Goal: Information Seeking & Learning: Learn about a topic

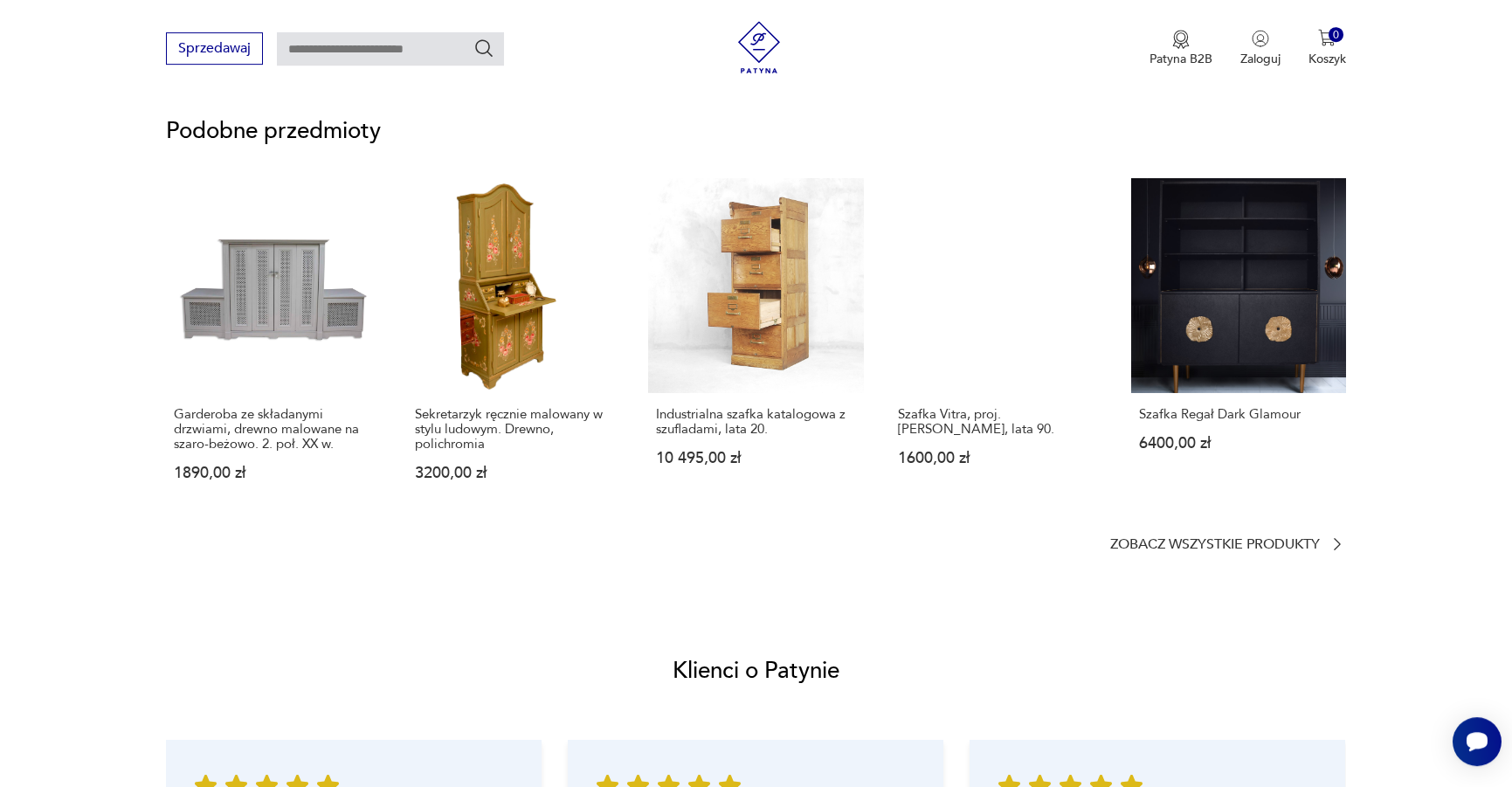
scroll to position [1426, 0]
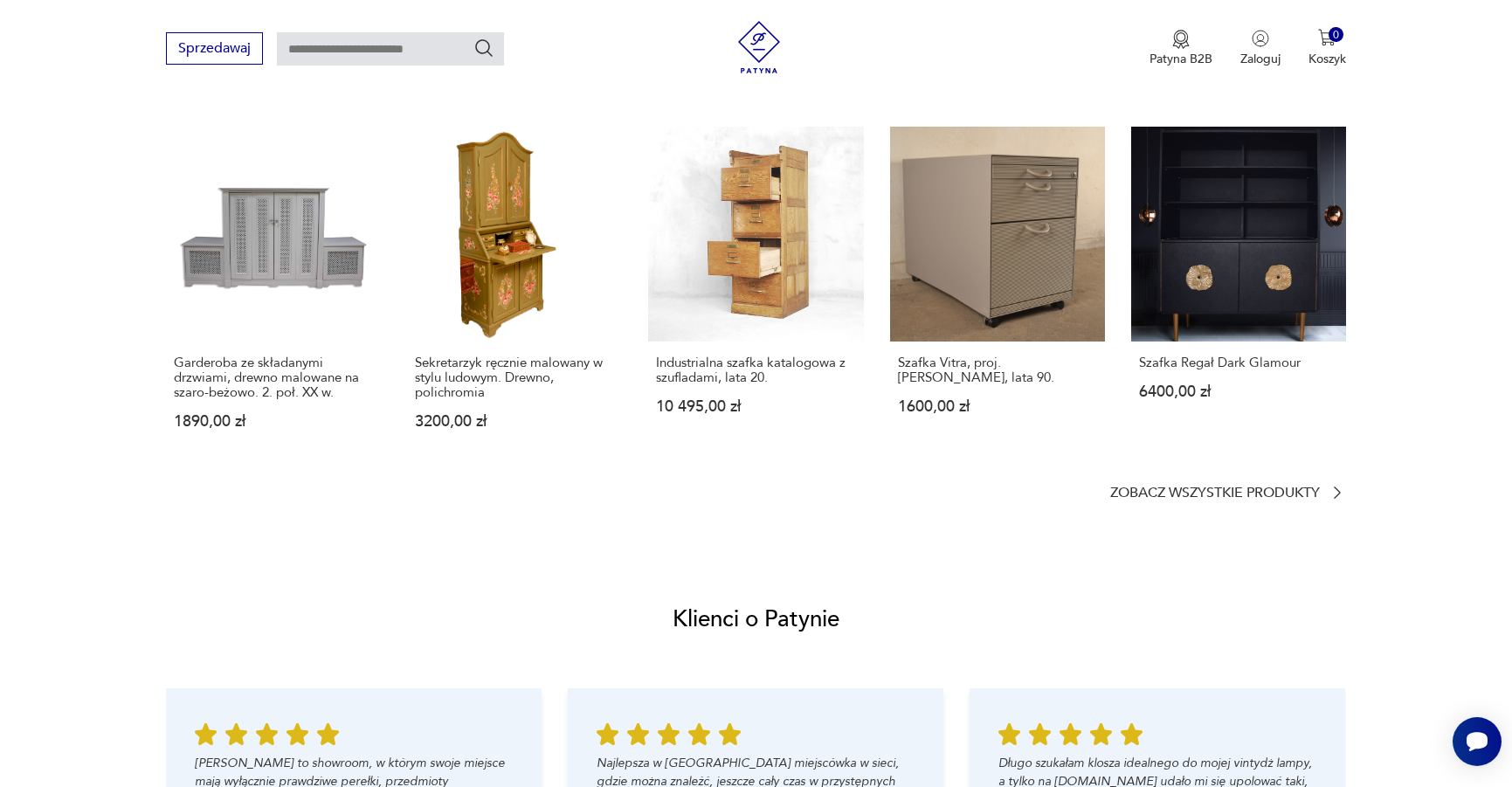
click at [1309, 504] on section "Podobne przedmioty Garderoba ze składanymi drzwiami, drewno malowane na szaro-b…" at bounding box center [756, 285] width 1512 height 517
click at [1330, 488] on icon at bounding box center [1337, 492] width 18 height 18
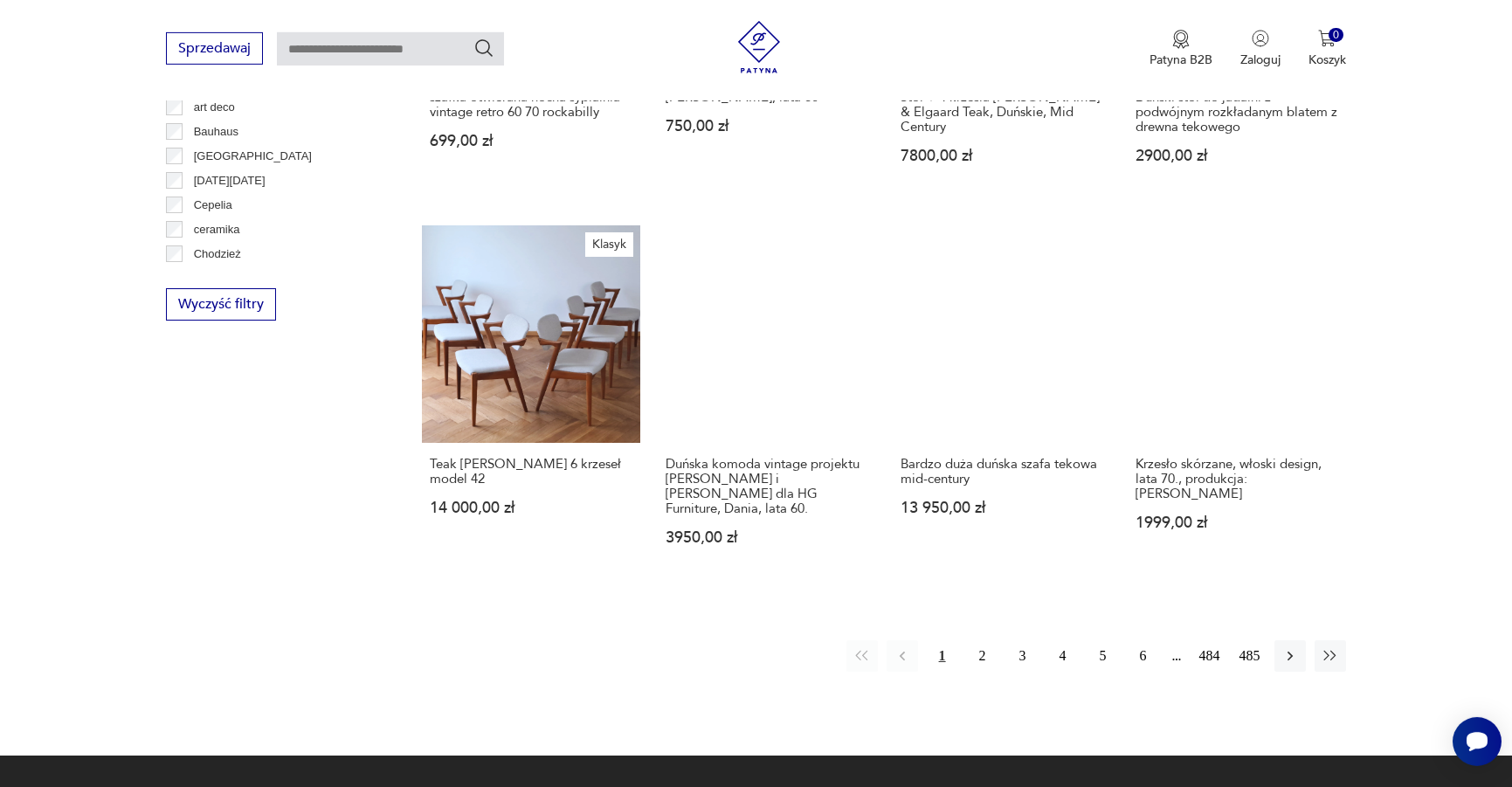
scroll to position [1719, 0]
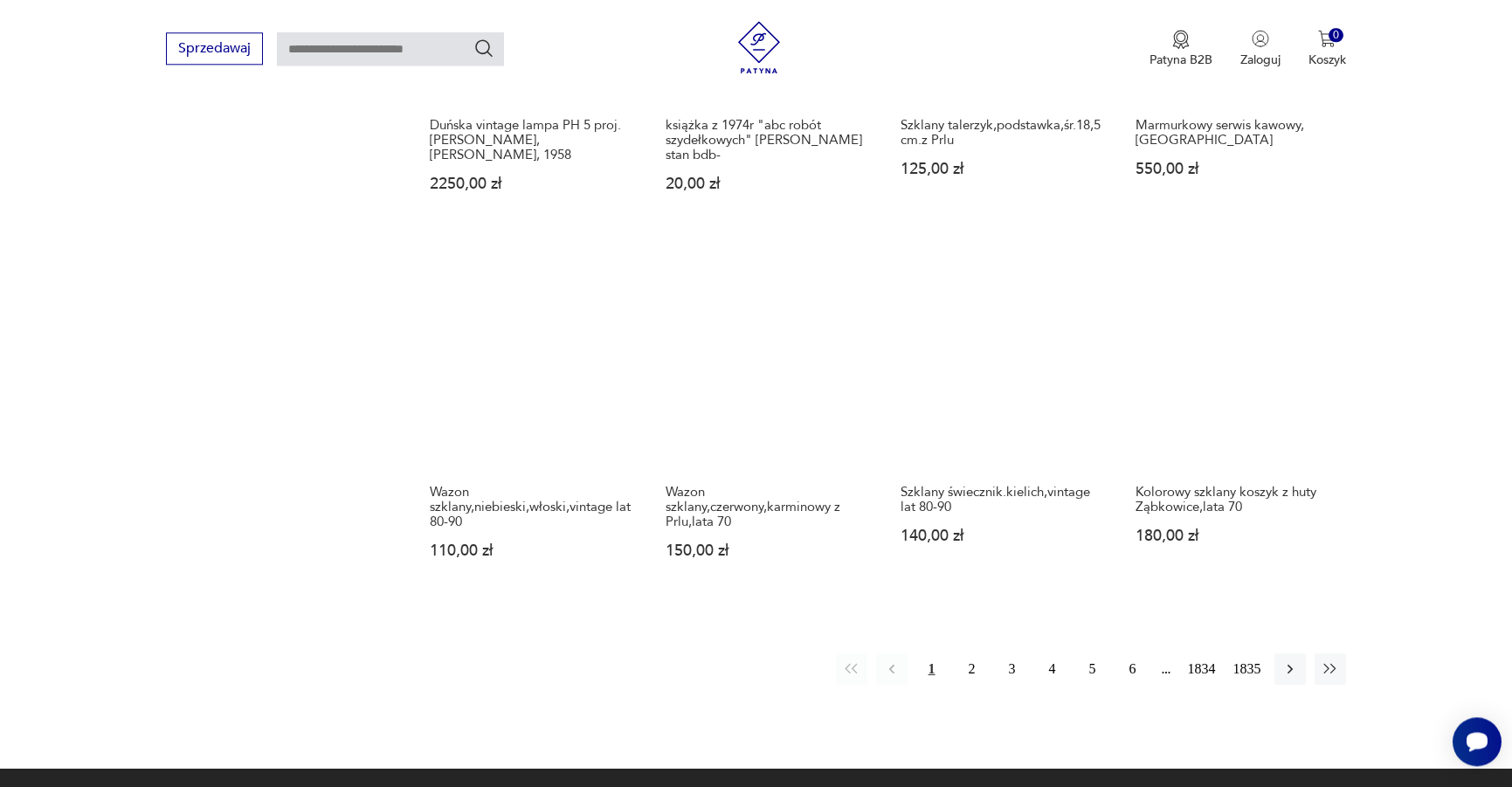
scroll to position [1515, 0]
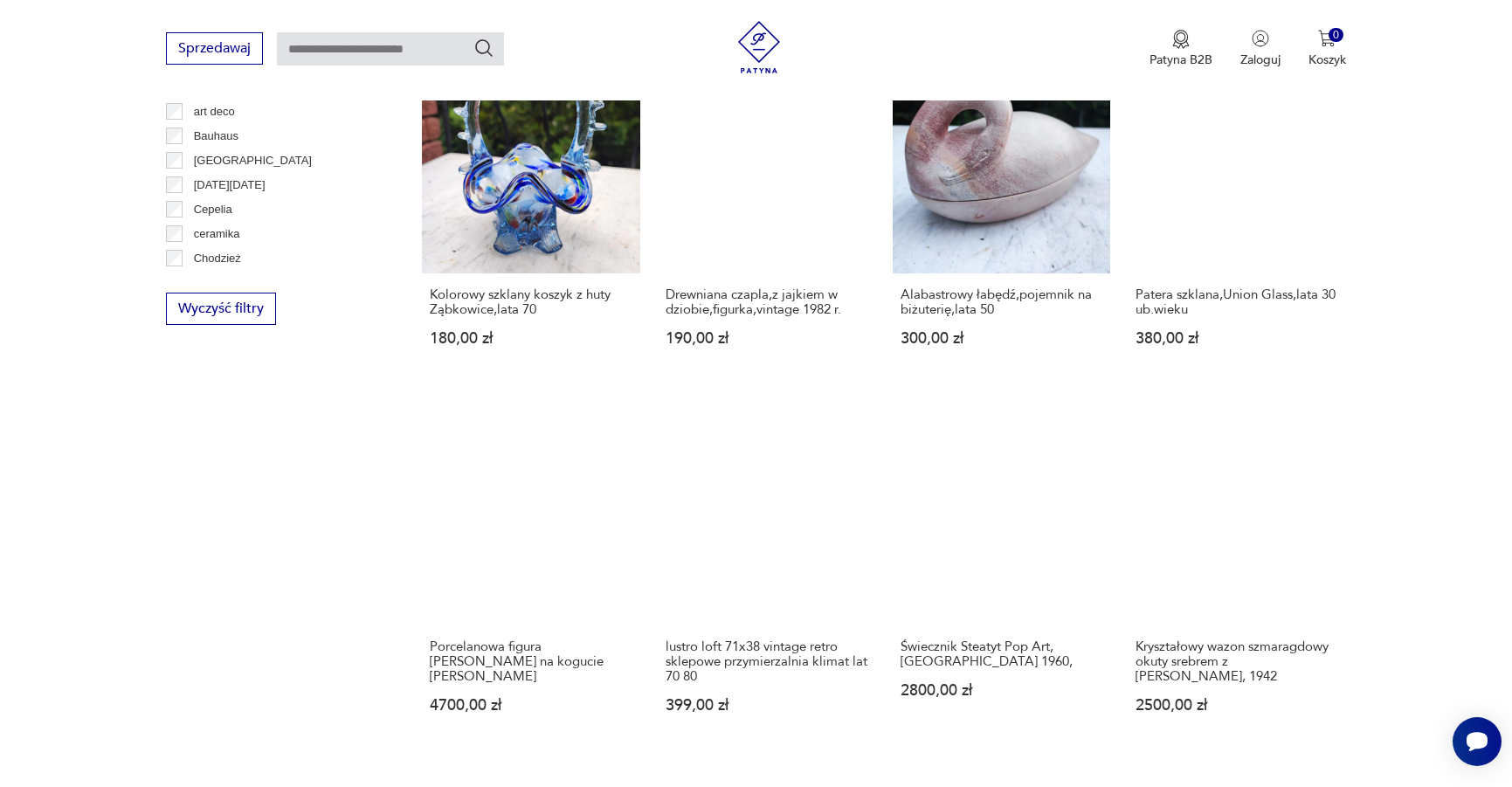
scroll to position [1960, 0]
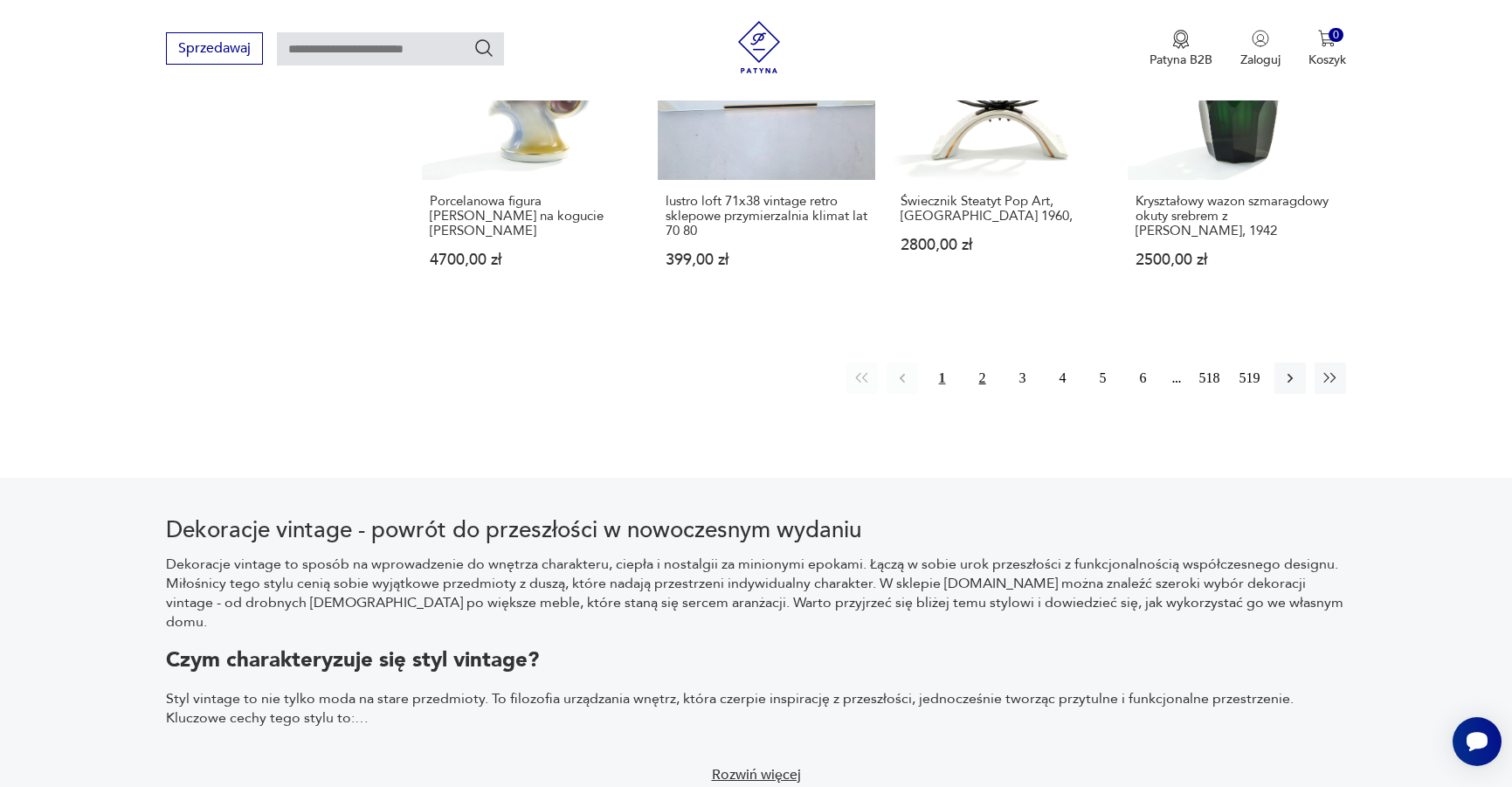
click at [985, 362] on button "2" at bounding box center [982, 378] width 32 height 32
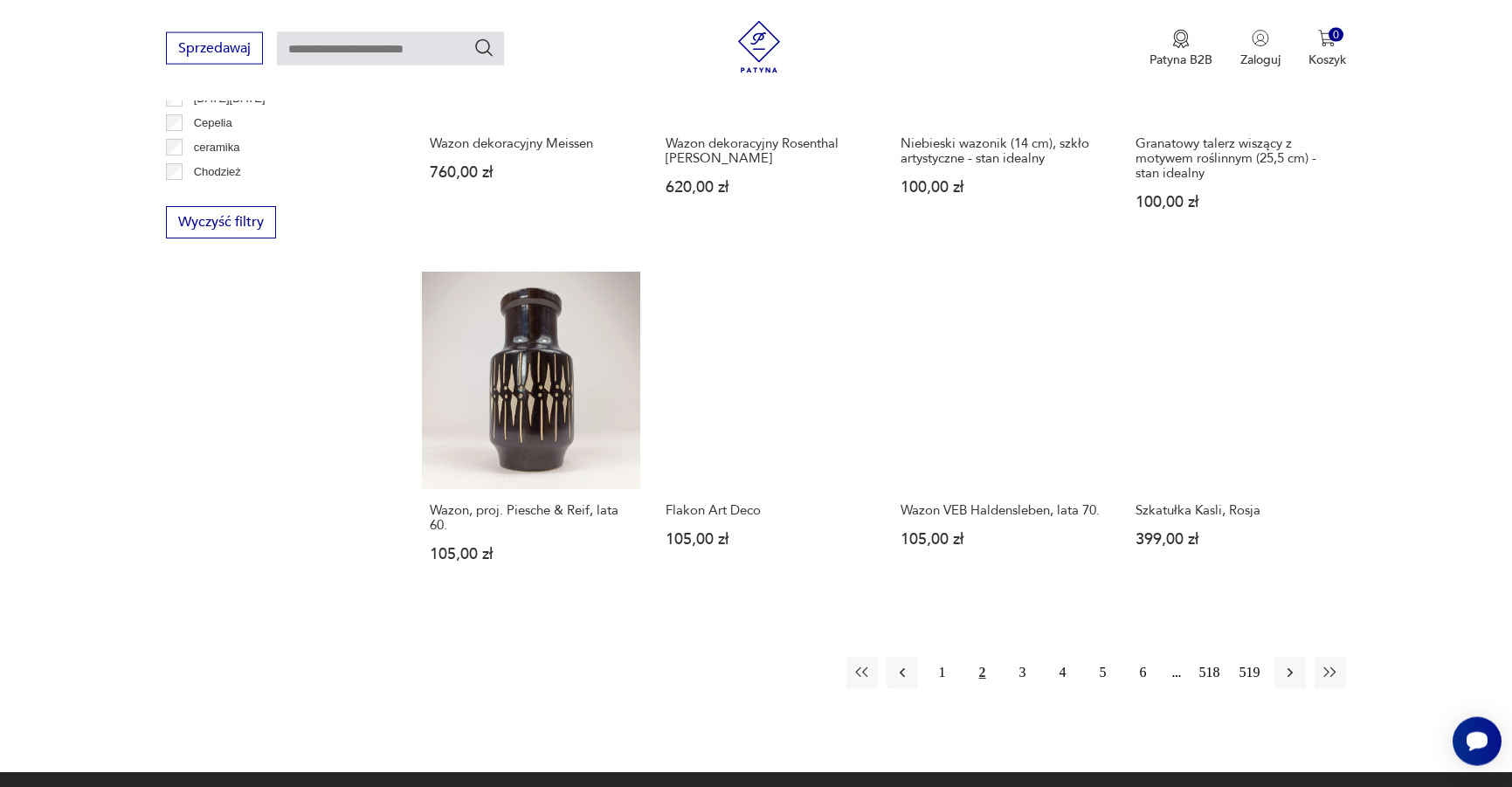
scroll to position [1801, 0]
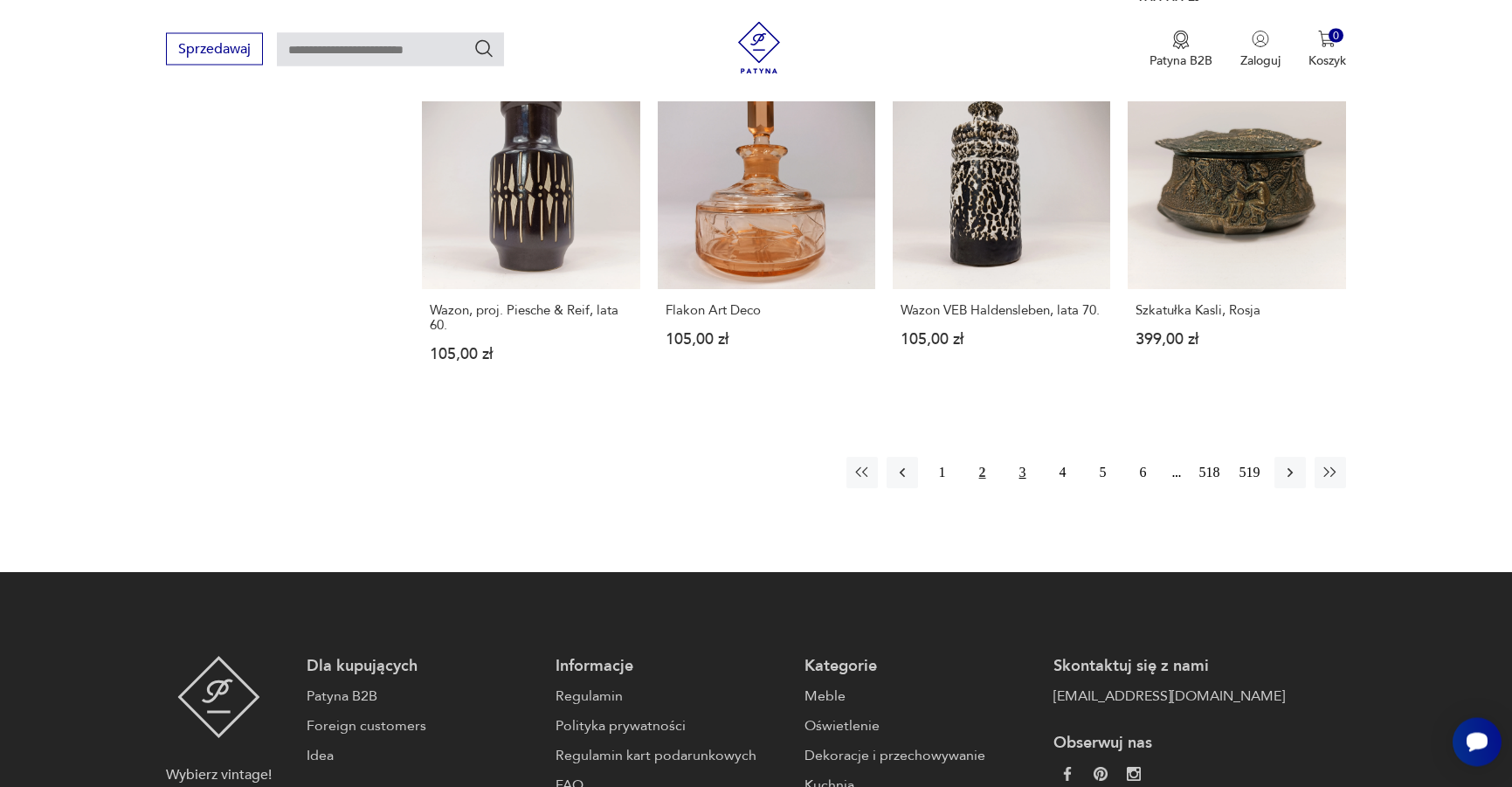
click at [1019, 461] on button "3" at bounding box center [1023, 473] width 32 height 32
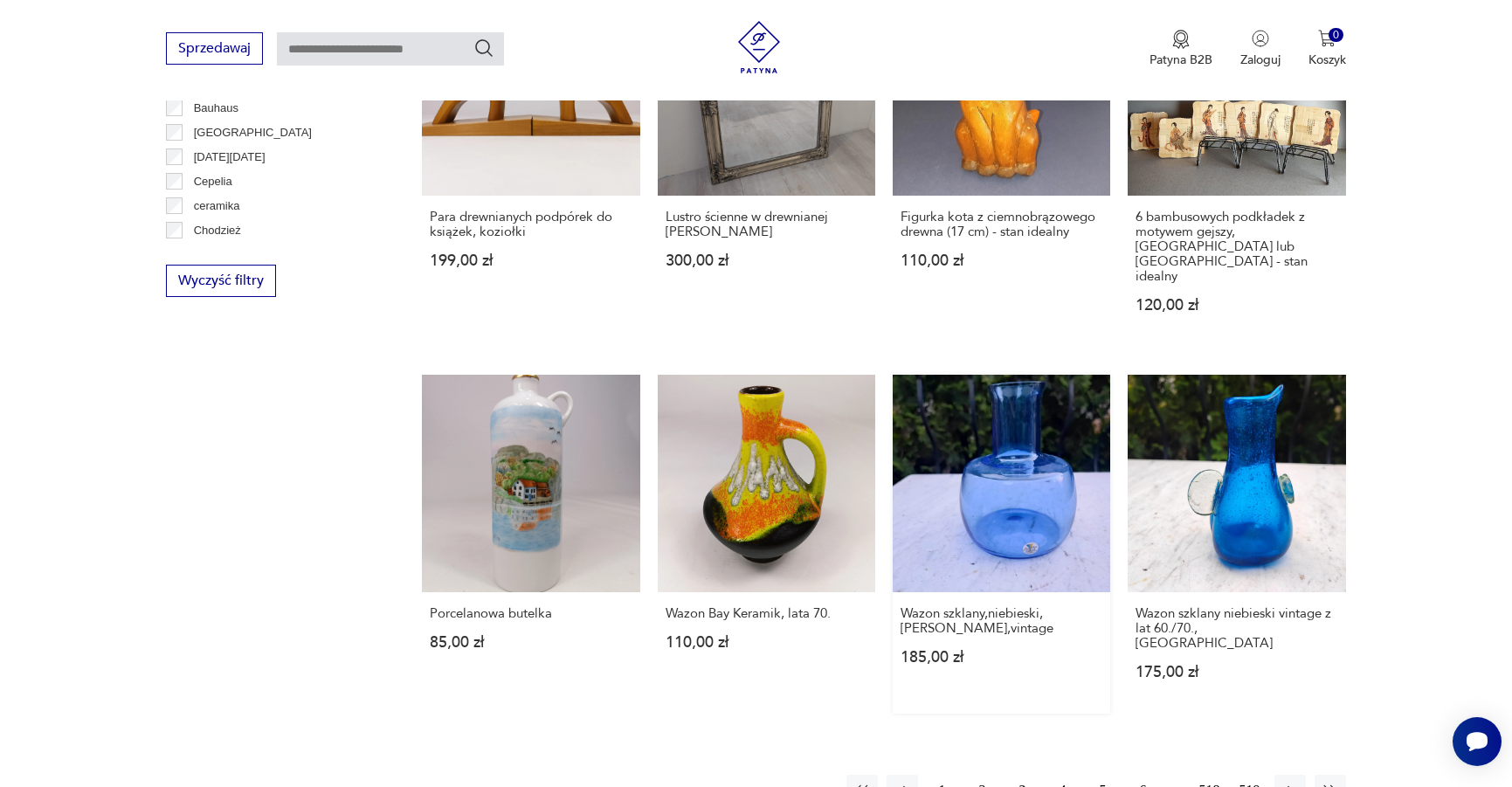
scroll to position [1712, 0]
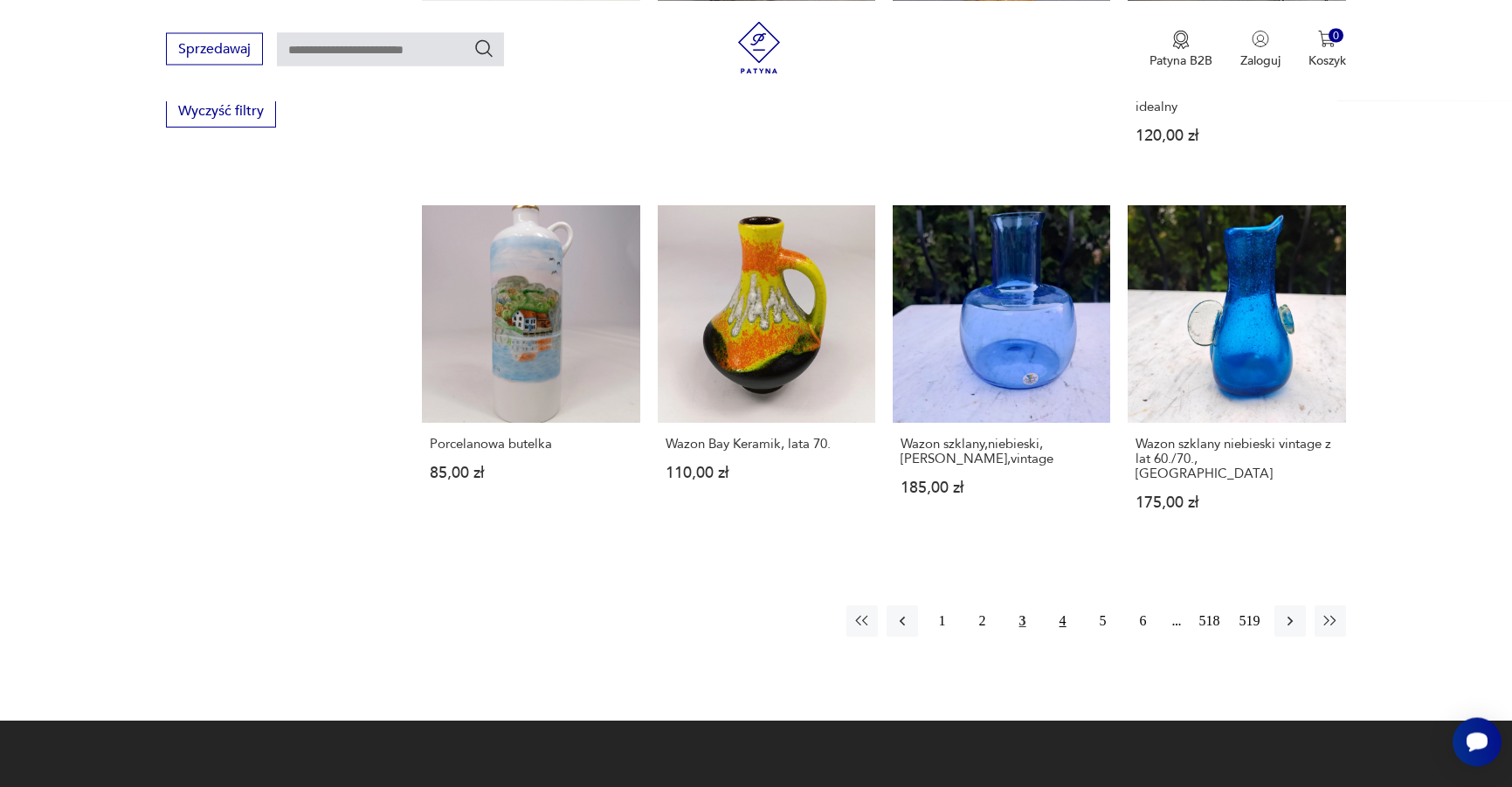
click at [1071, 605] on button "4" at bounding box center [1063, 621] width 32 height 32
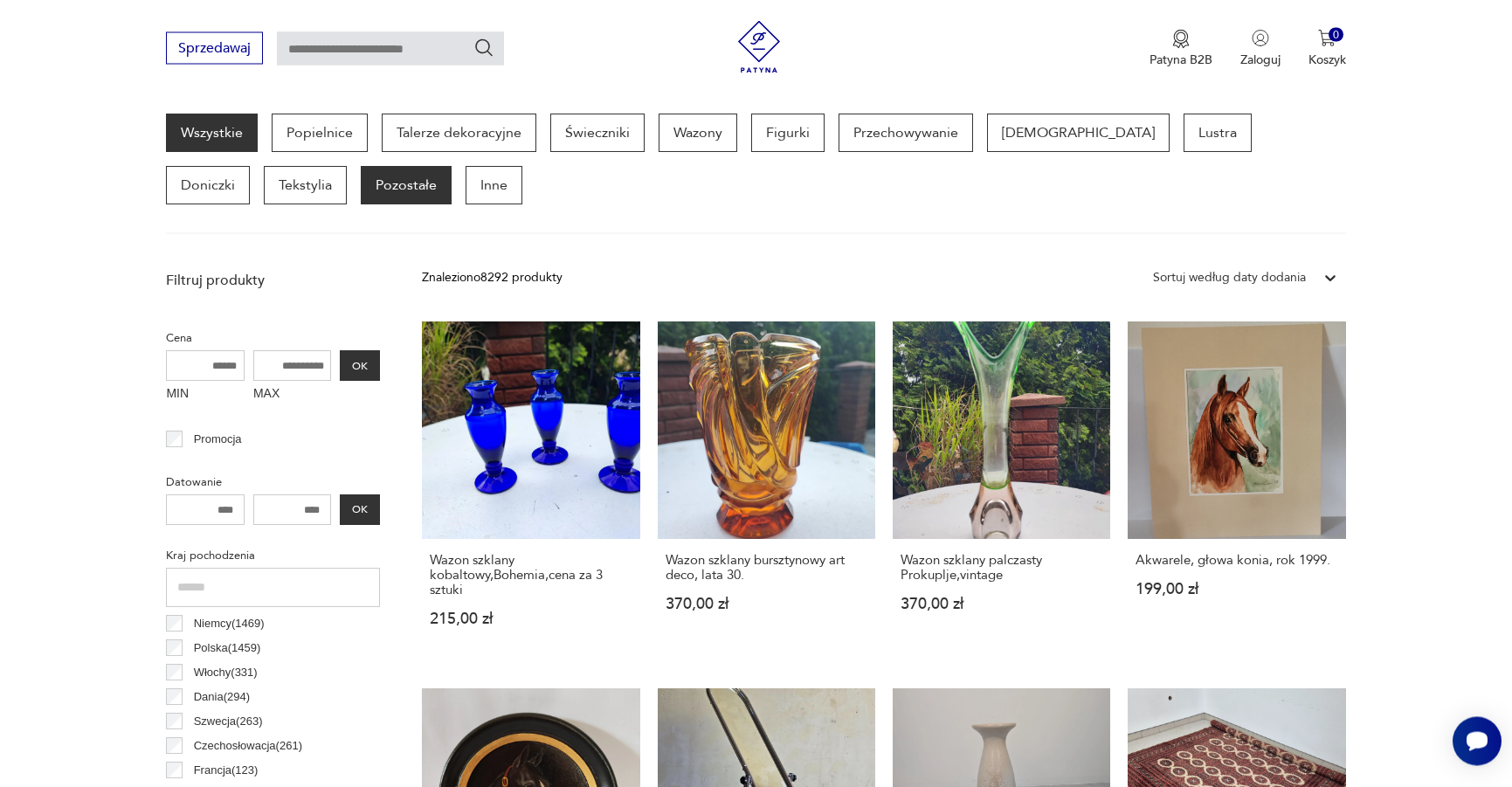
scroll to position [465, 0]
click at [361, 182] on p "Pozostałe" at bounding box center [406, 184] width 91 height 38
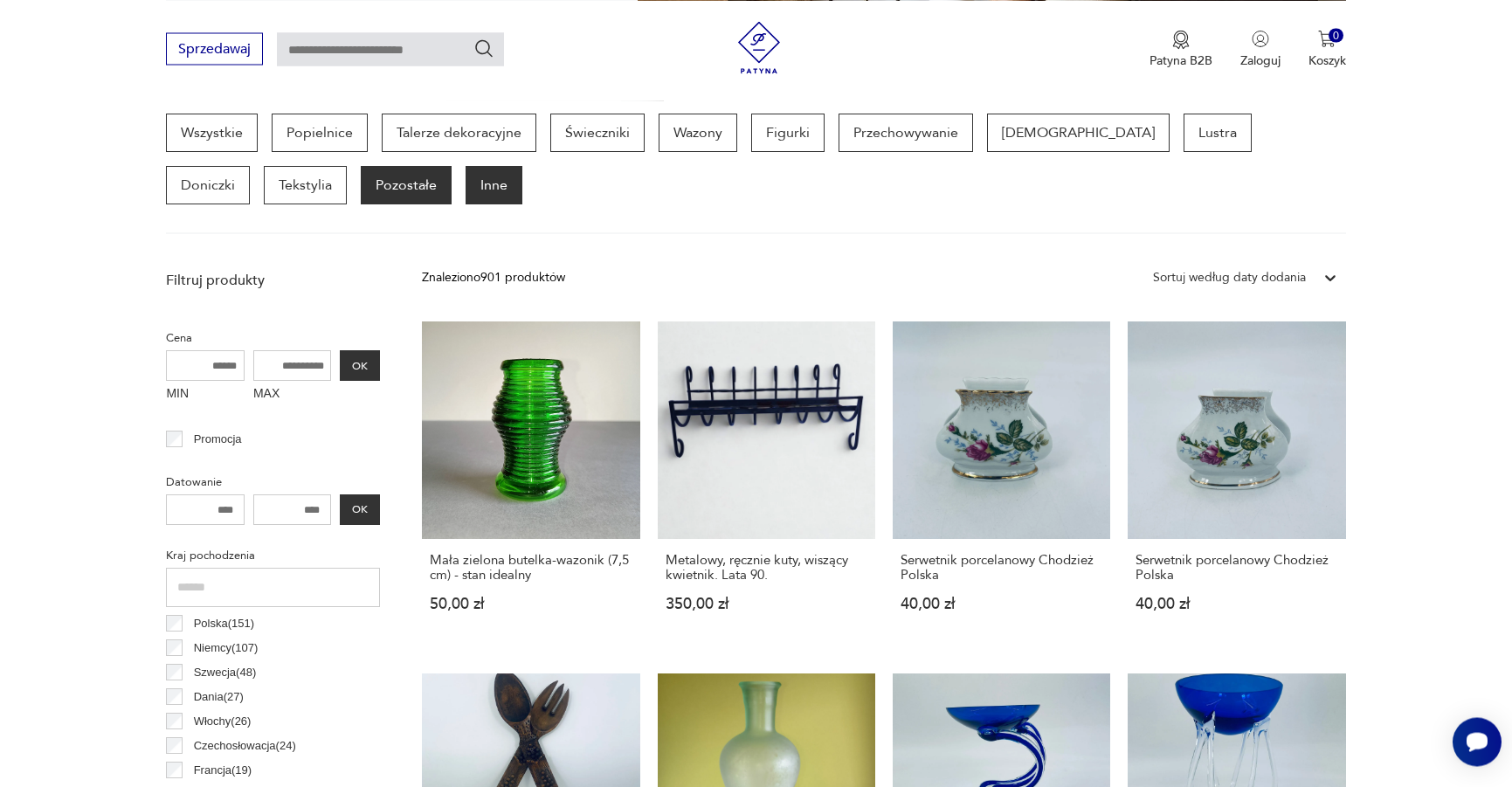
scroll to position [464, 0]
click at [466, 196] on p "Inne" at bounding box center [494, 185] width 57 height 38
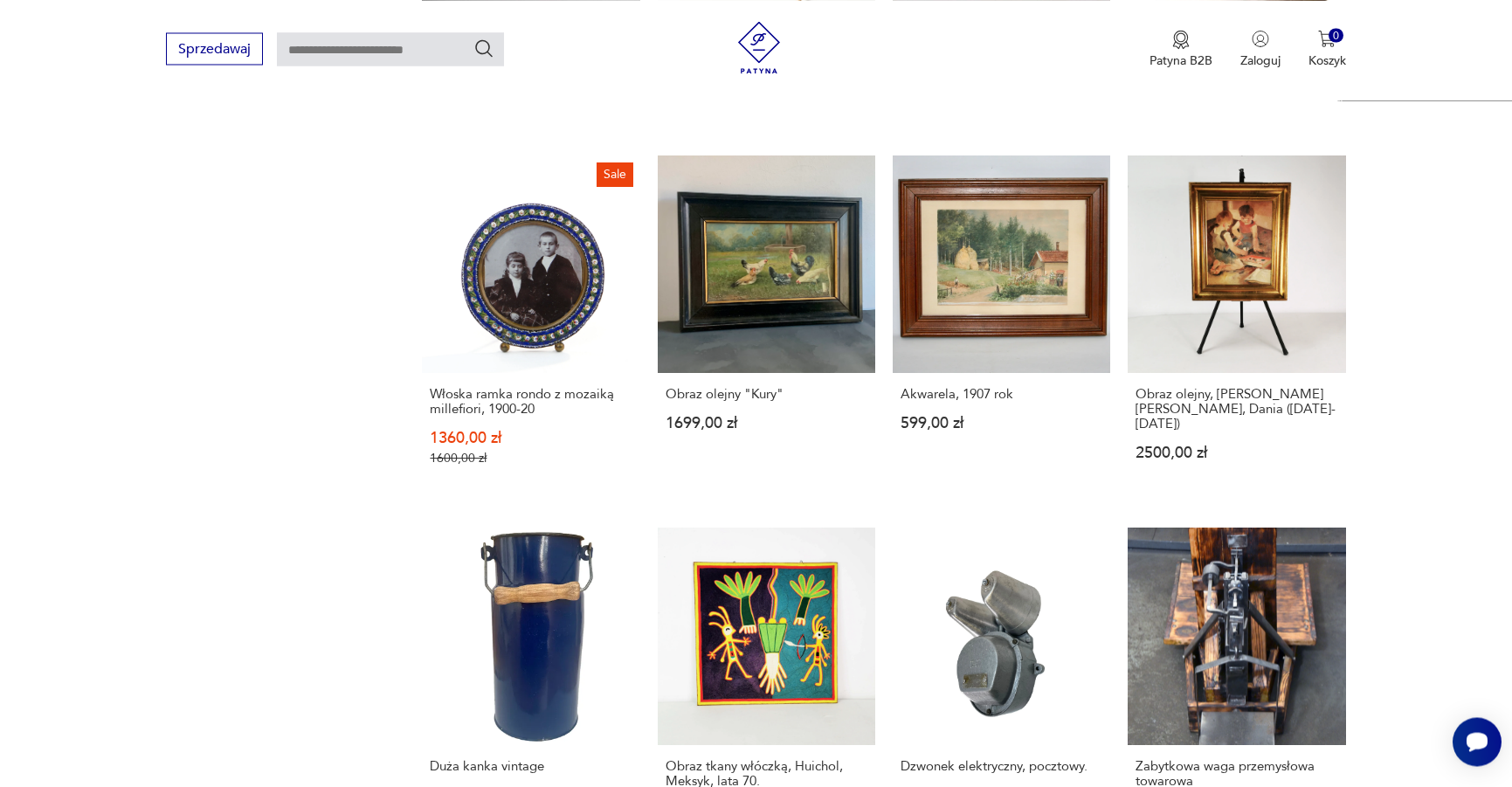
scroll to position [1712, 0]
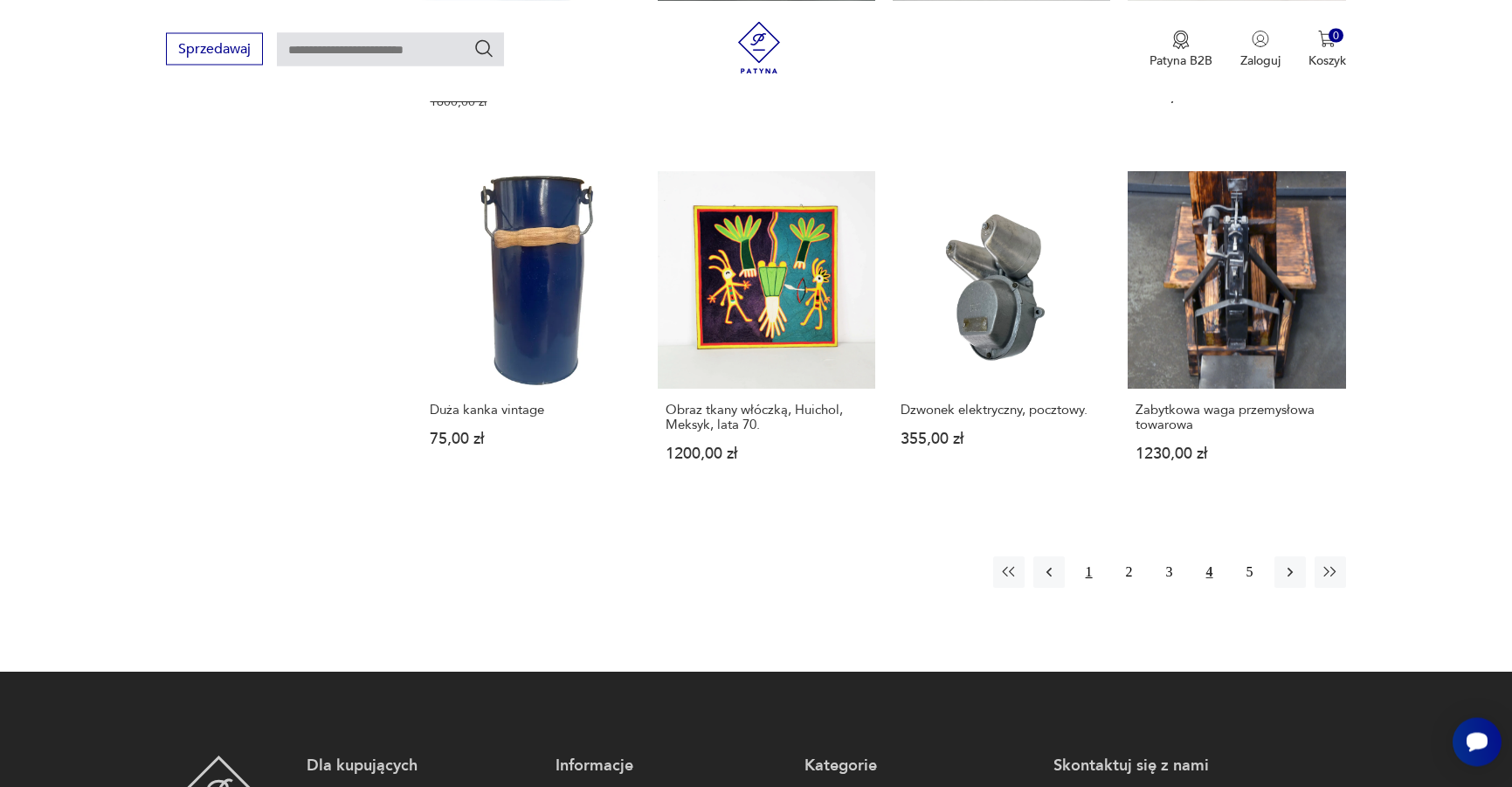
click at [1094, 576] on button "1" at bounding box center [1089, 573] width 32 height 32
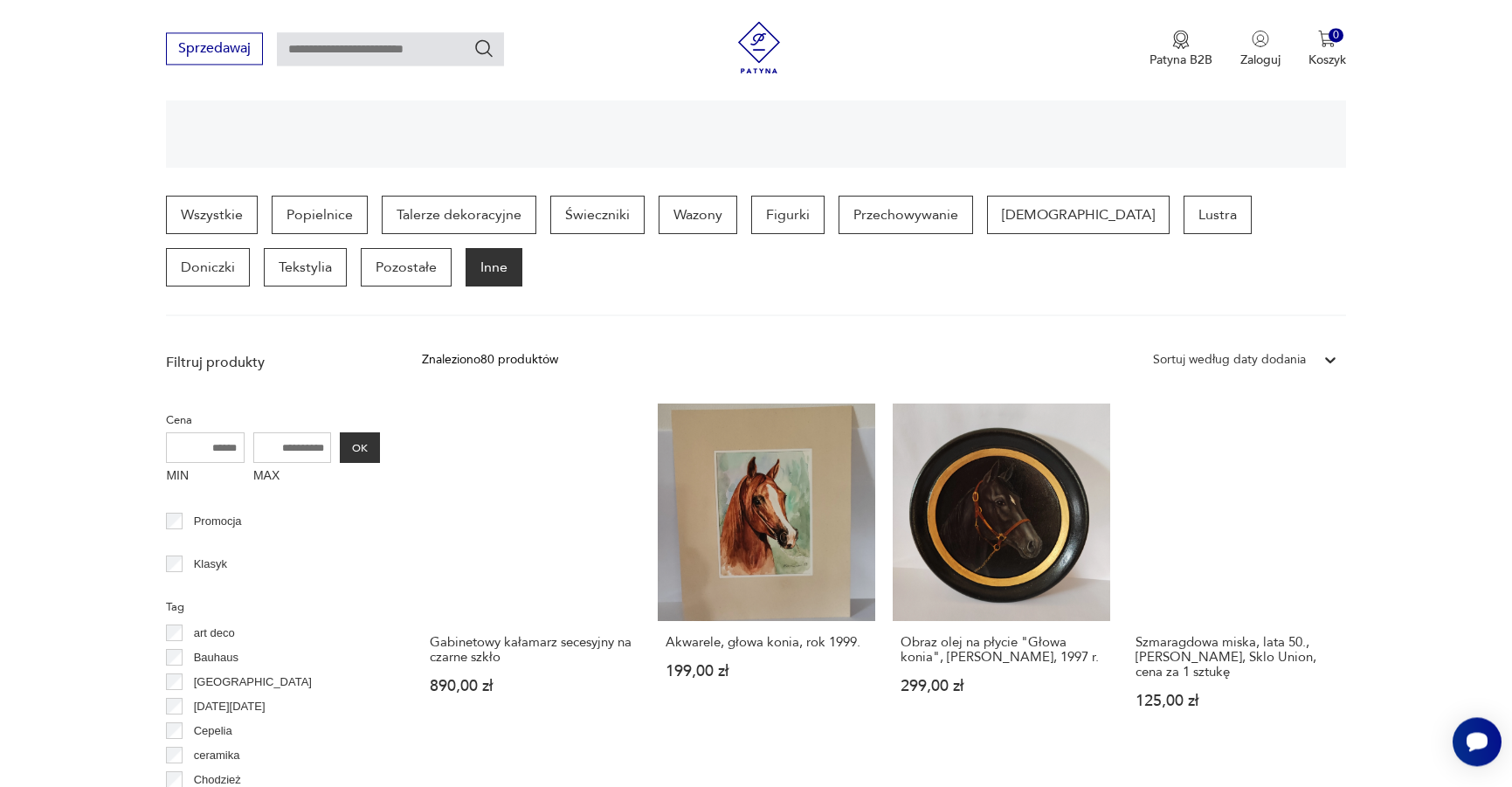
scroll to position [375, 0]
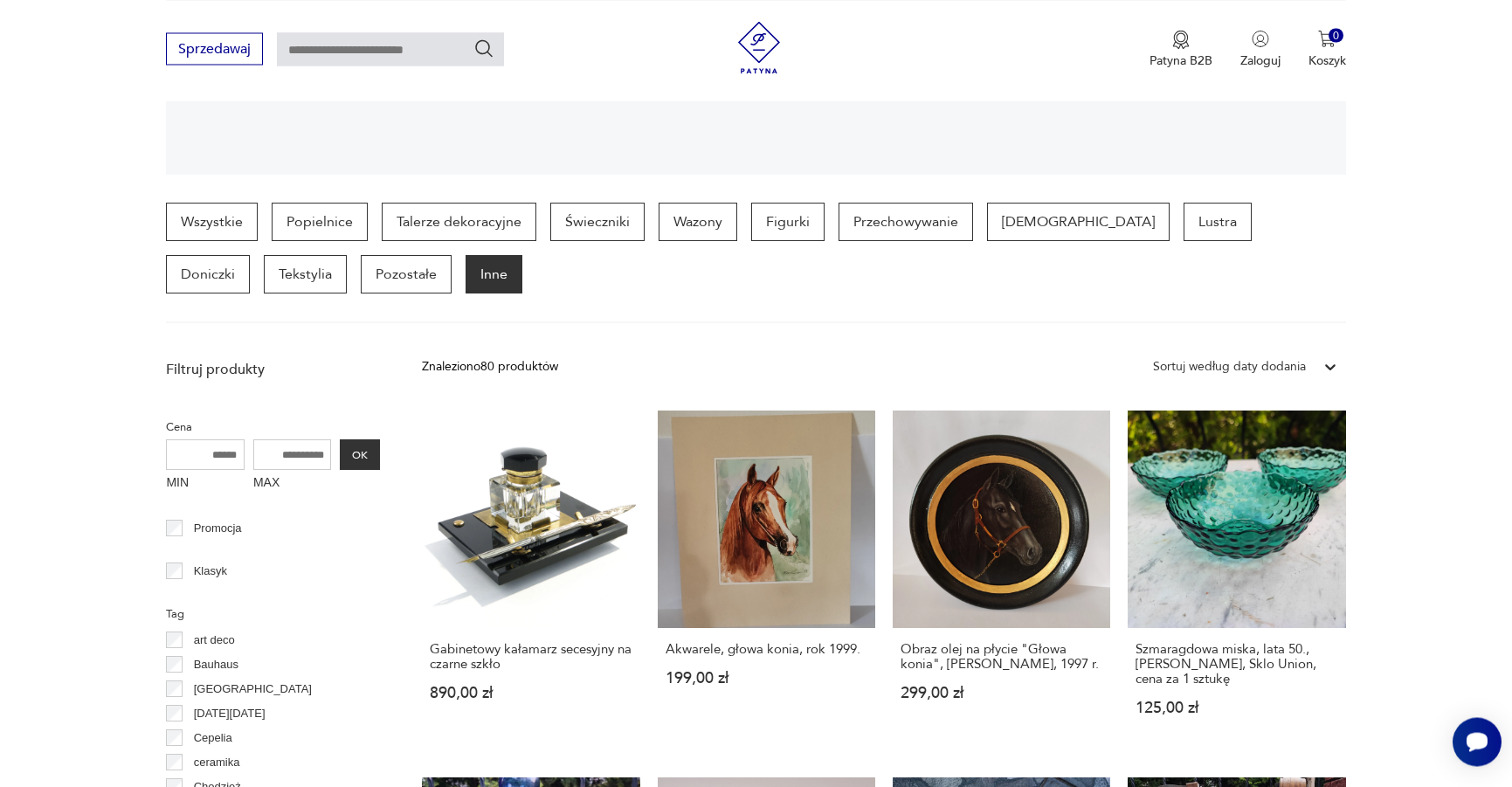
click at [1283, 372] on div "Sortuj według daty dodania" at bounding box center [1228, 367] width 153 height 20
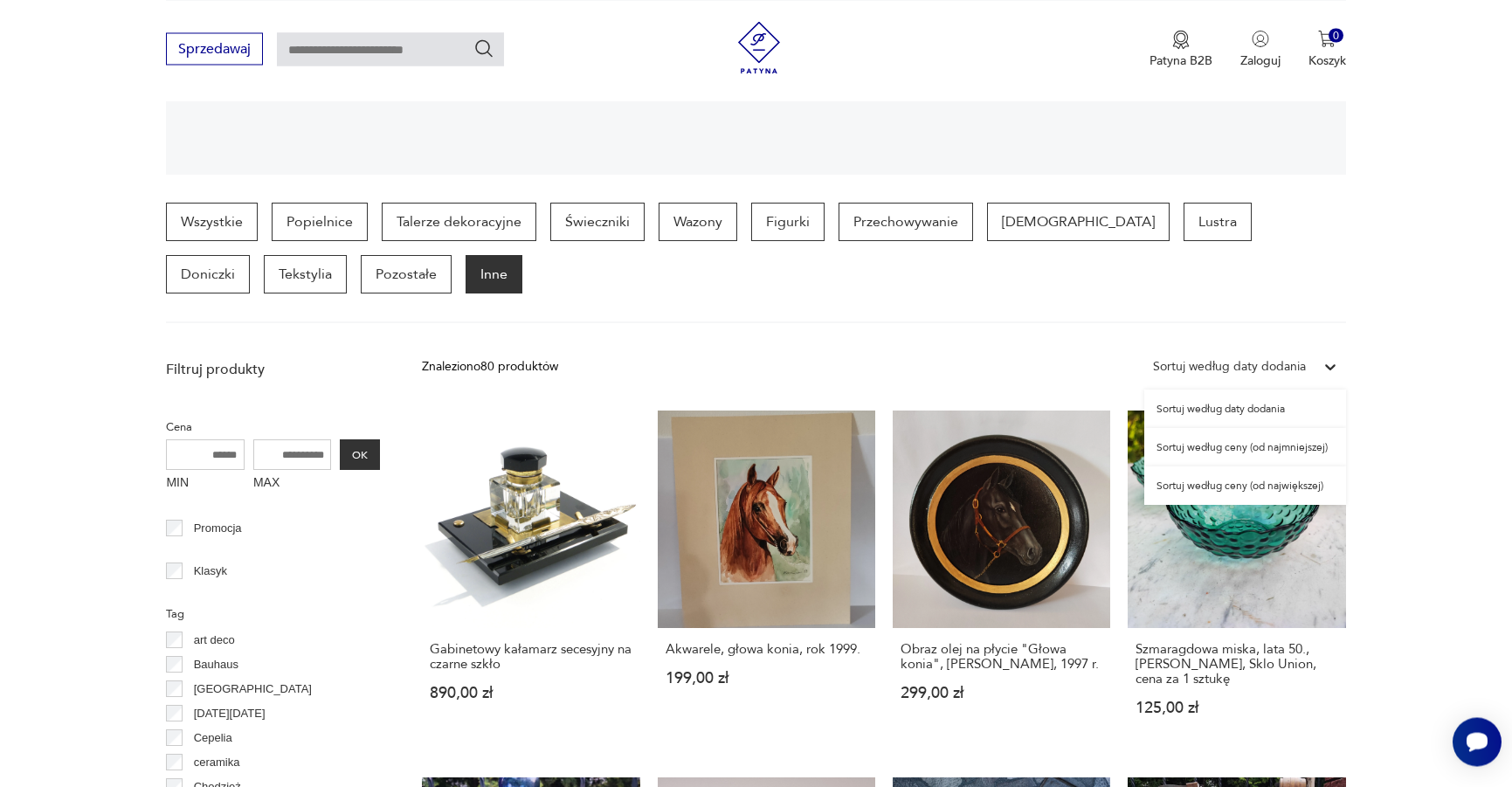
click at [1271, 480] on div "Sortuj według ceny (od największej)" at bounding box center [1245, 486] width 202 height 38
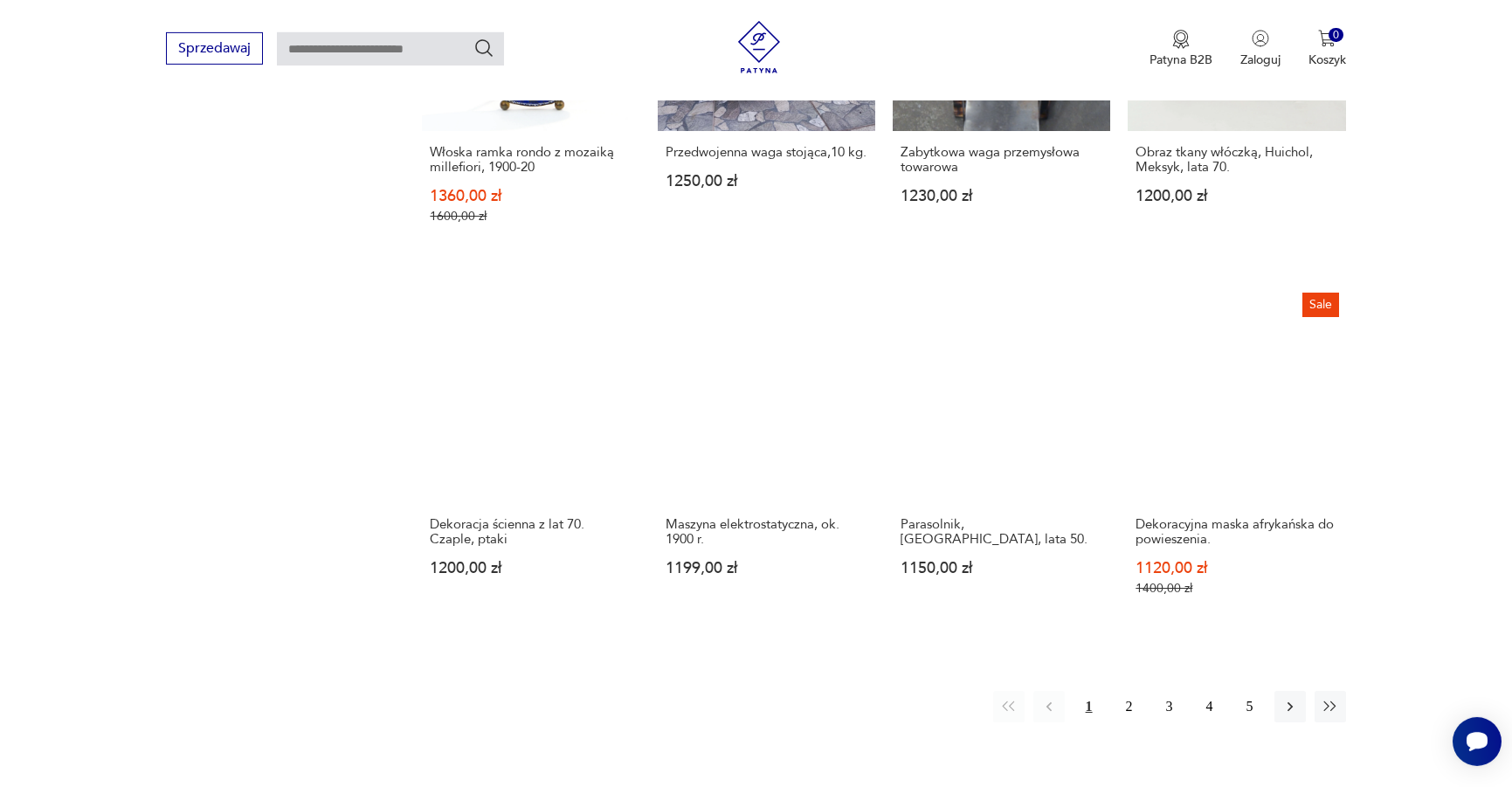
scroll to position [1624, 0]
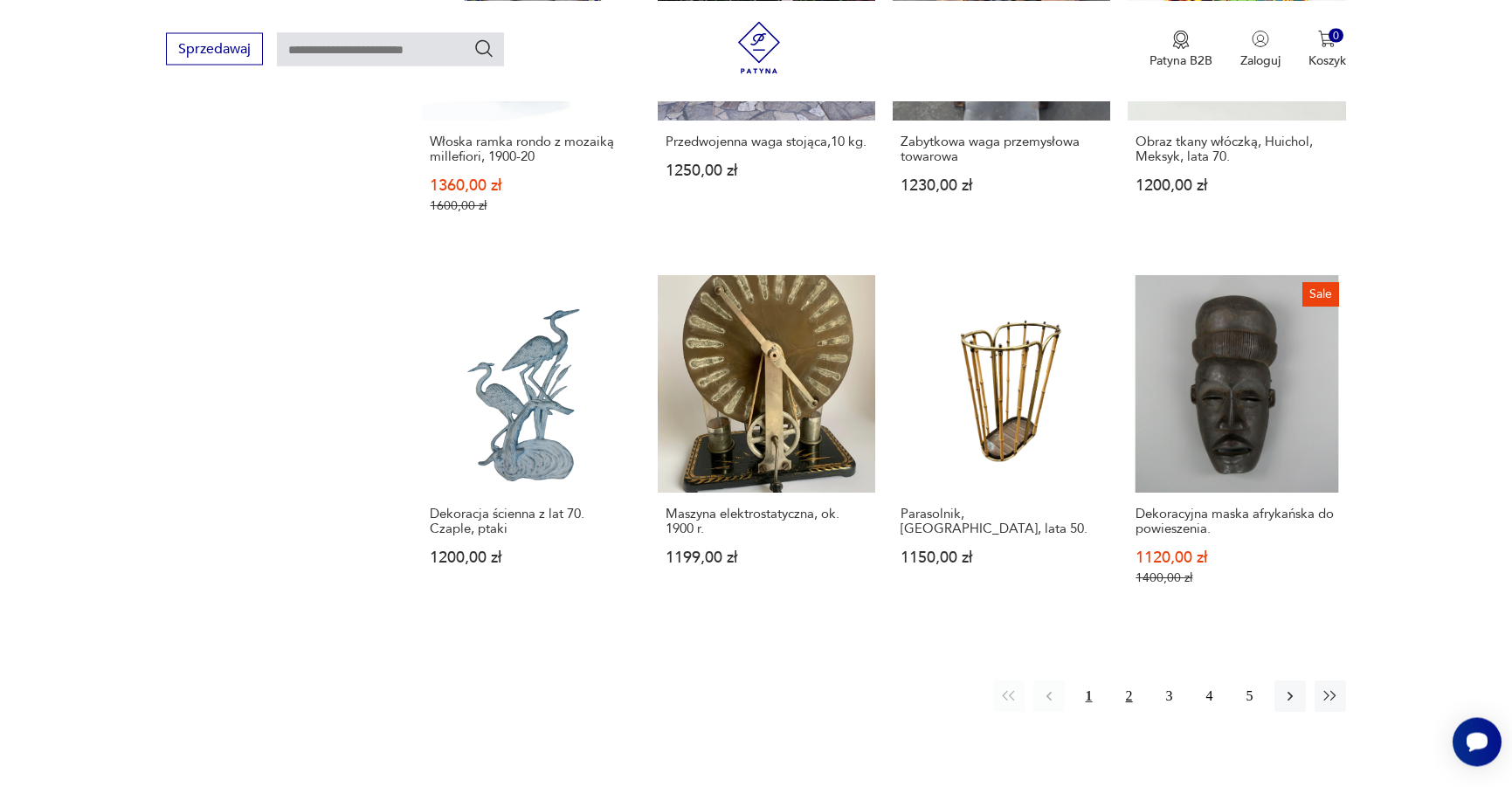
click at [1127, 681] on button "2" at bounding box center [1129, 696] width 32 height 32
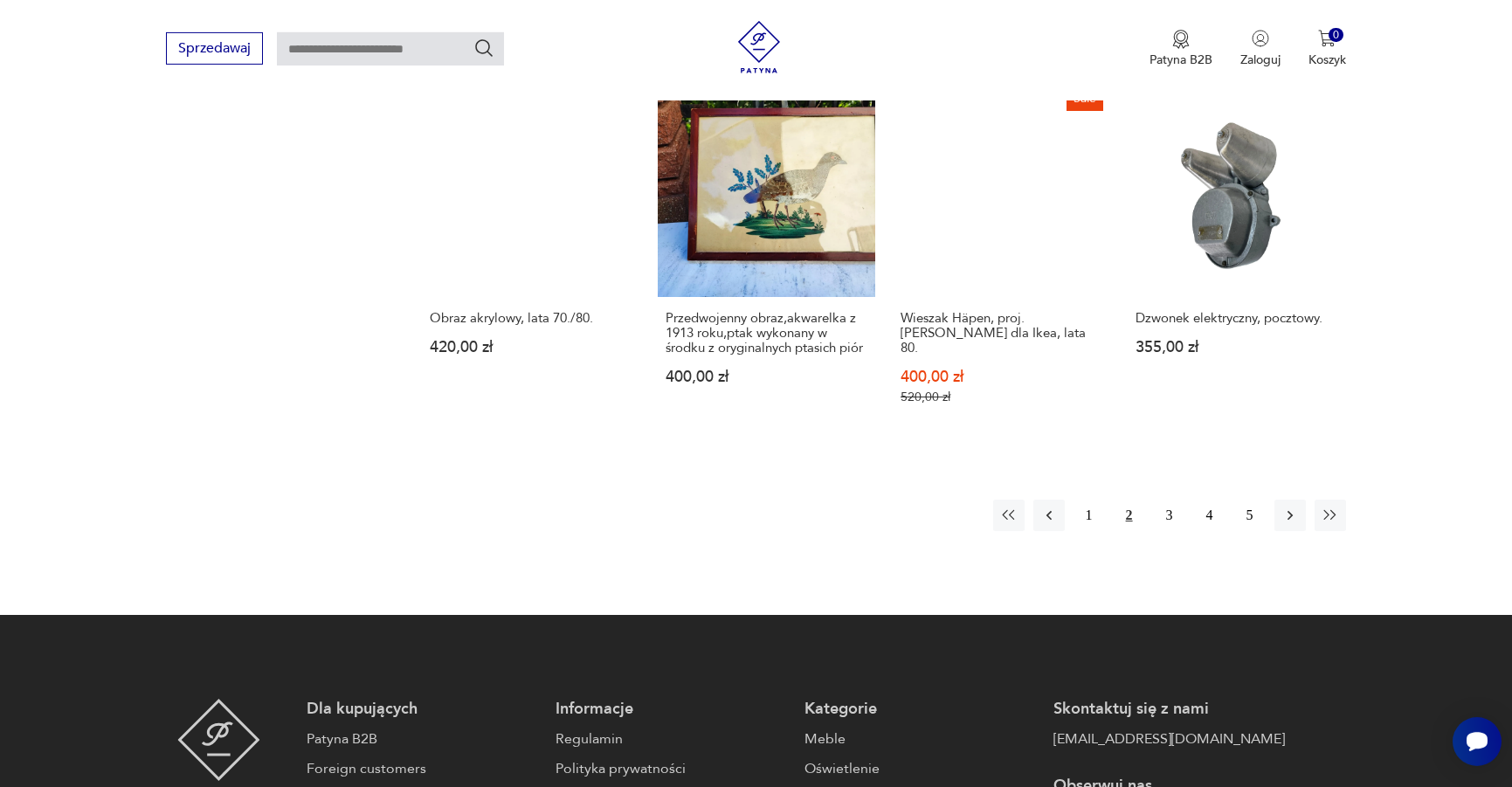
scroll to position [1801, 0]
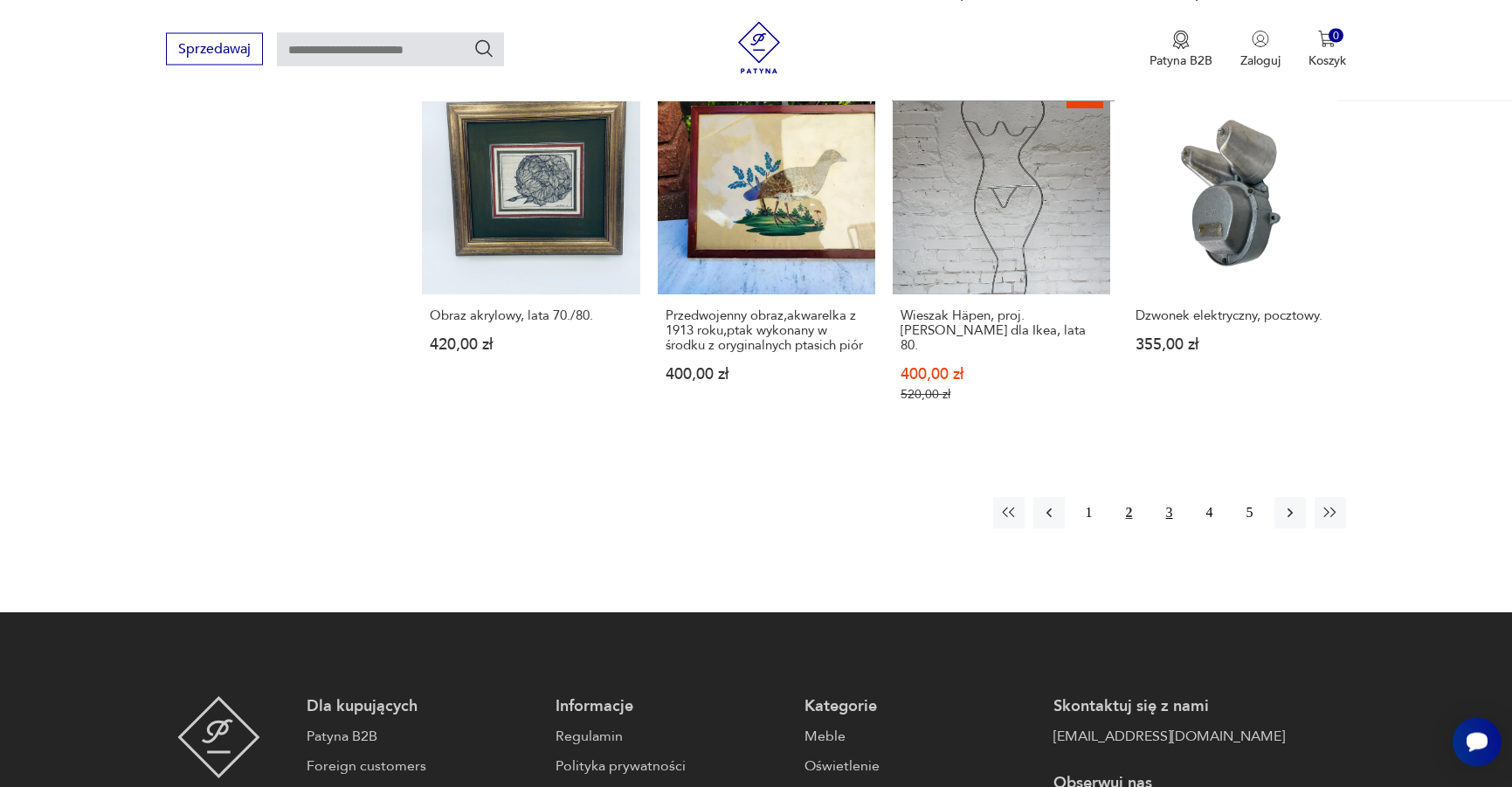
click at [1163, 497] on button "3" at bounding box center [1170, 513] width 32 height 32
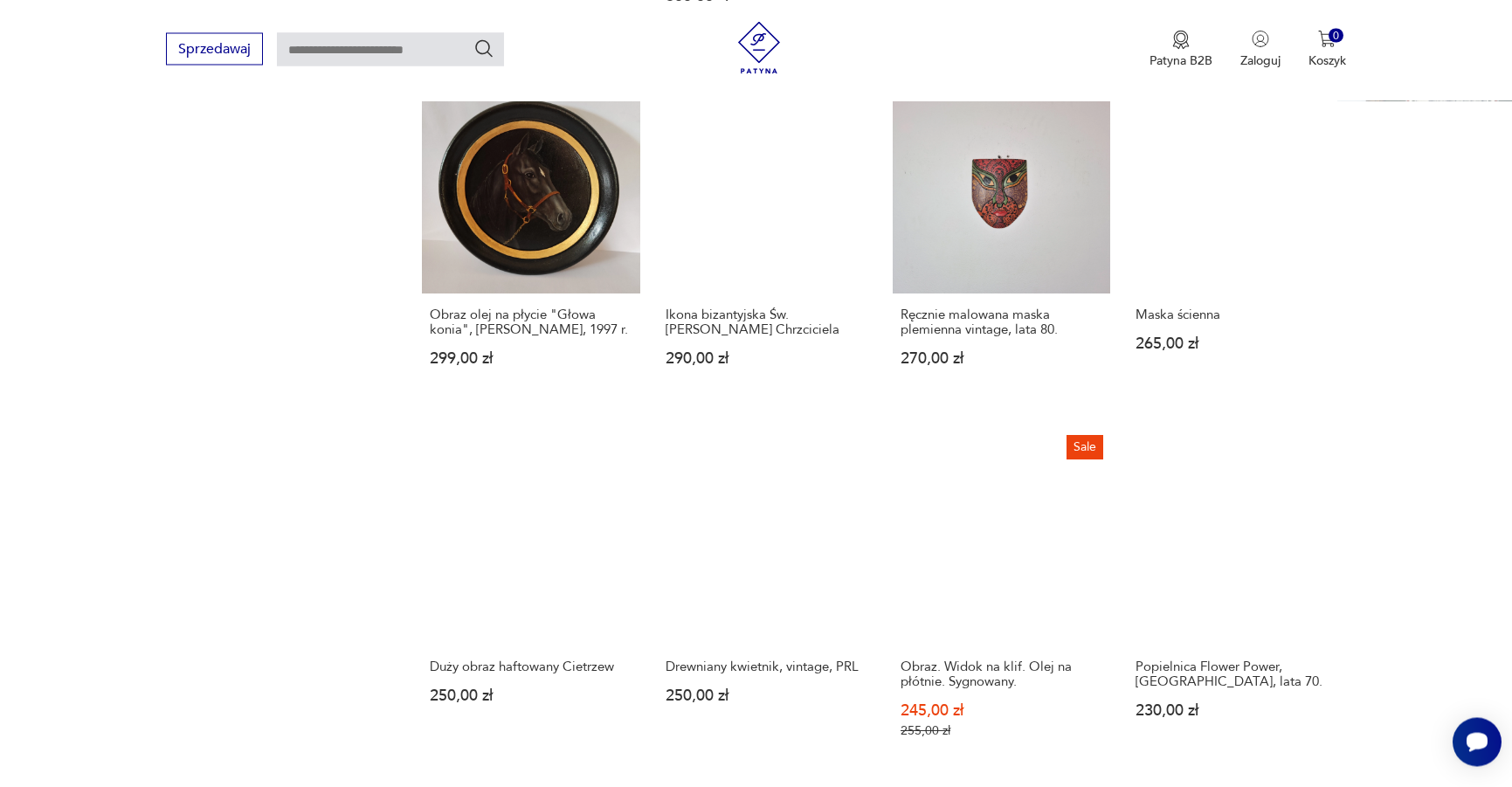
scroll to position [1801, 0]
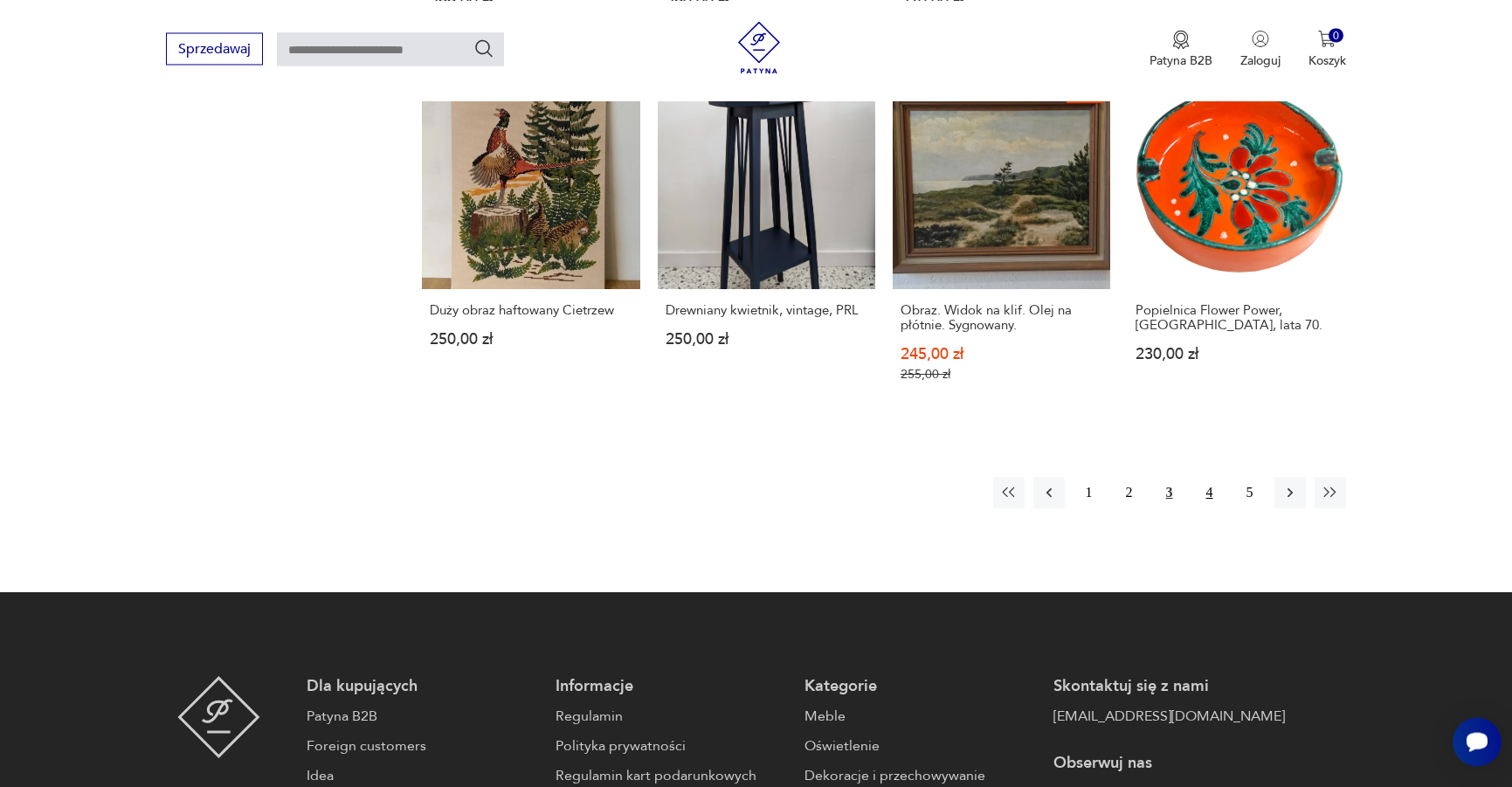
click at [1211, 498] on button "4" at bounding box center [1210, 493] width 32 height 32
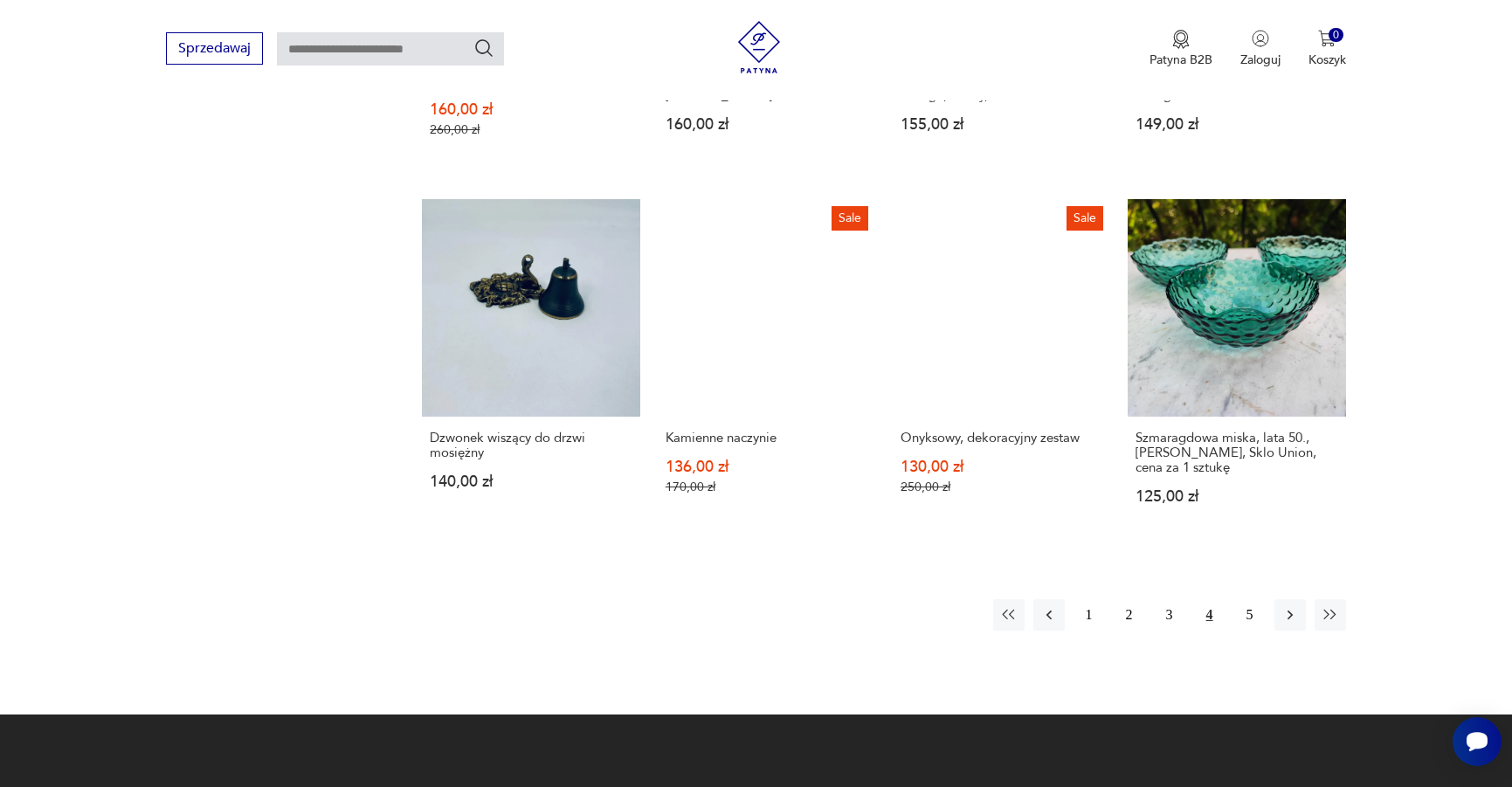
scroll to position [1801, 0]
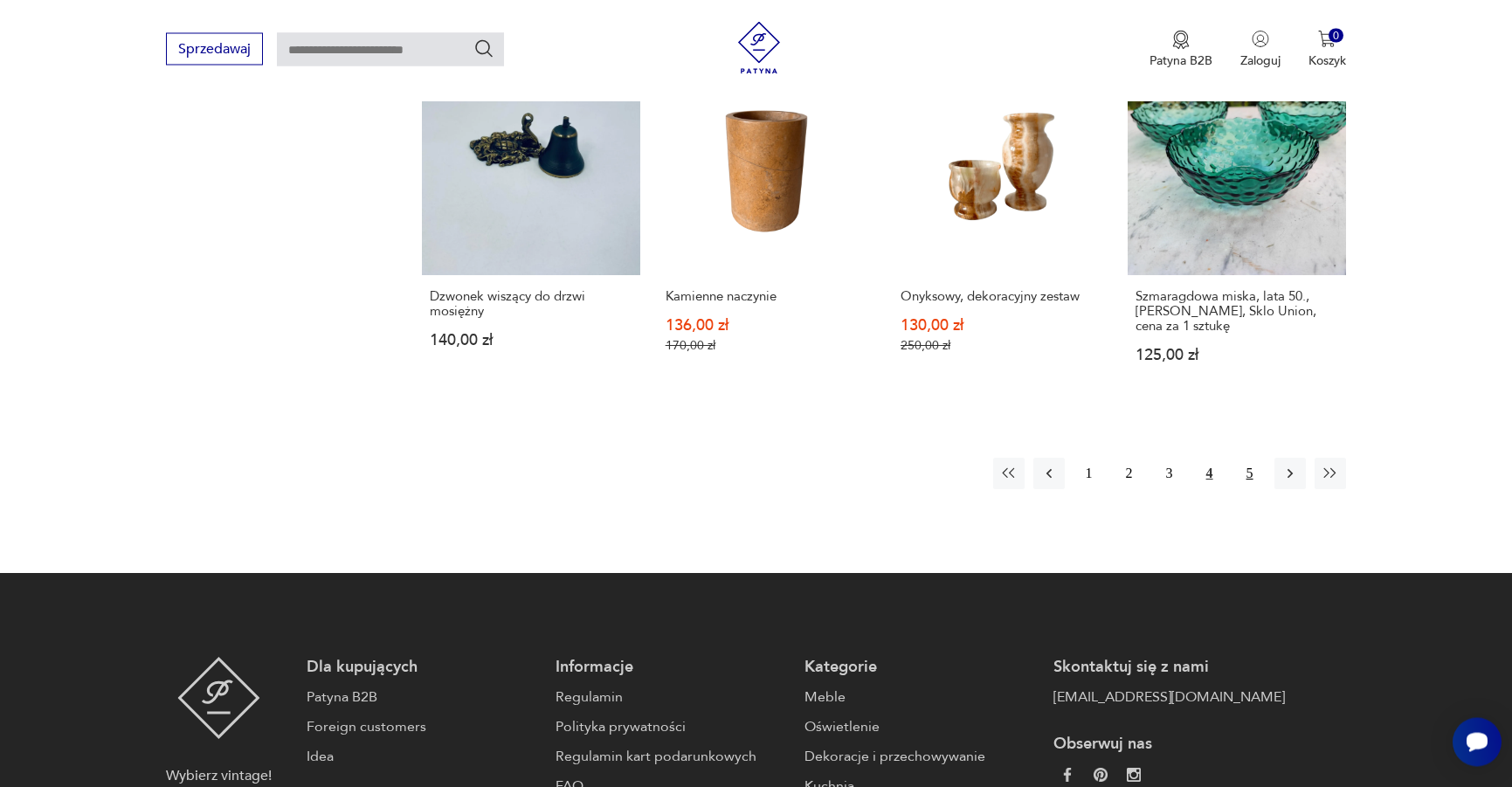
click at [1245, 486] on button "5" at bounding box center [1250, 474] width 32 height 32
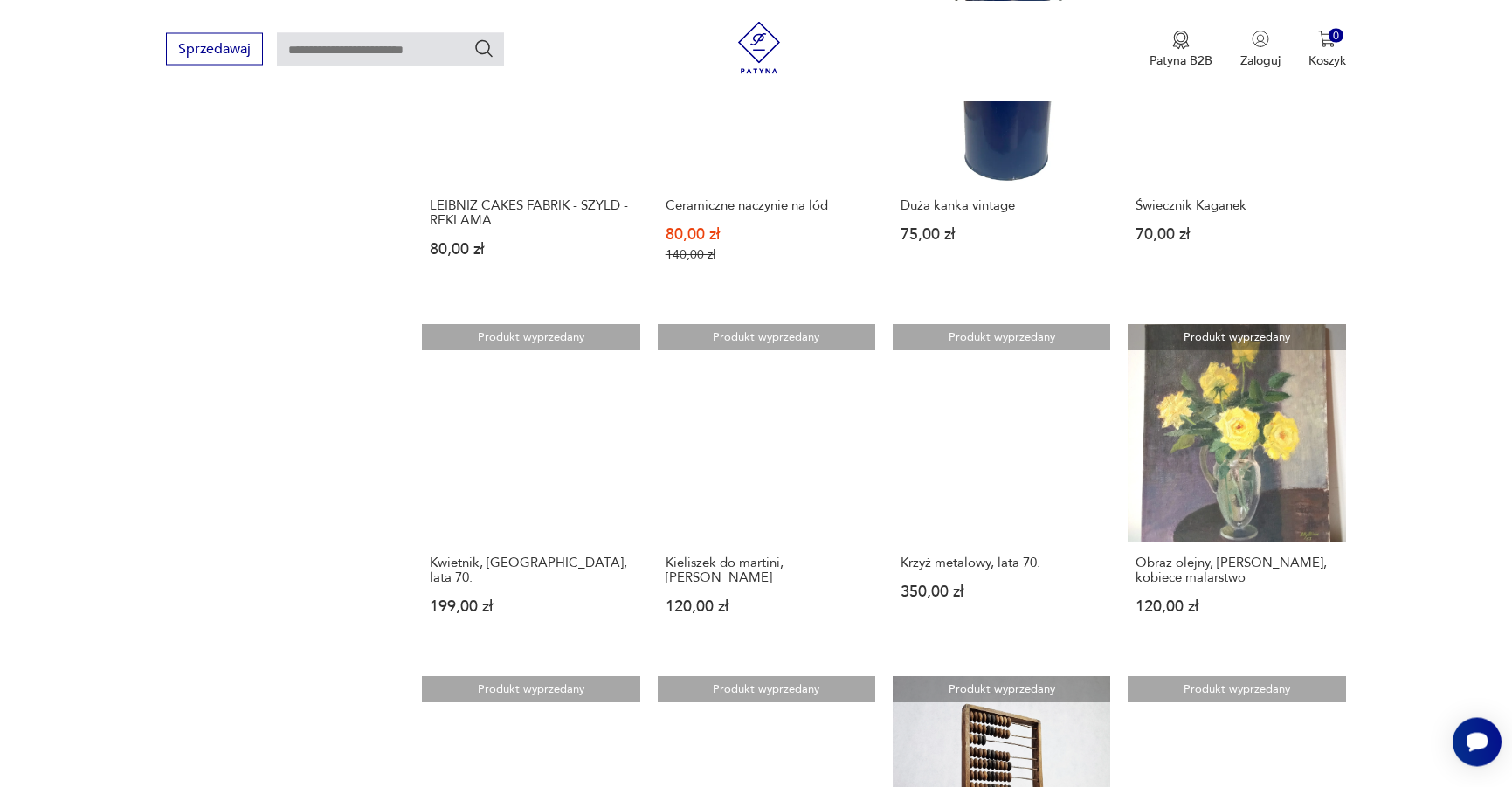
scroll to position [1624, 0]
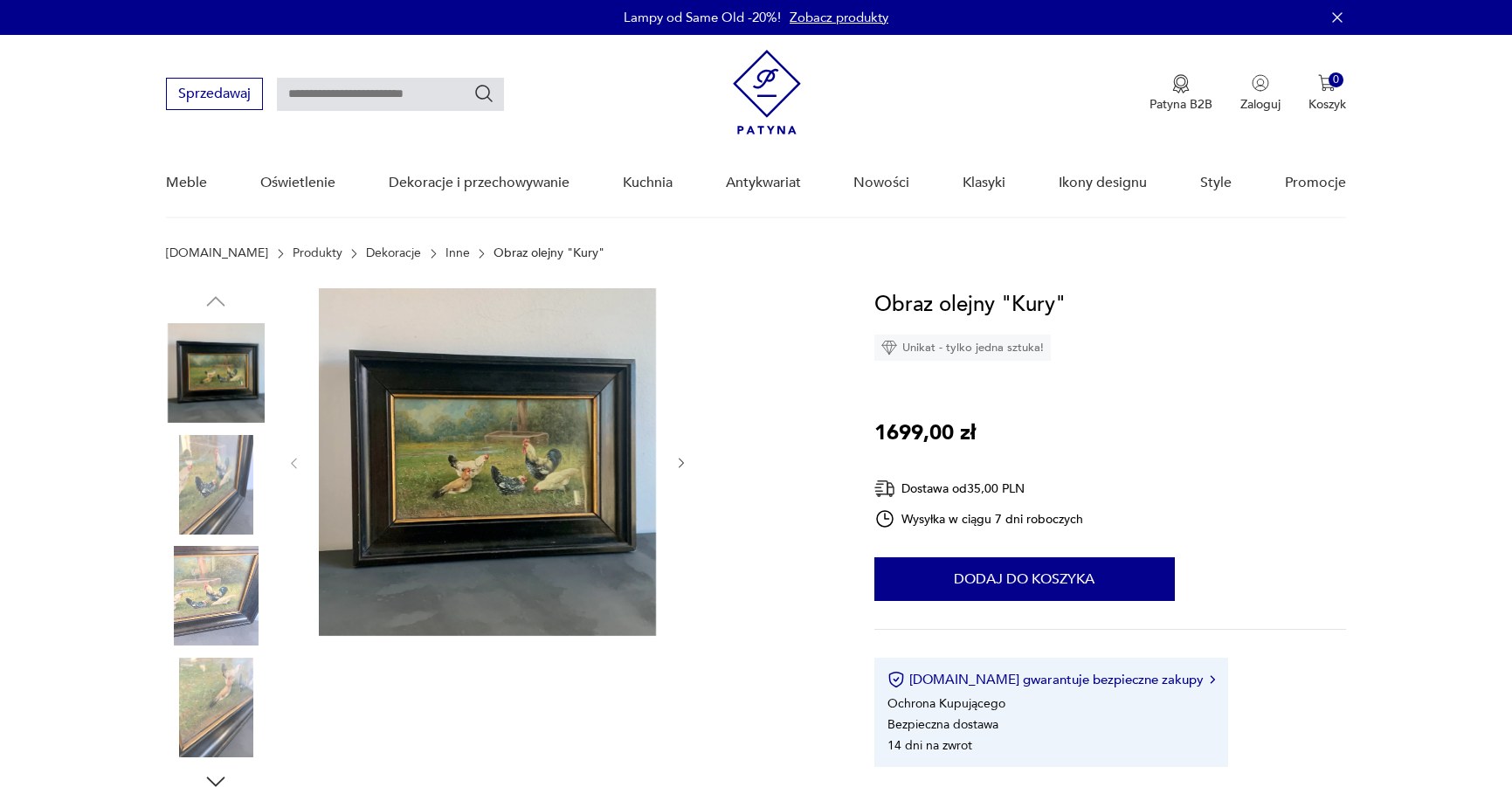
click at [683, 464] on icon "button" at bounding box center [681, 463] width 6 height 10
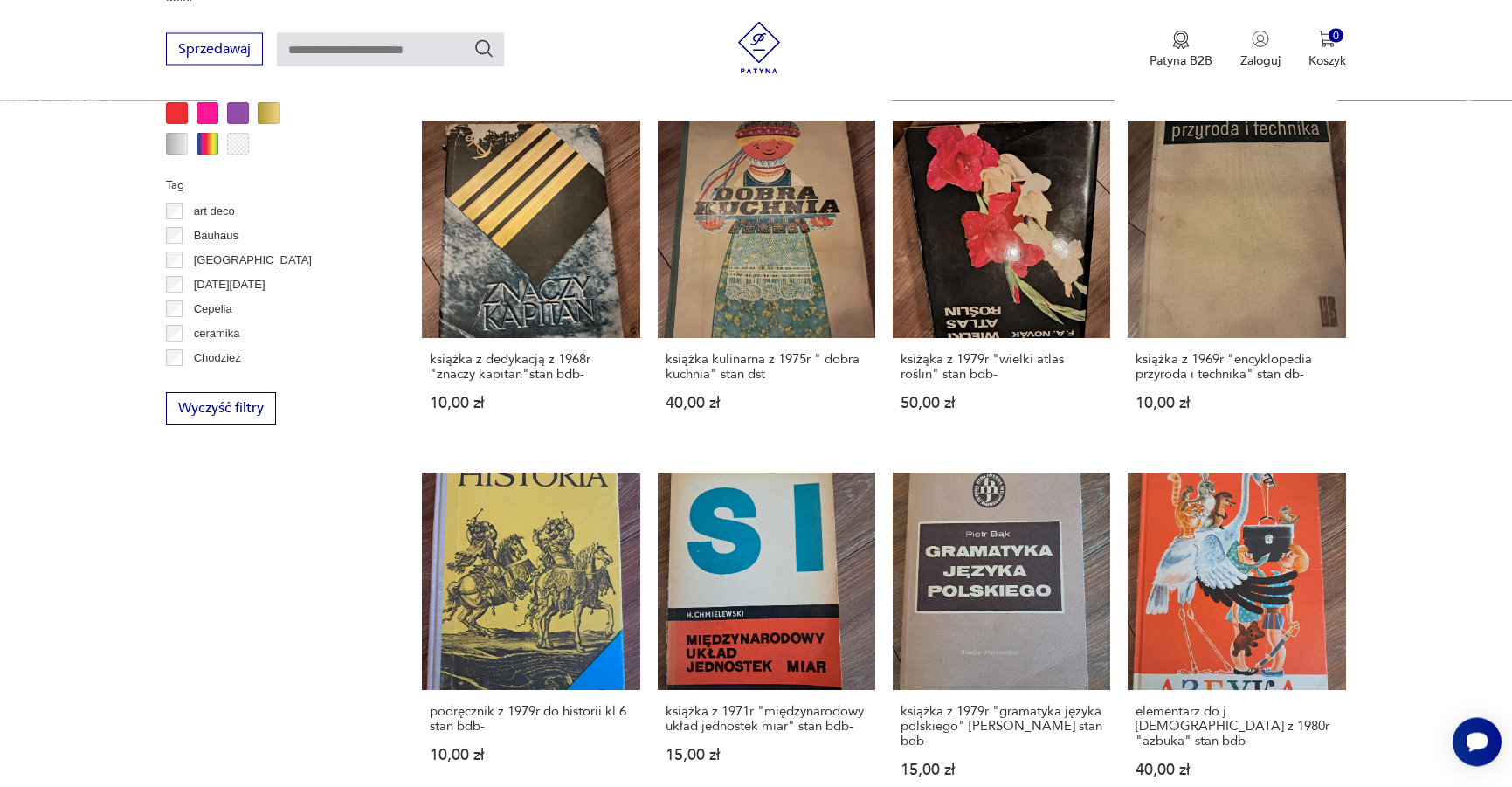
scroll to position [1630, 0]
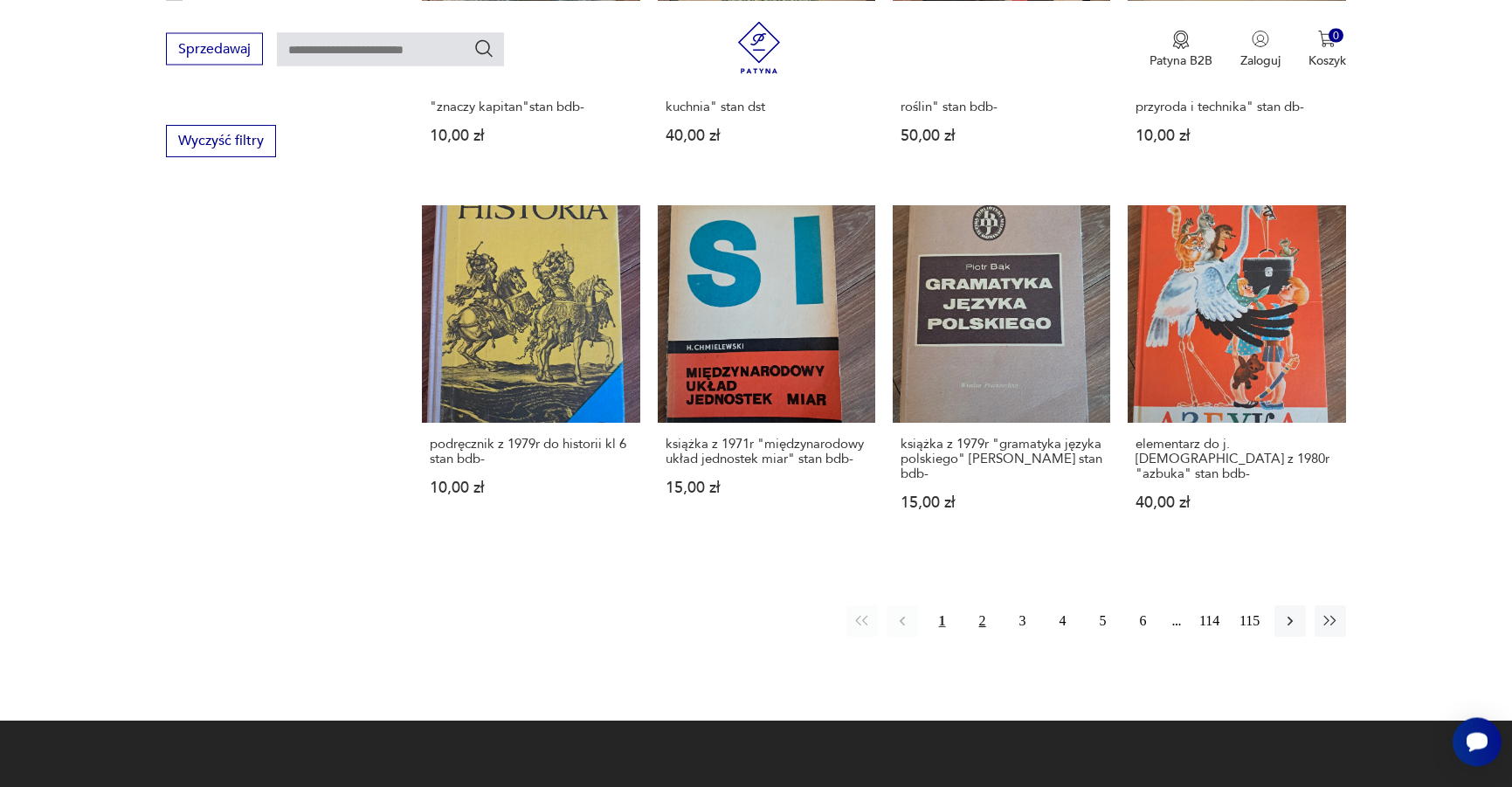
click at [996, 605] on button "2" at bounding box center [982, 621] width 32 height 32
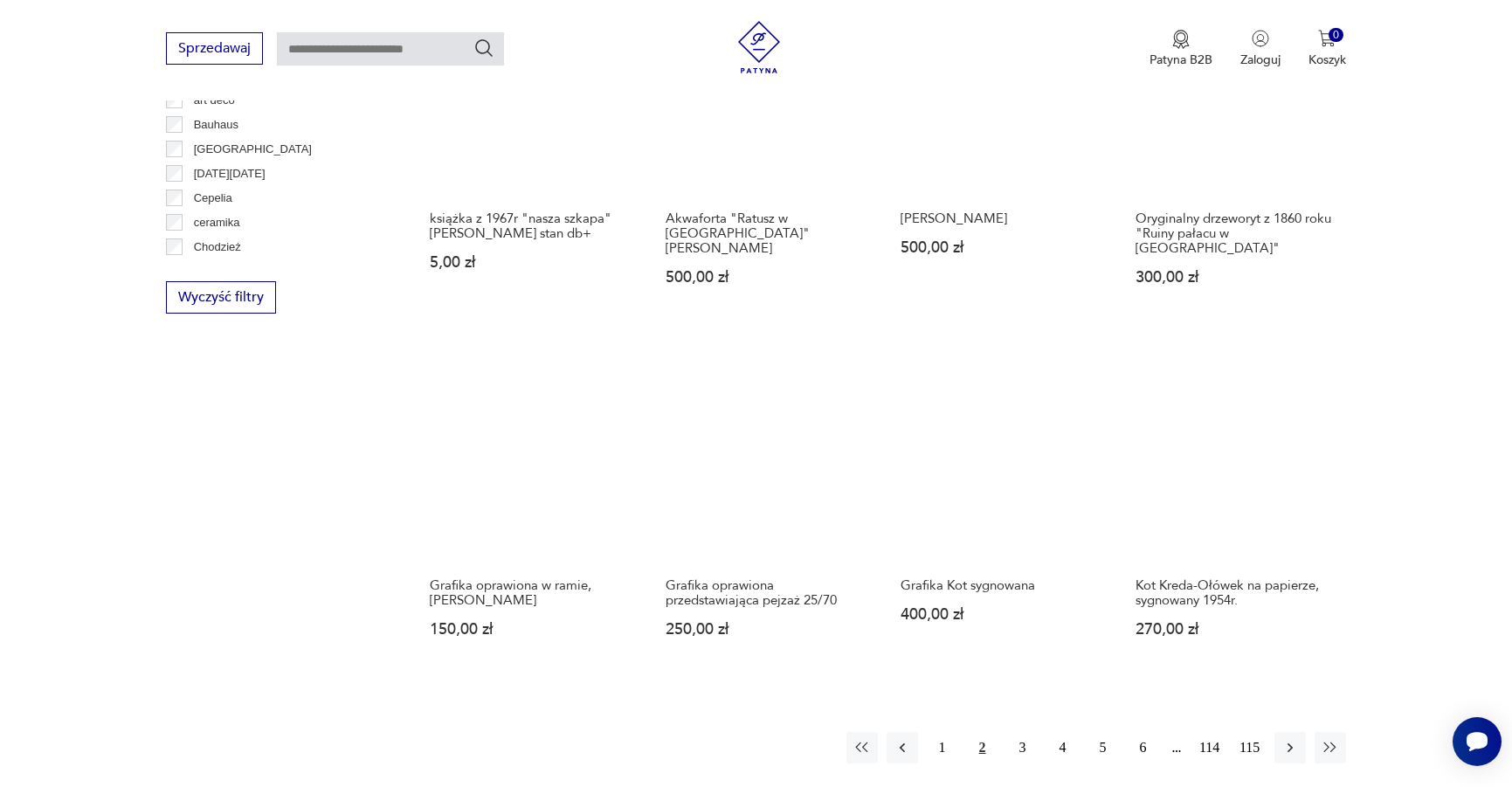
scroll to position [1660, 0]
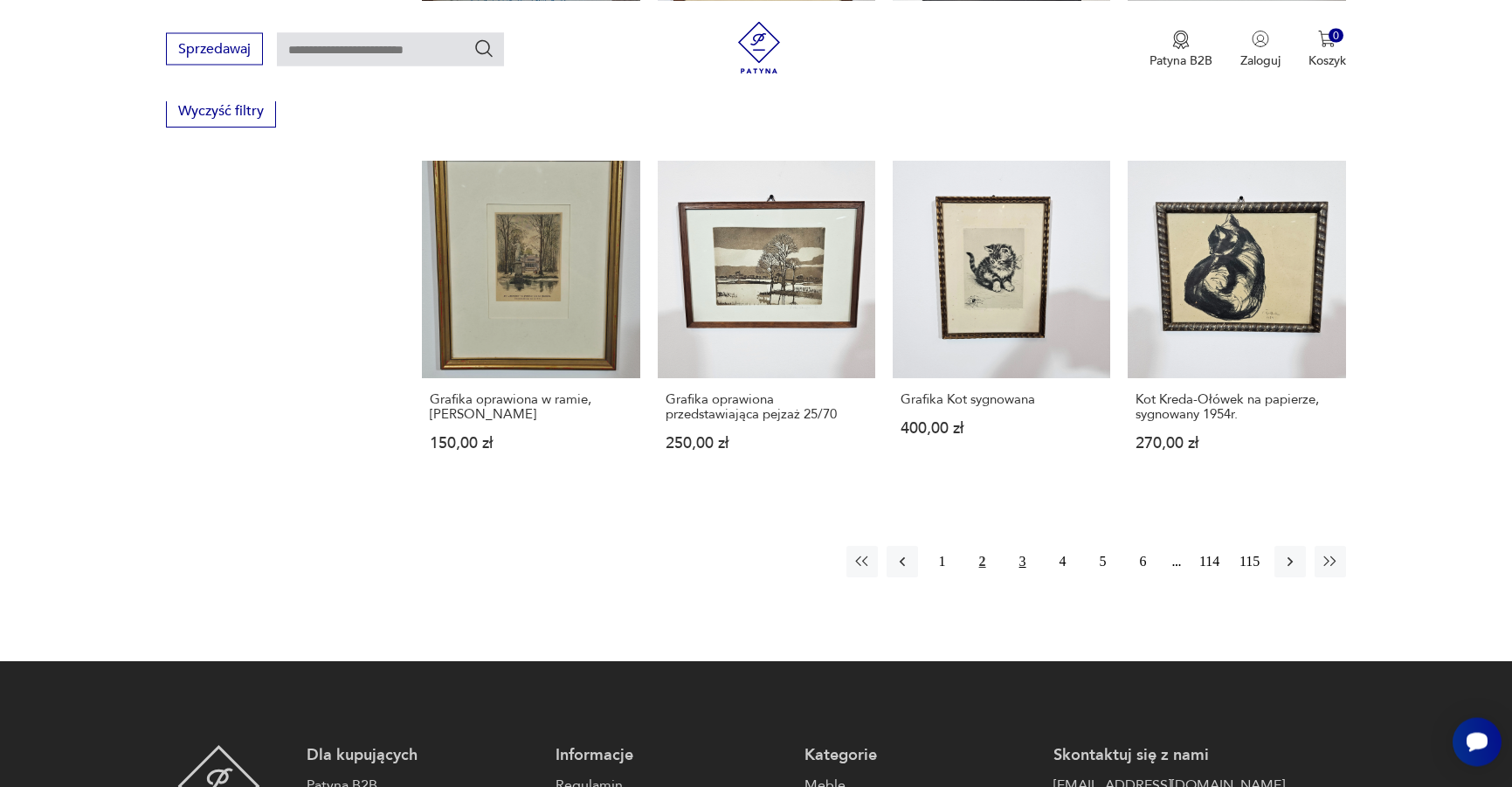
click at [1018, 561] on button "3" at bounding box center [1023, 561] width 32 height 32
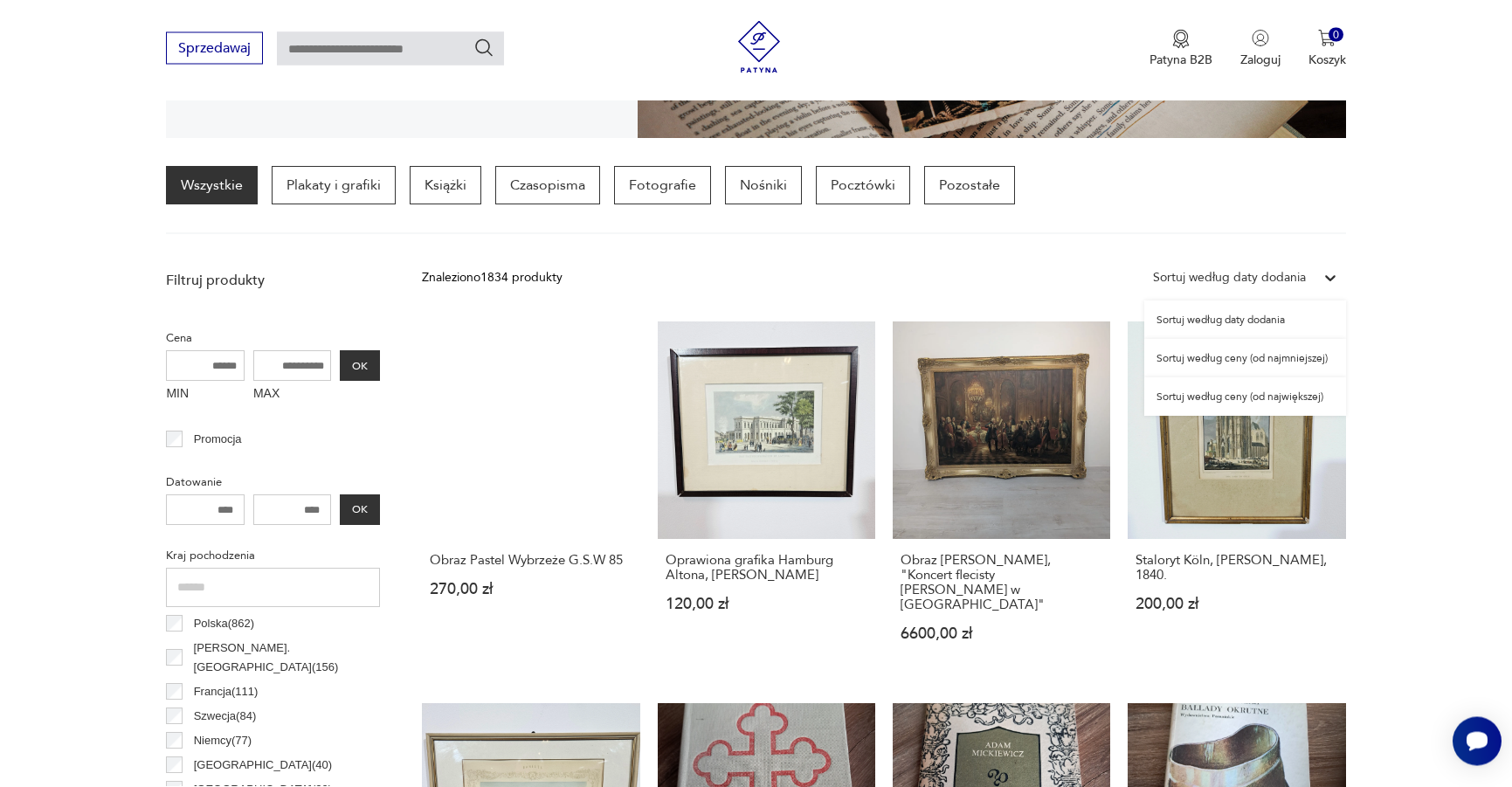
scroll to position [413, 0]
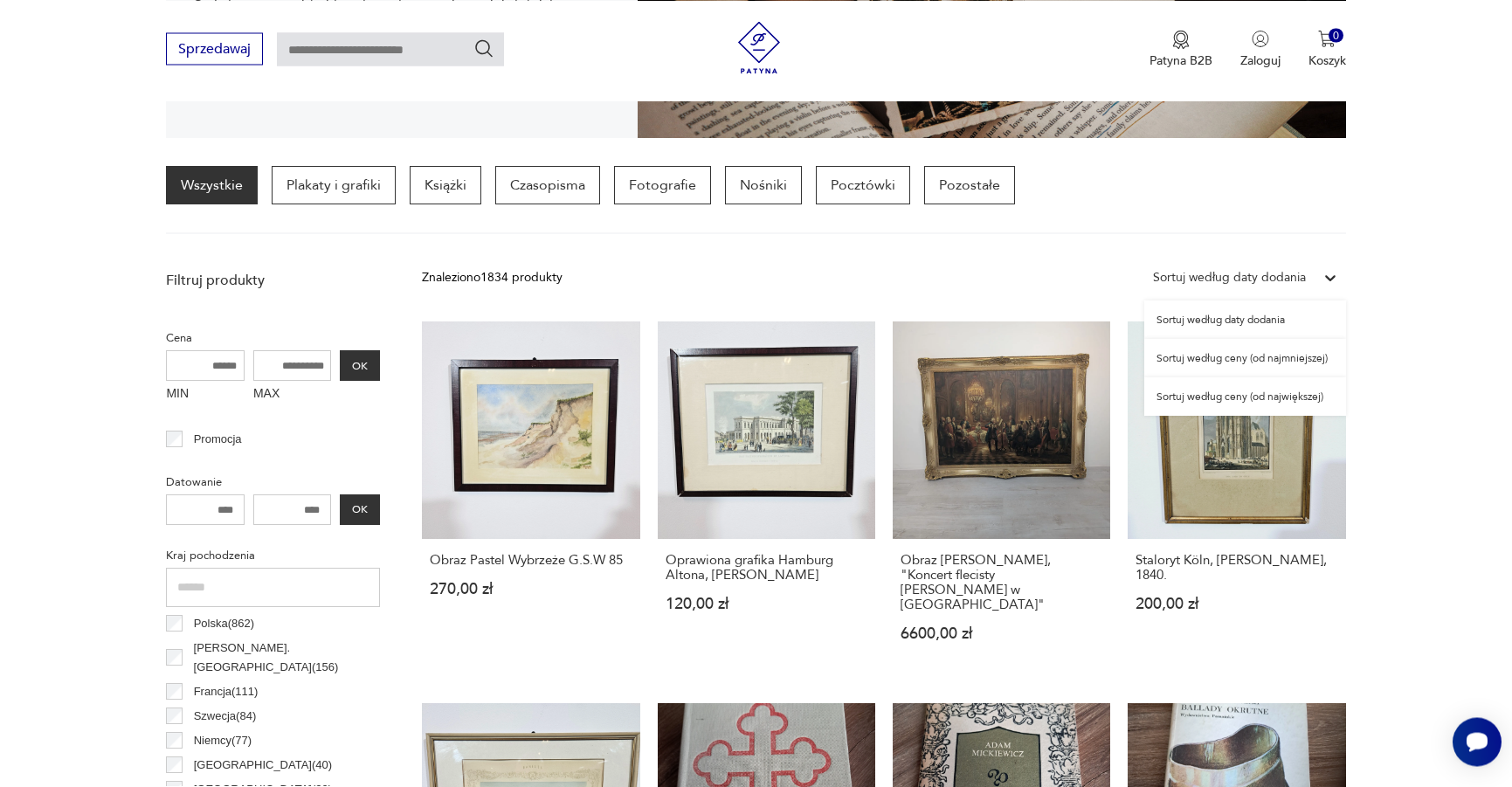
click at [1287, 272] on div "Sortuj według daty dodania" at bounding box center [1228, 278] width 153 height 20
click at [1239, 404] on div "Sortuj według ceny (od największej)" at bounding box center [1245, 396] width 202 height 38
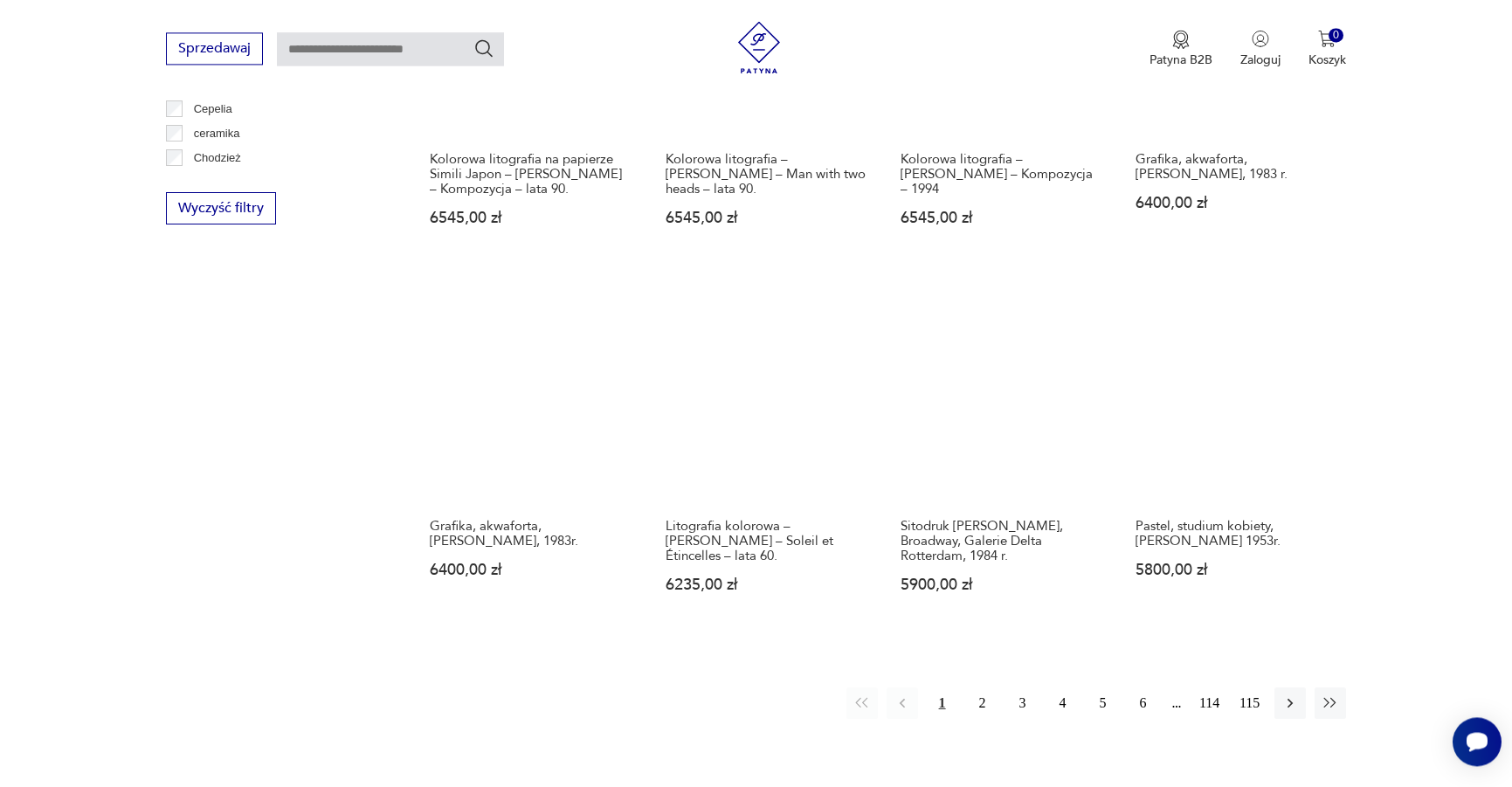
scroll to position [1660, 0]
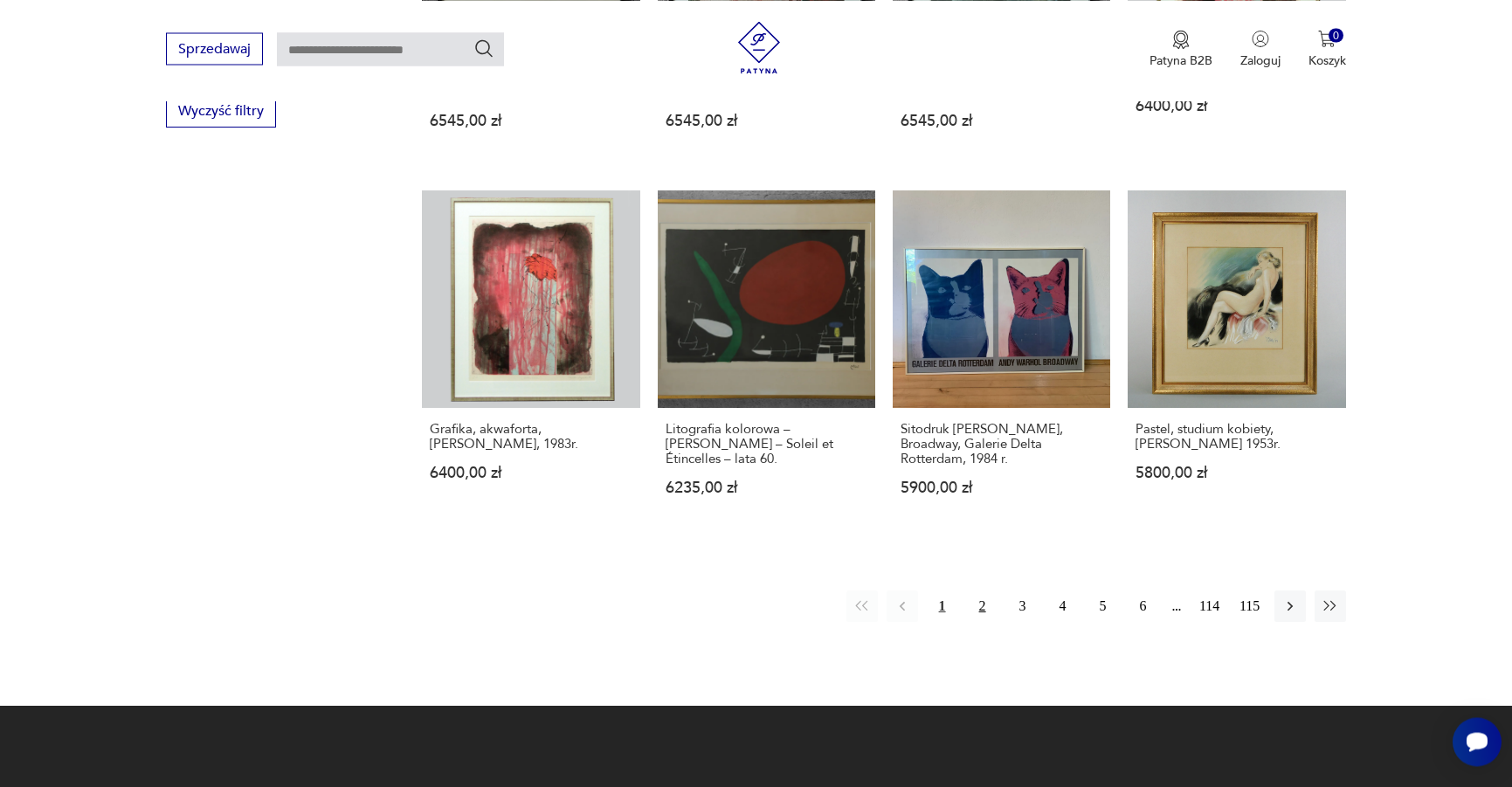
click at [978, 590] on button "2" at bounding box center [982, 606] width 32 height 32
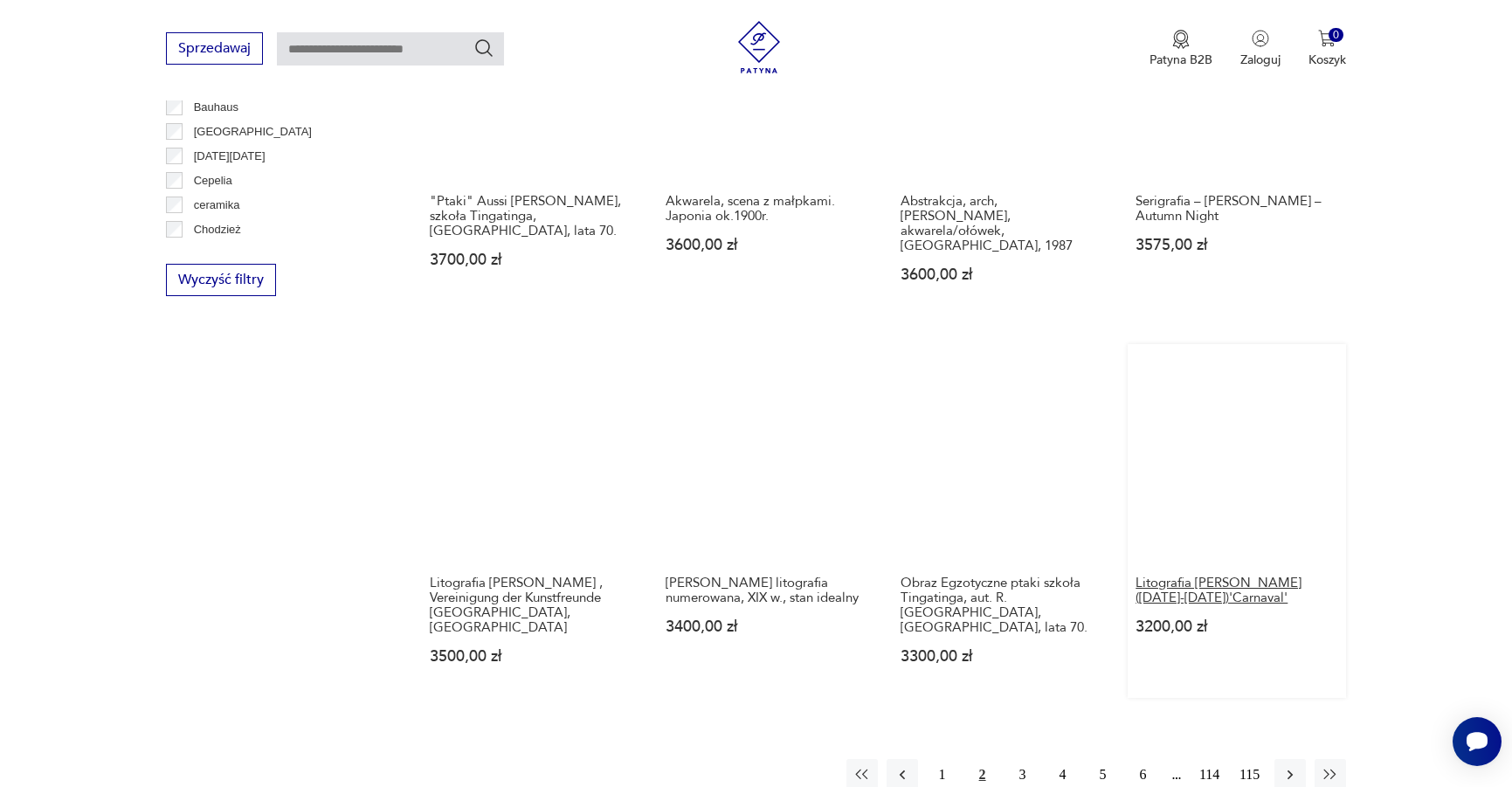
scroll to position [1571, 0]
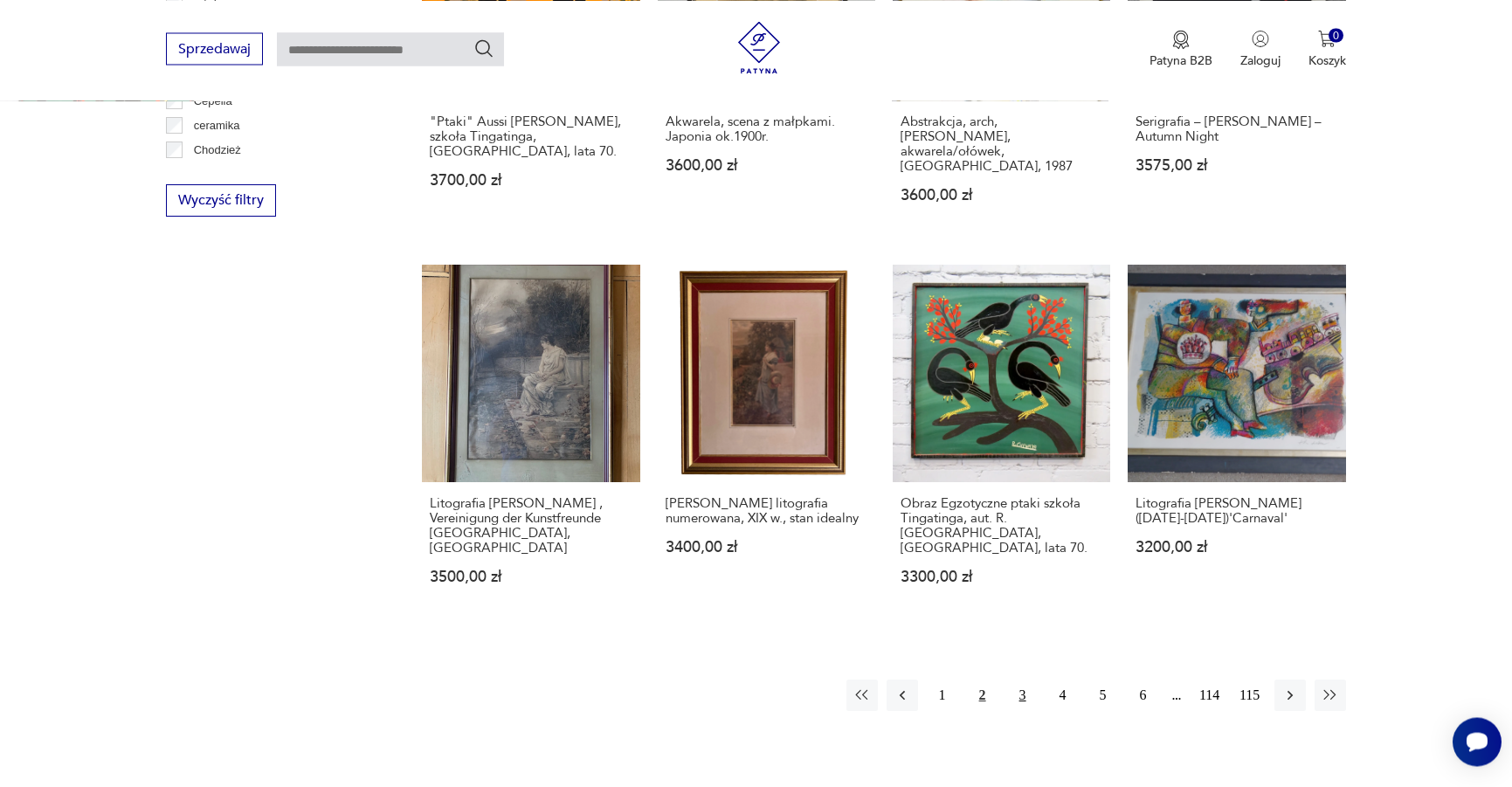
click at [1021, 679] on button "3" at bounding box center [1023, 695] width 32 height 32
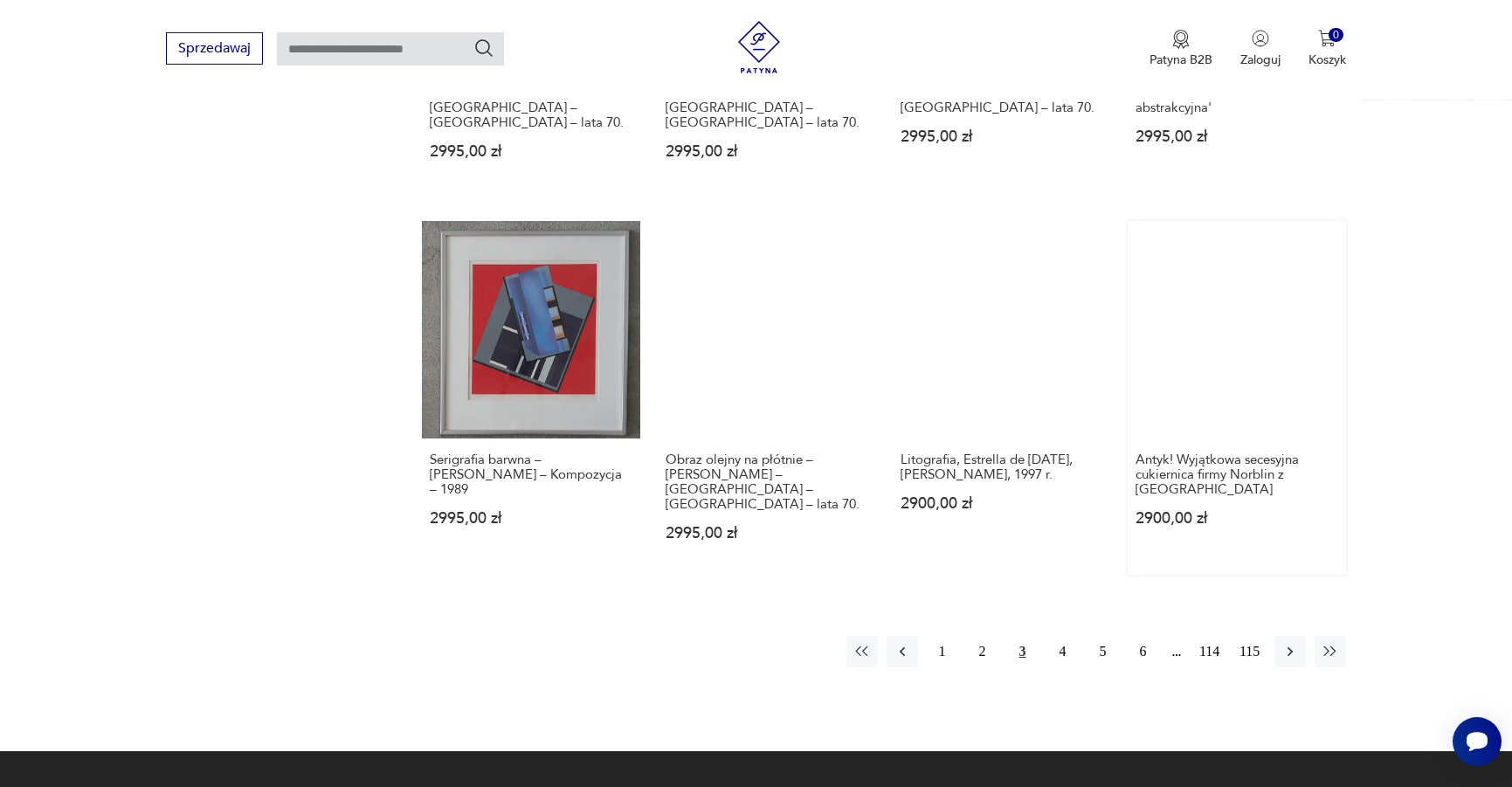
scroll to position [1838, 0]
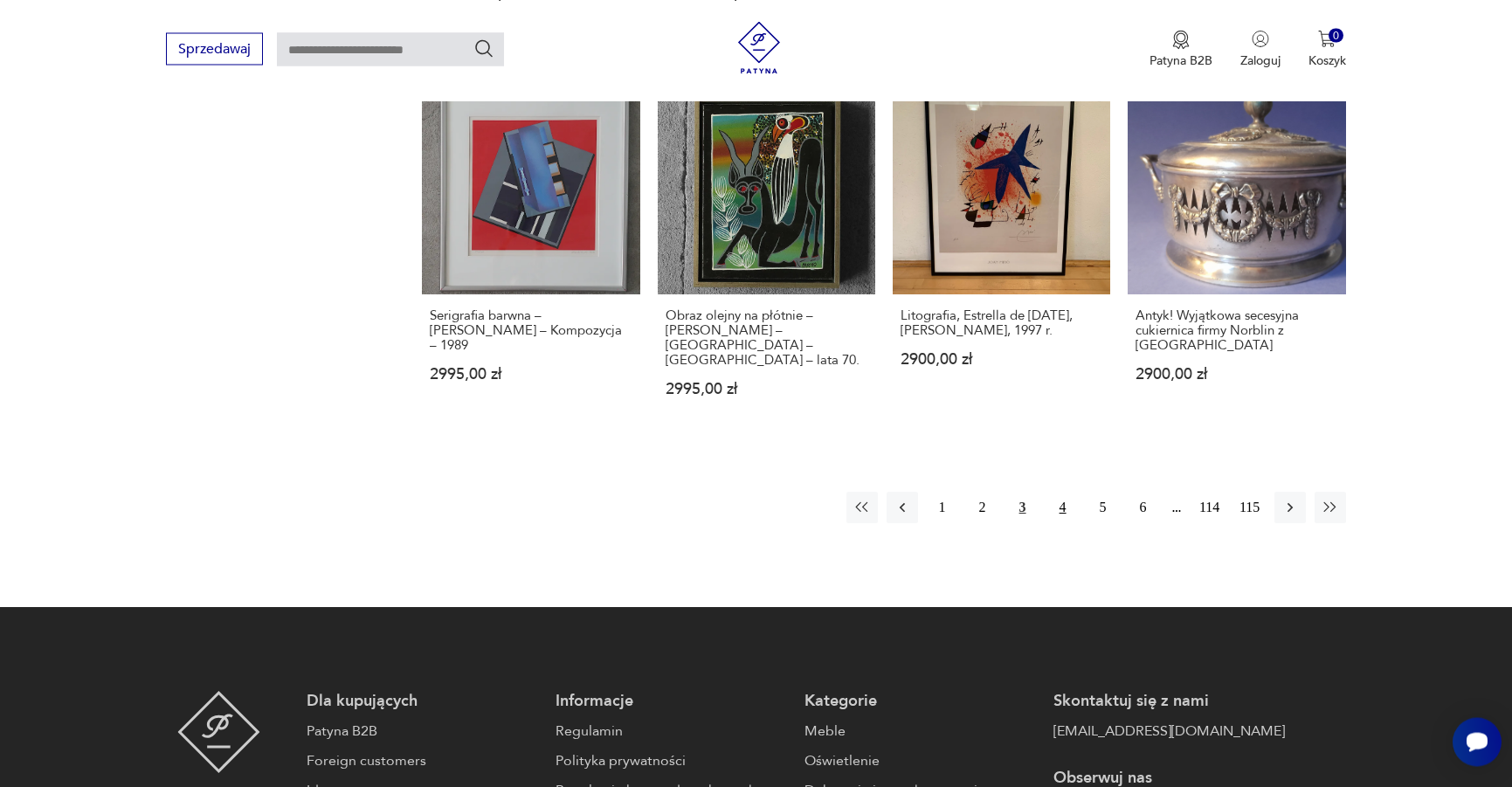
click at [1062, 492] on button "4" at bounding box center [1063, 508] width 32 height 32
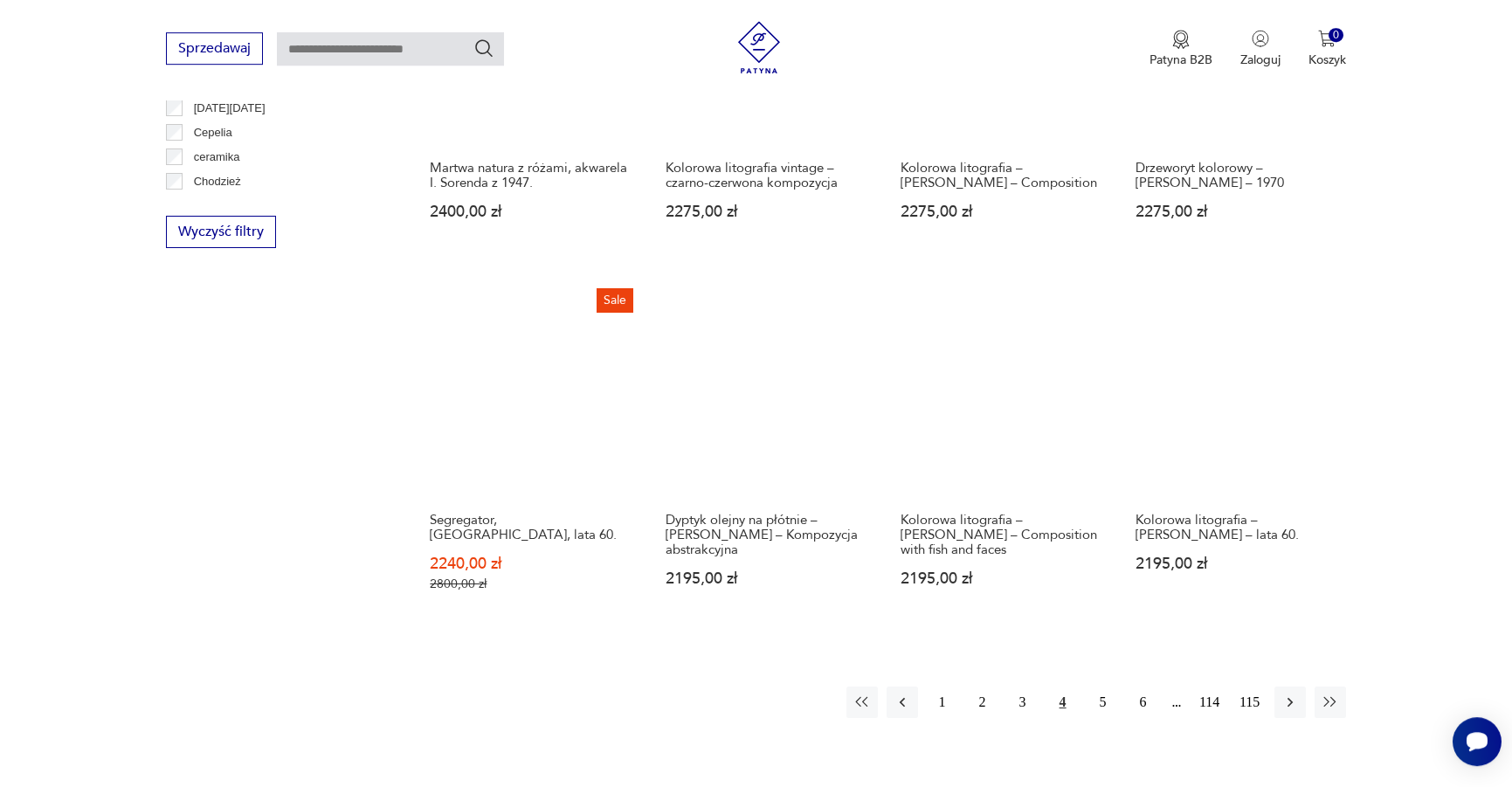
scroll to position [1660, 0]
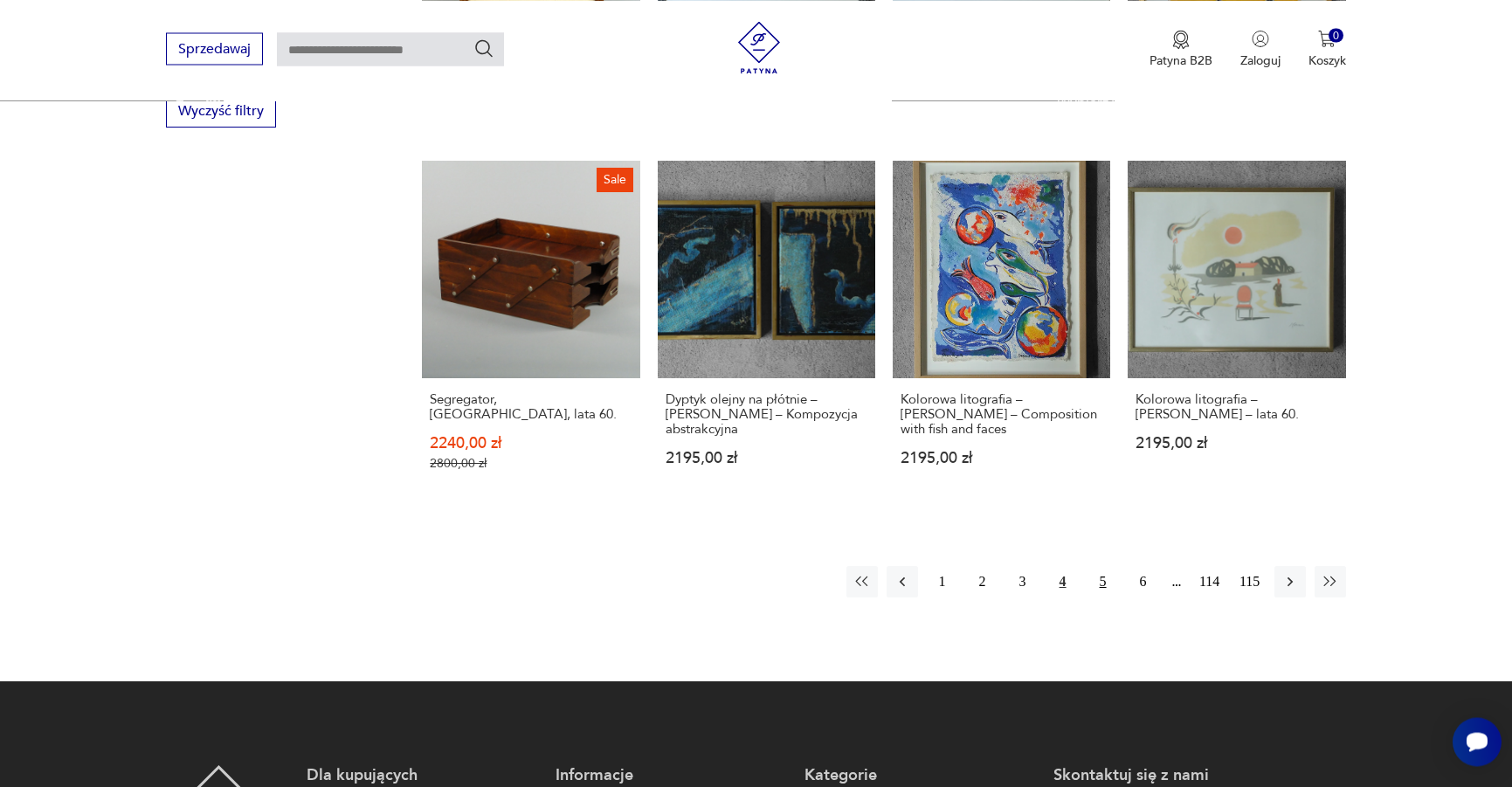
click at [1100, 566] on button "5" at bounding box center [1103, 582] width 32 height 32
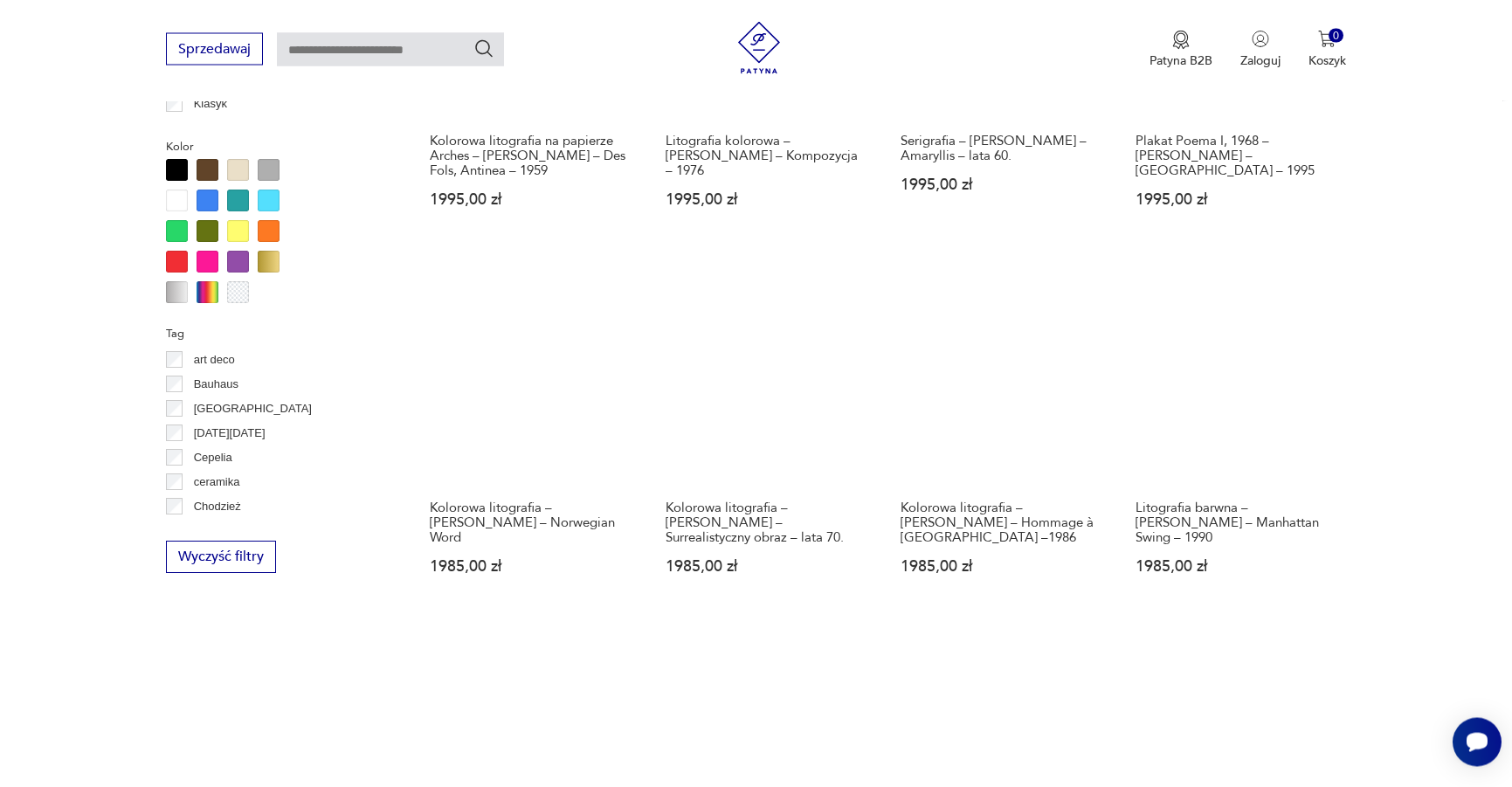
scroll to position [1571, 0]
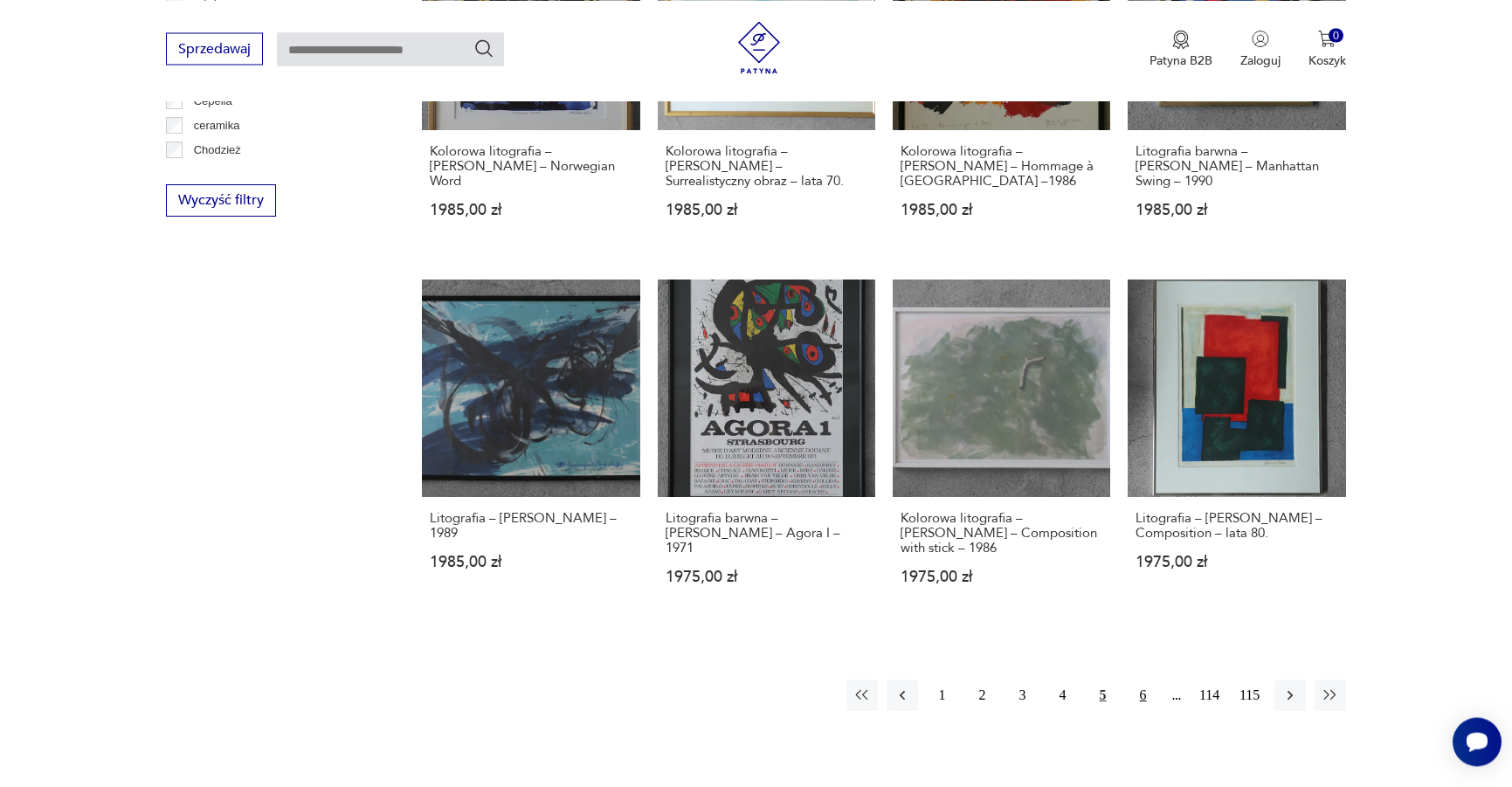
click at [1137, 687] on button "6" at bounding box center [1143, 695] width 32 height 32
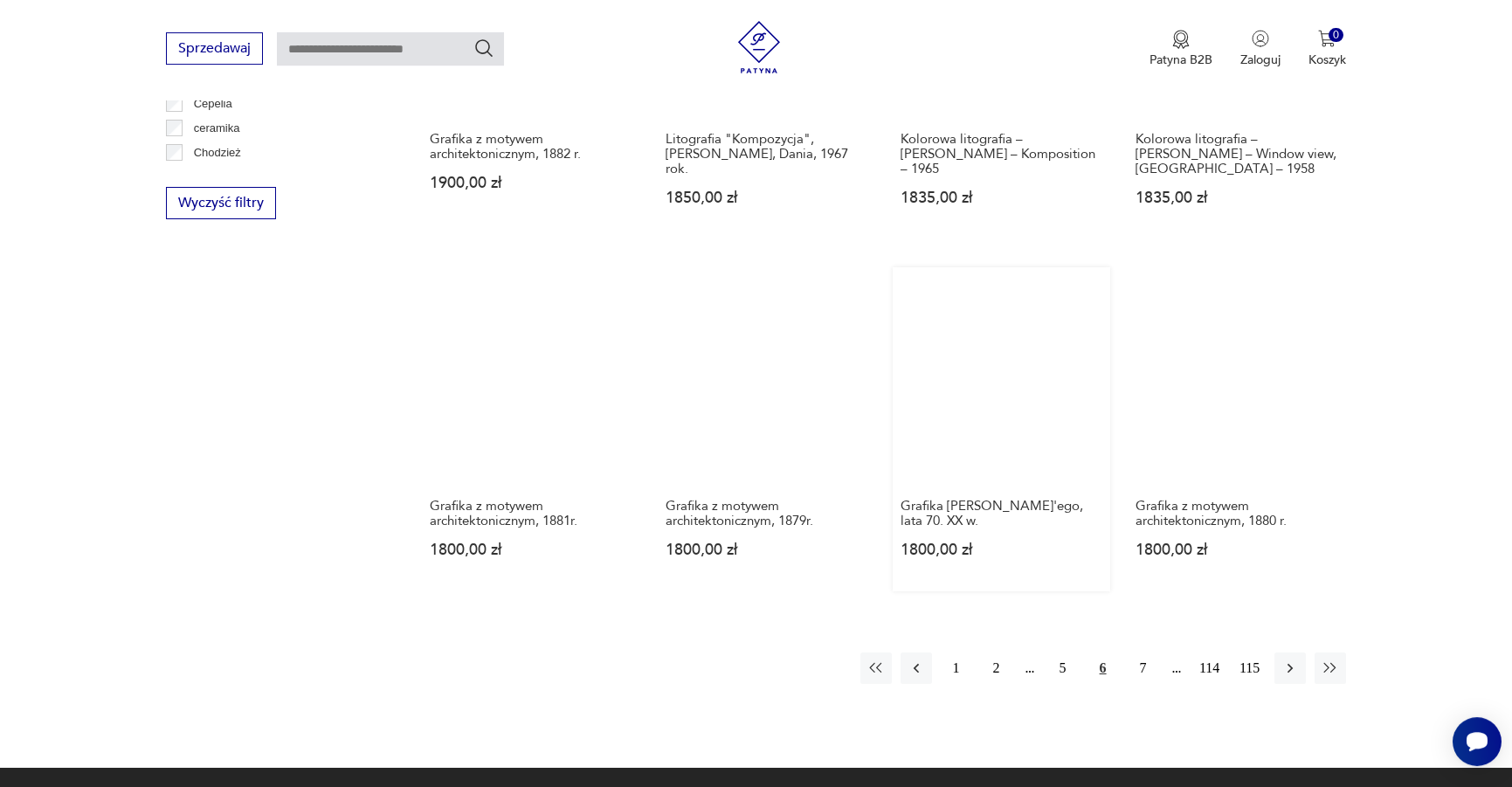
scroll to position [1571, 0]
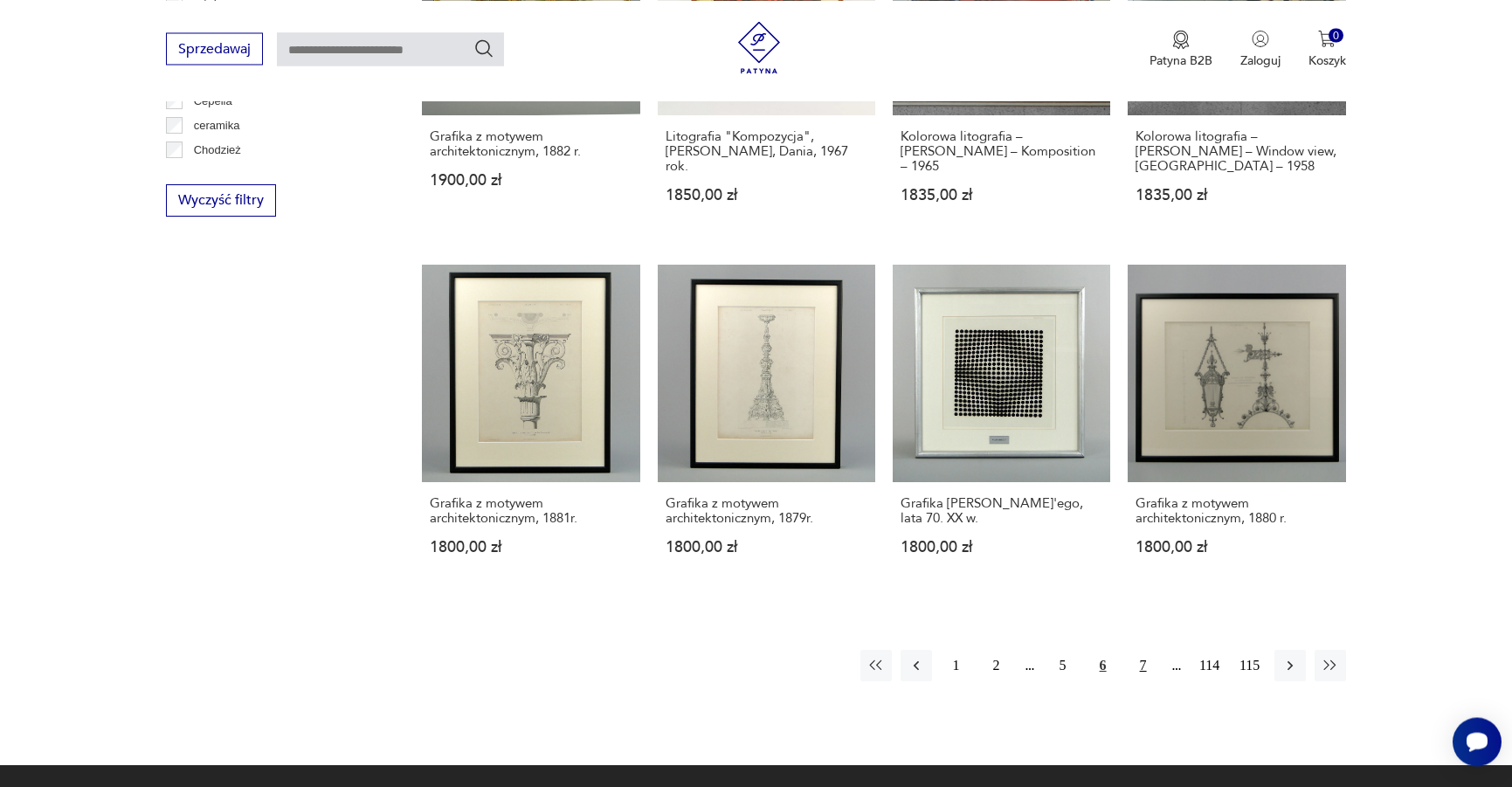
click at [1135, 650] on button "7" at bounding box center [1143, 666] width 32 height 32
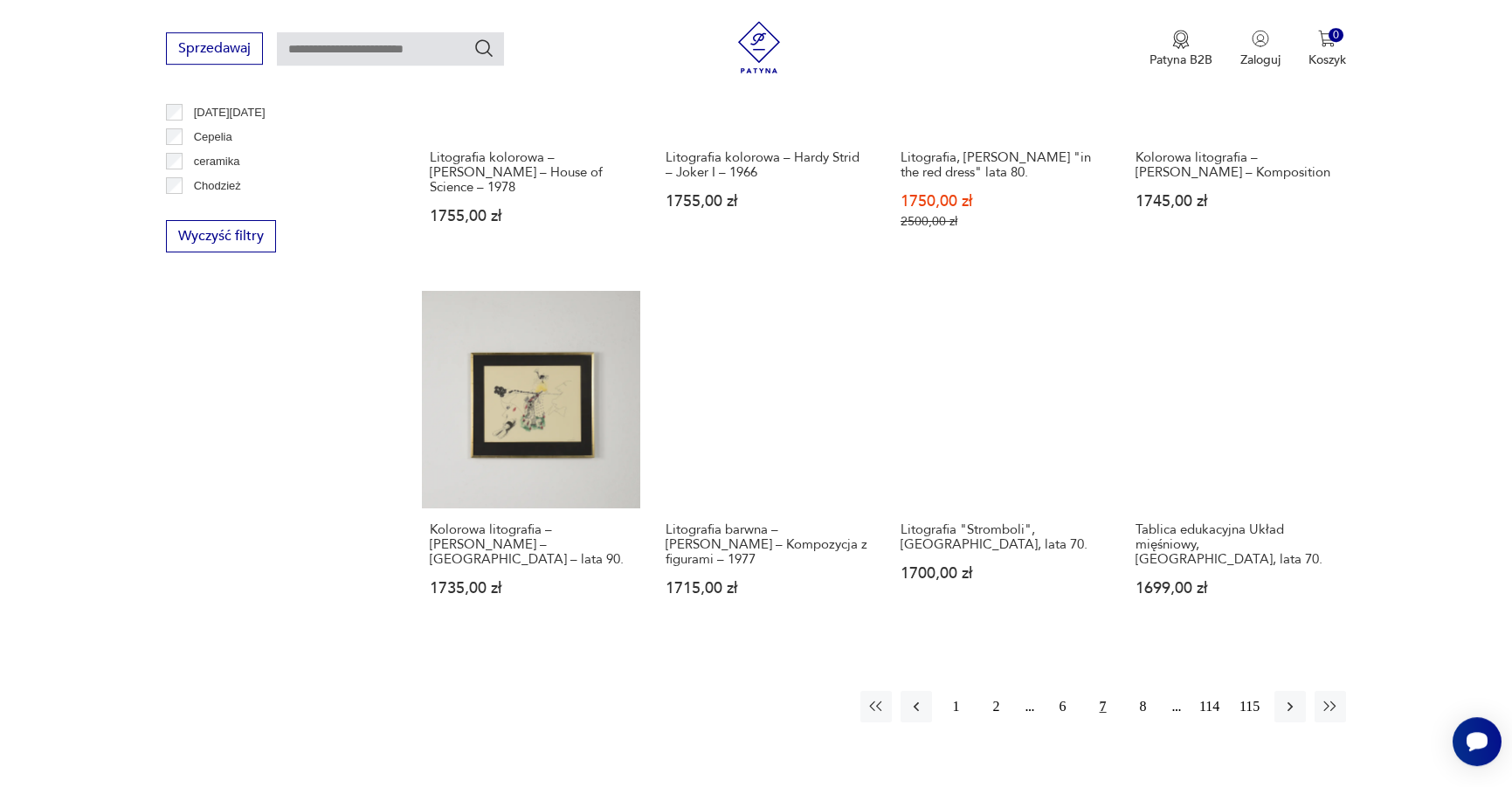
scroll to position [1660, 0]
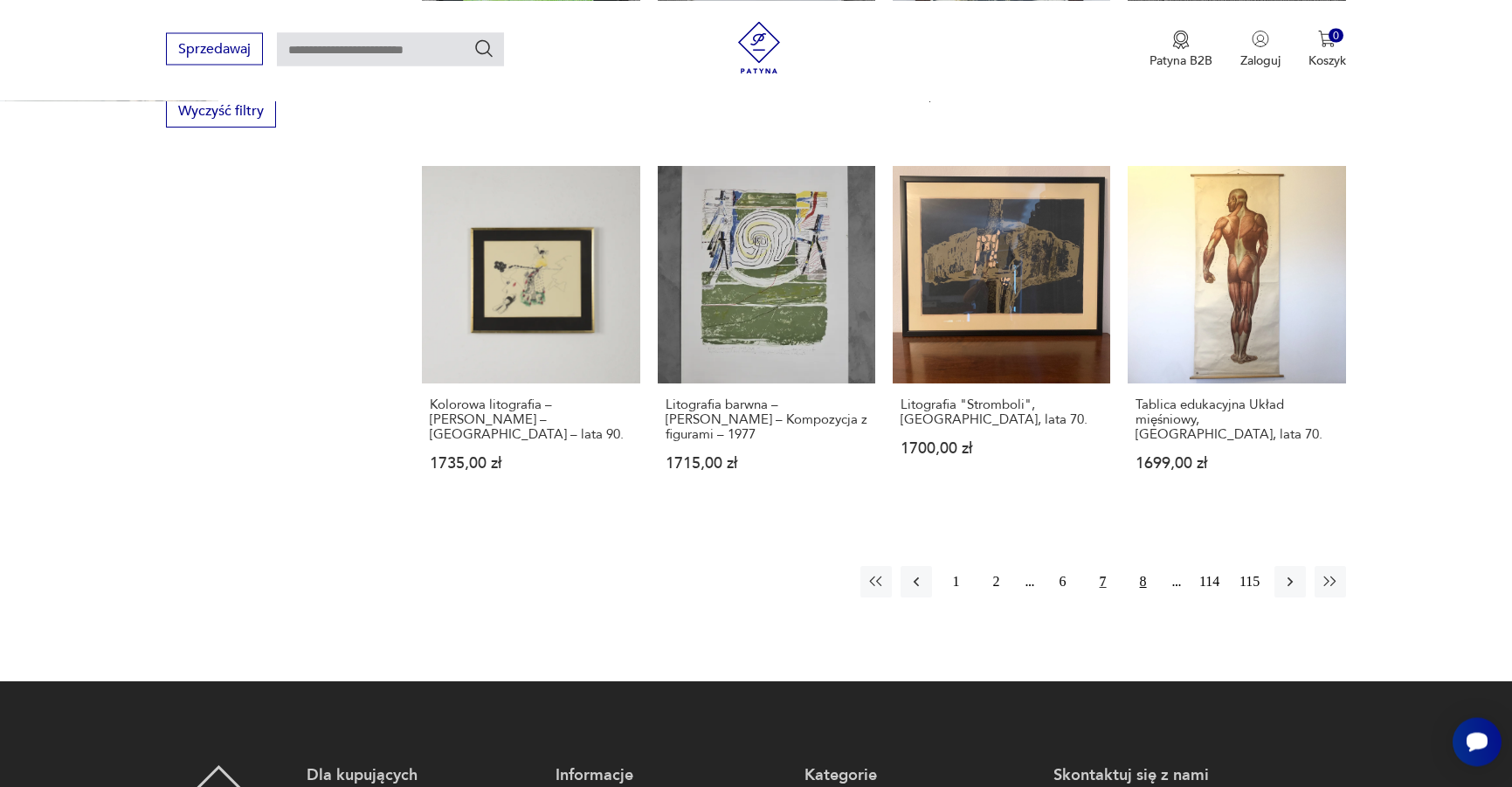
click at [1151, 566] on button "8" at bounding box center [1143, 582] width 32 height 32
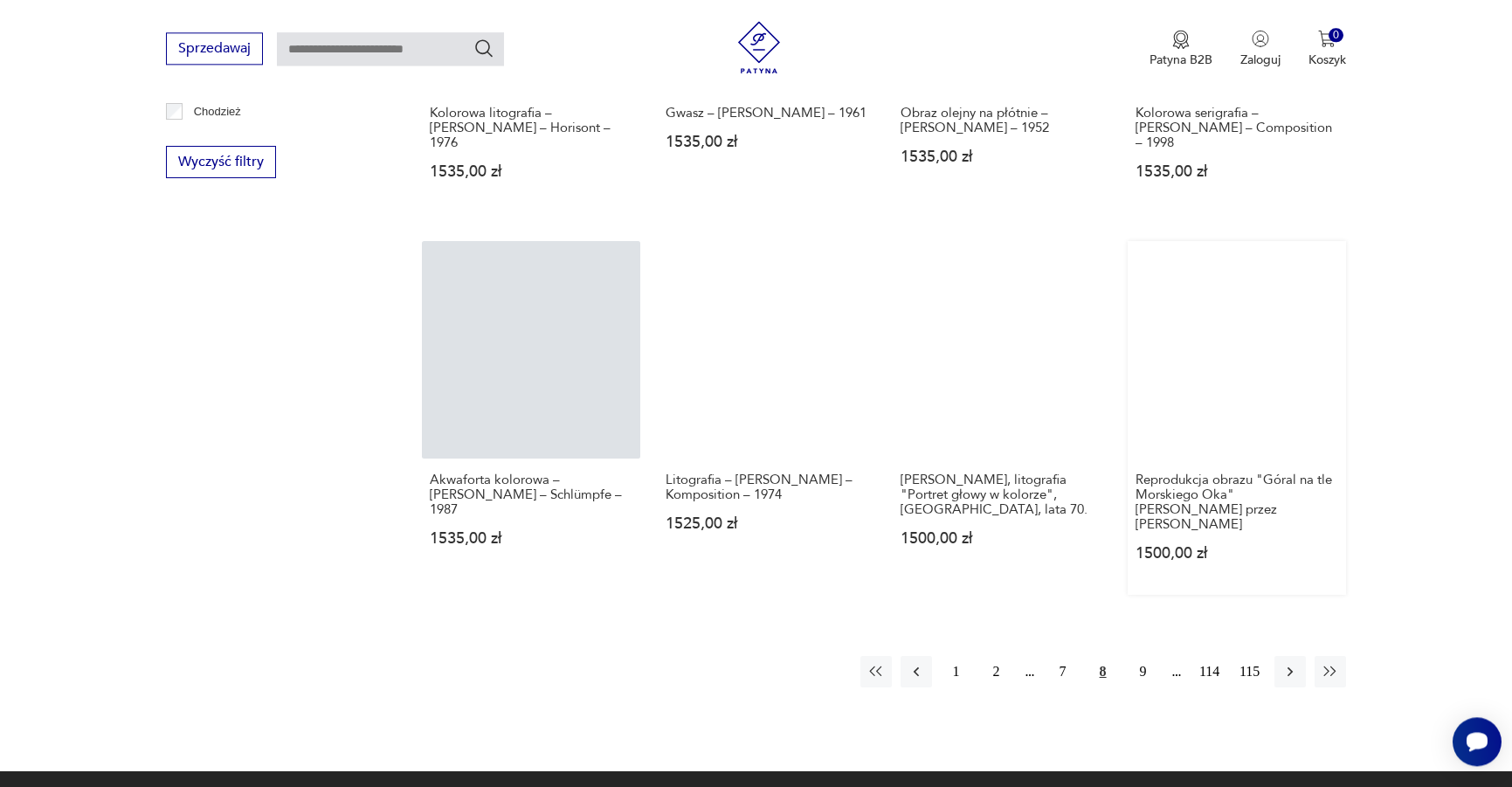
scroll to position [1660, 0]
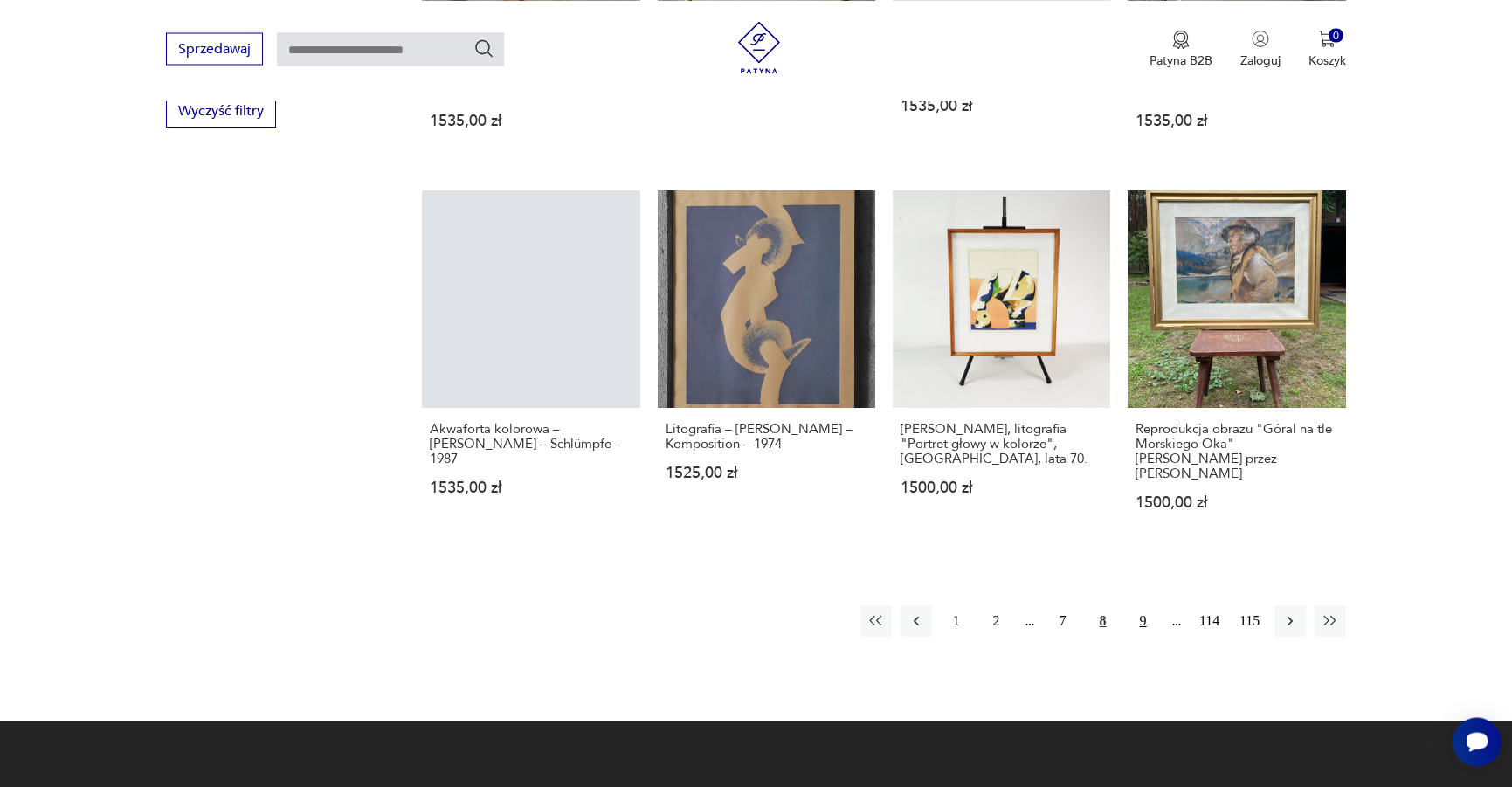
click at [1144, 605] on button "9" at bounding box center [1143, 621] width 32 height 32
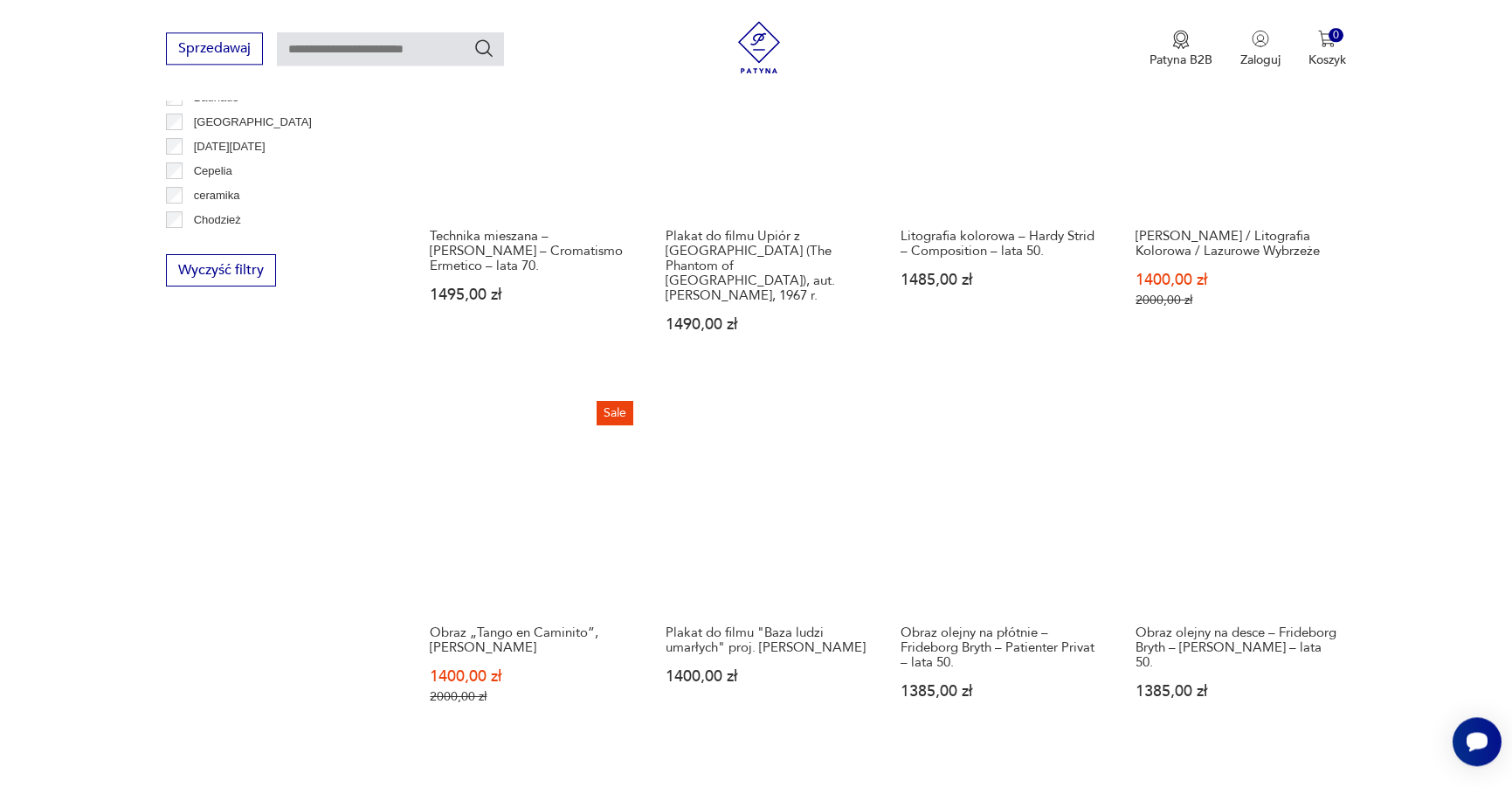
scroll to position [1749, 0]
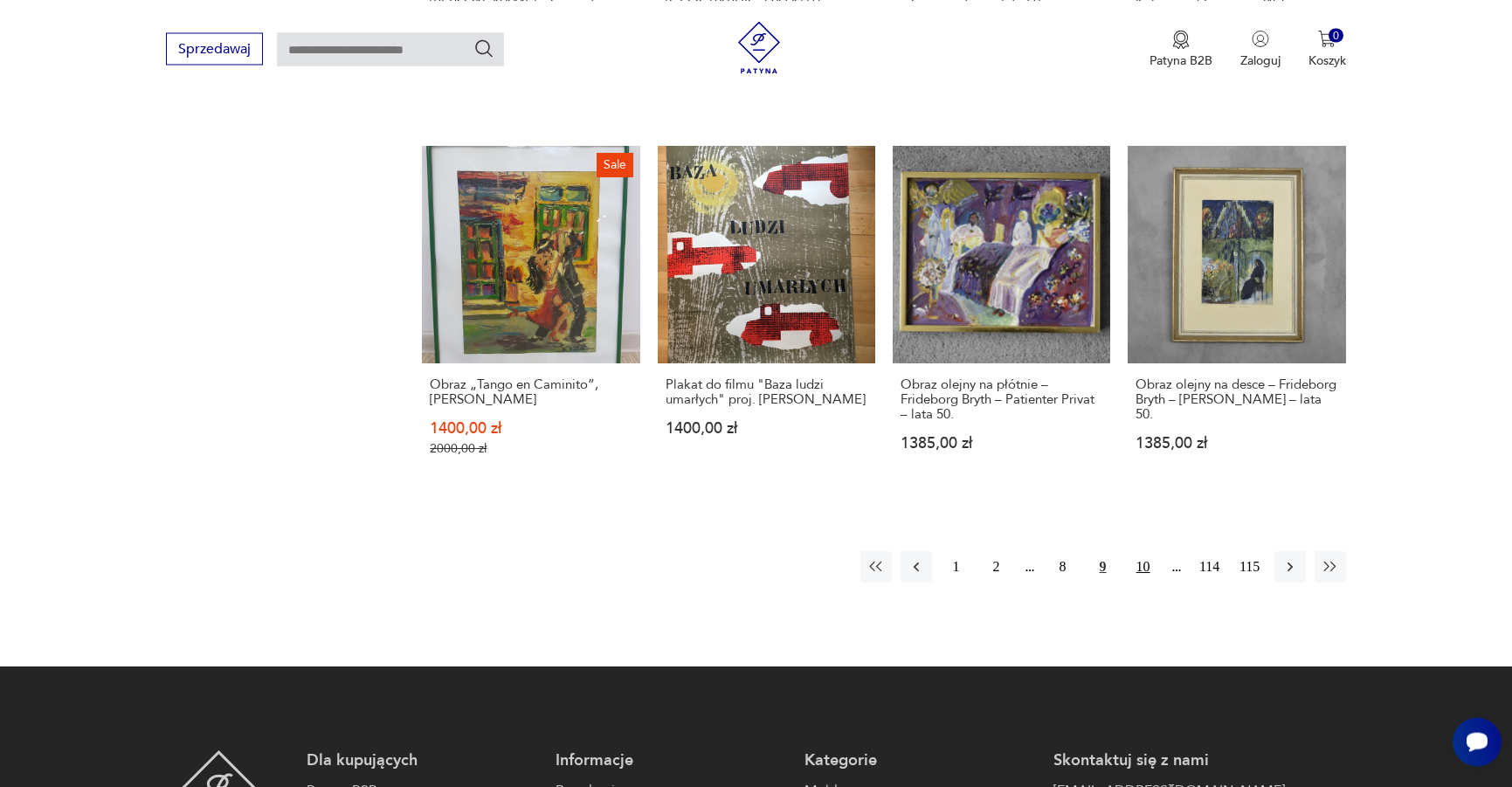
click at [1151, 551] on button "10" at bounding box center [1143, 567] width 32 height 32
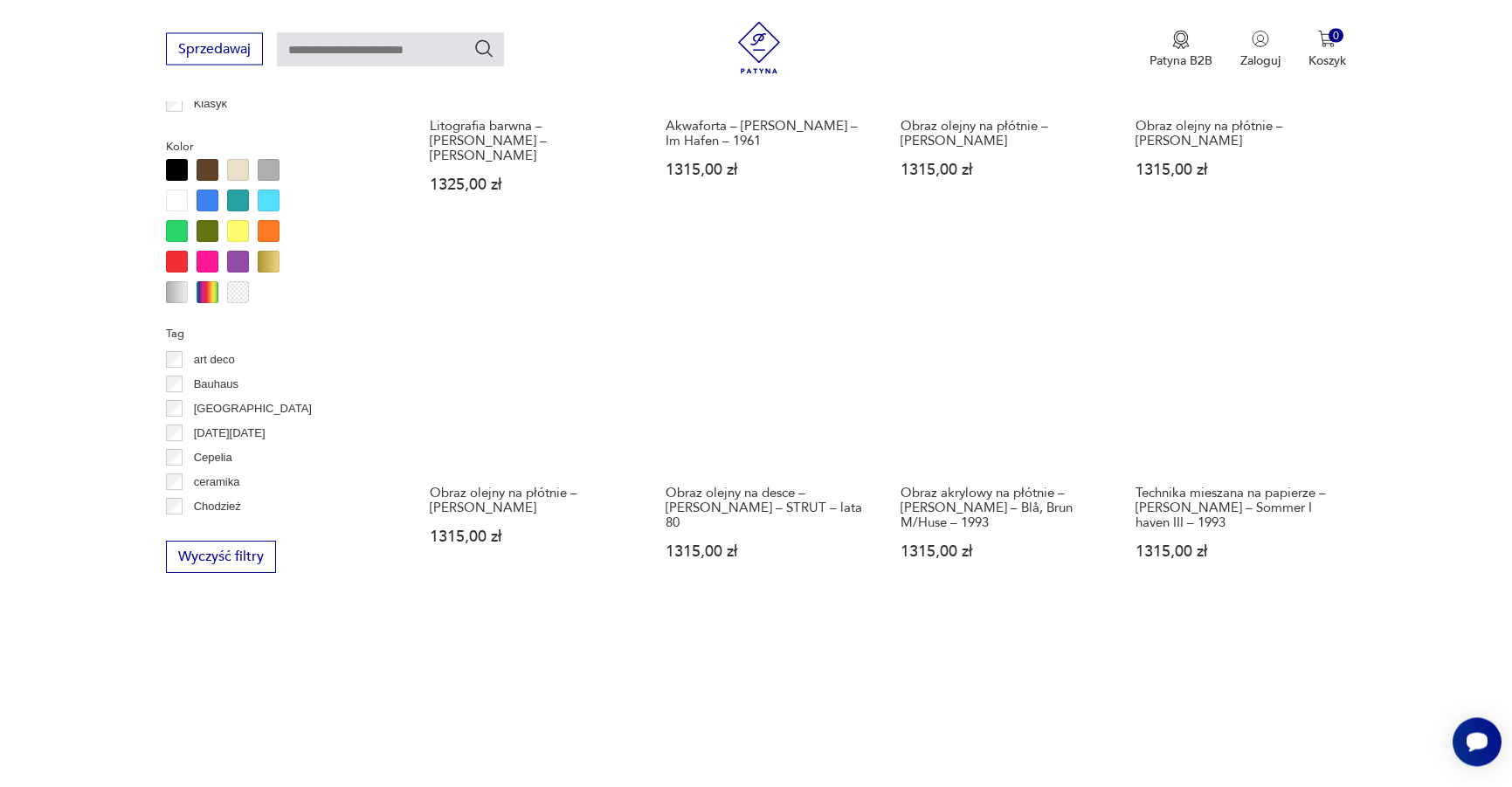
scroll to position [1660, 0]
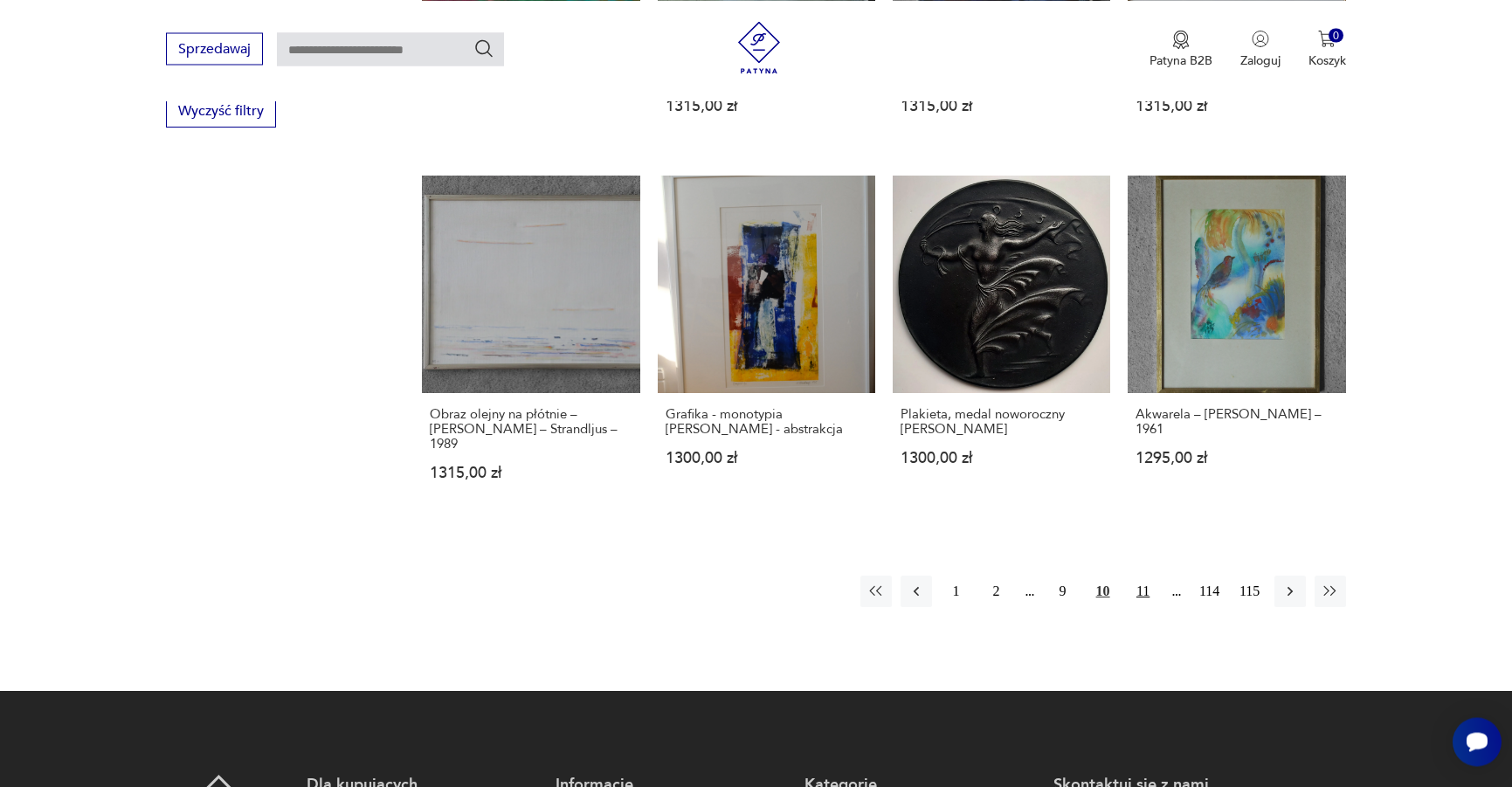
click at [1147, 576] on button "11" at bounding box center [1143, 591] width 32 height 32
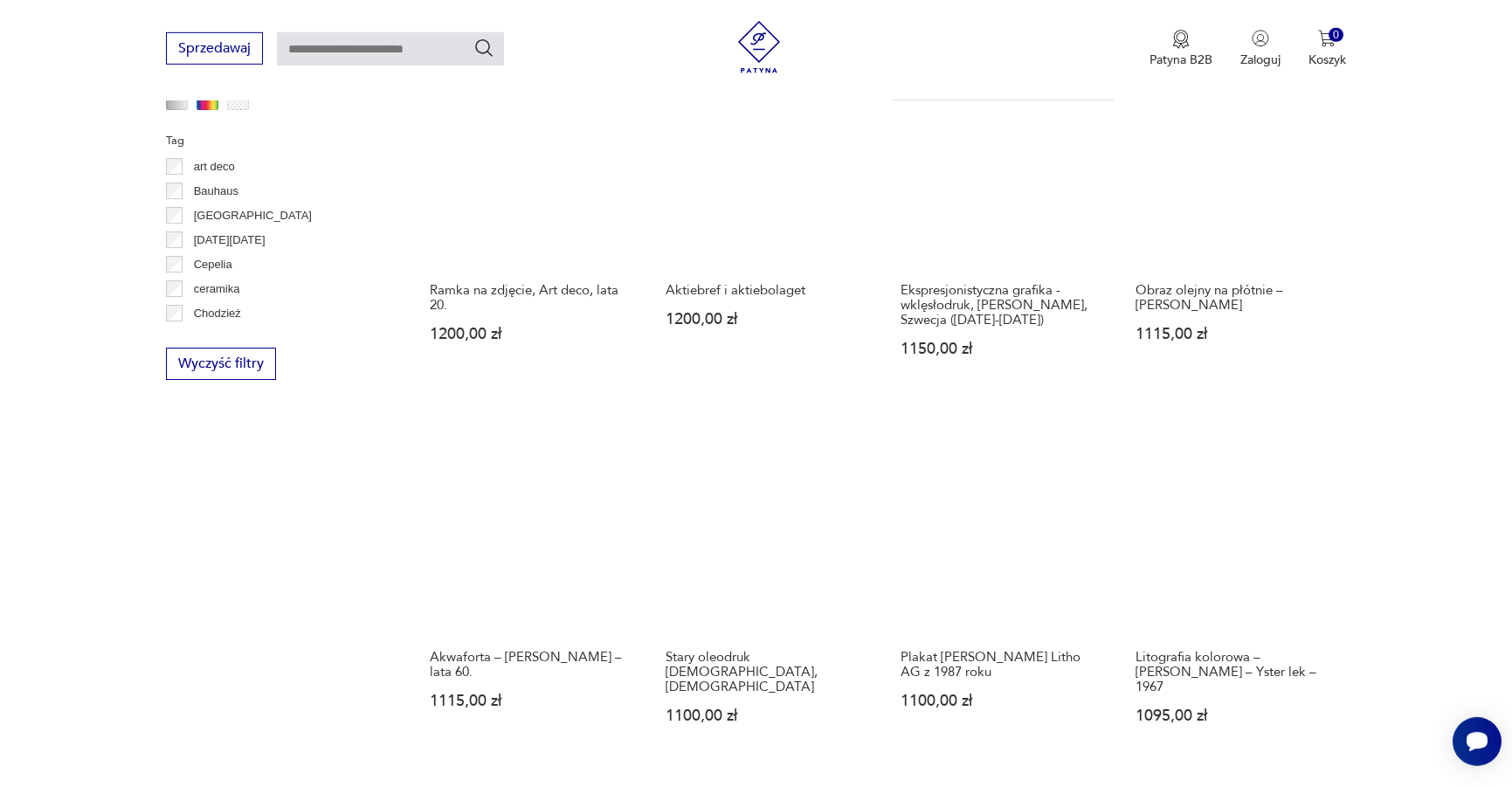
scroll to position [1571, 0]
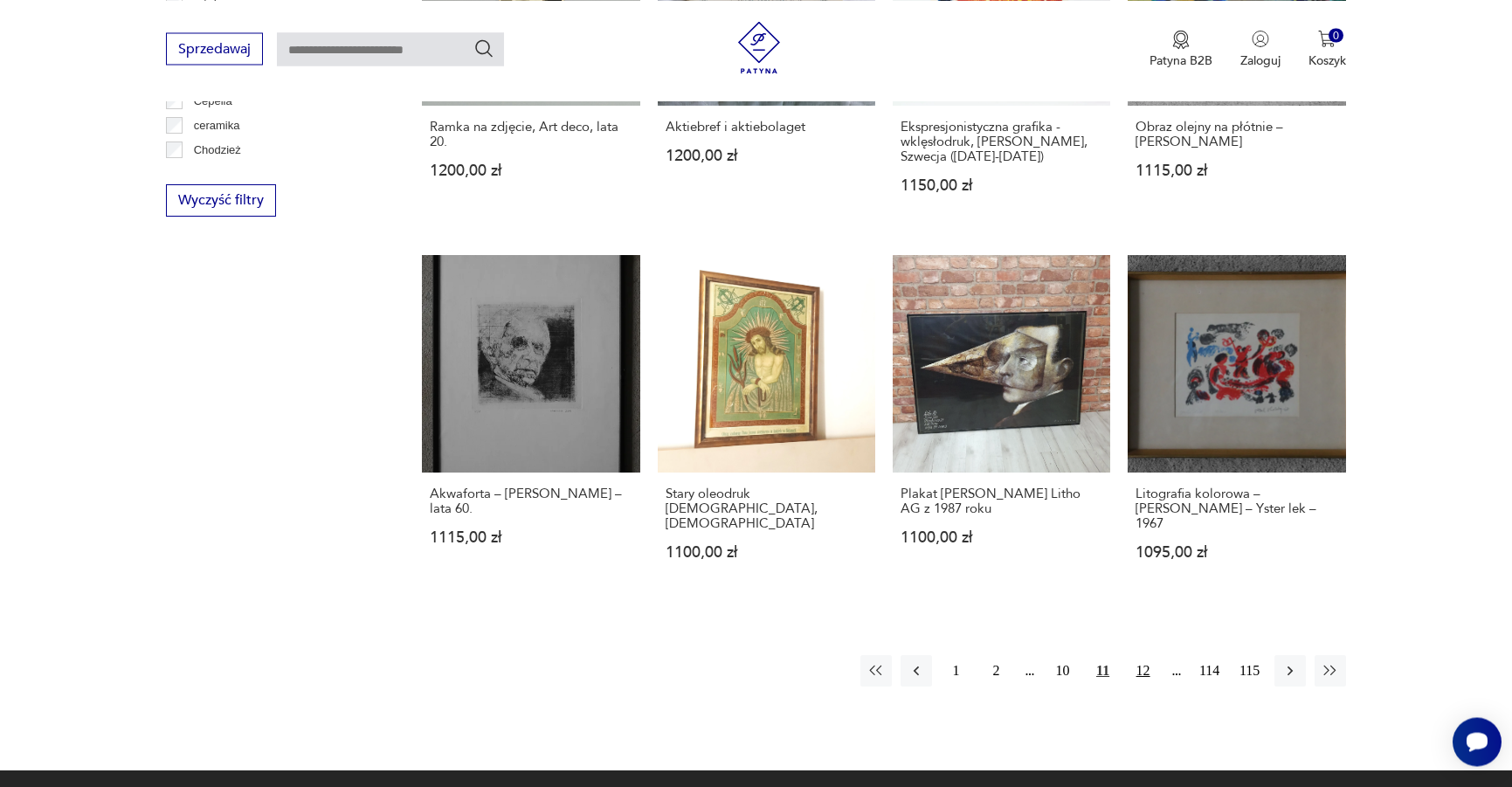
click at [1142, 655] on button "12" at bounding box center [1143, 671] width 32 height 32
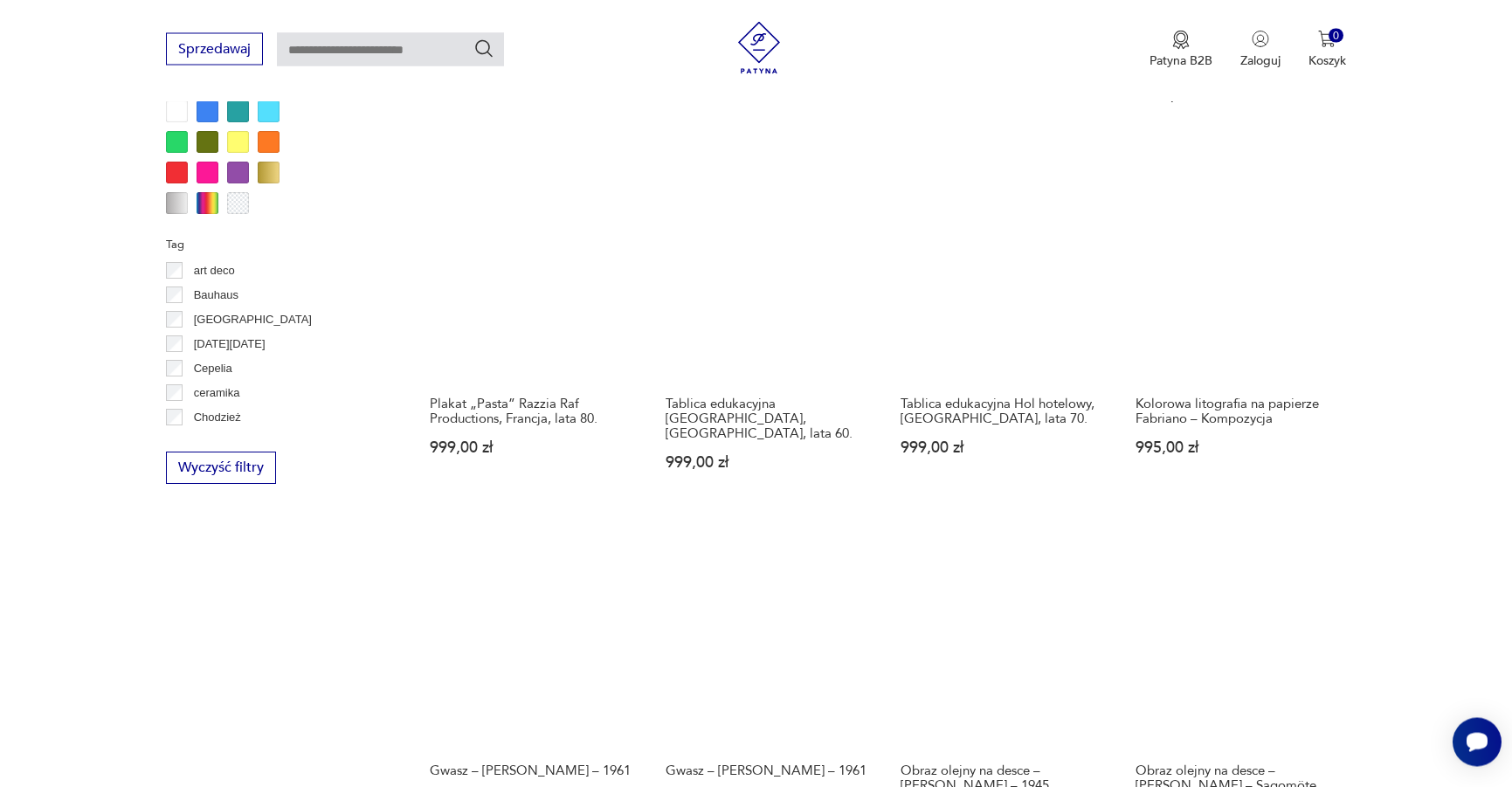
scroll to position [1749, 0]
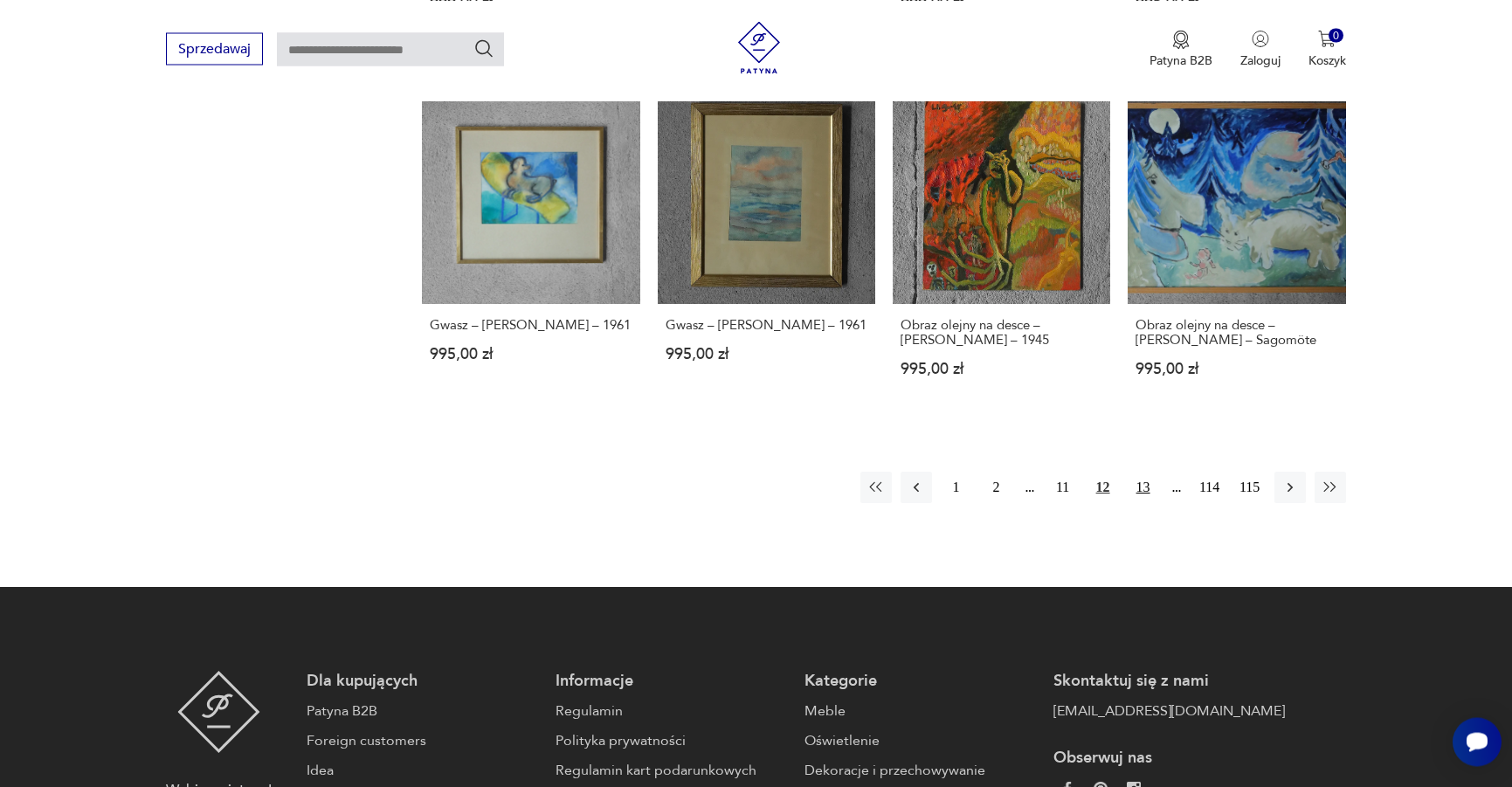
click at [1141, 472] on button "13" at bounding box center [1143, 488] width 32 height 32
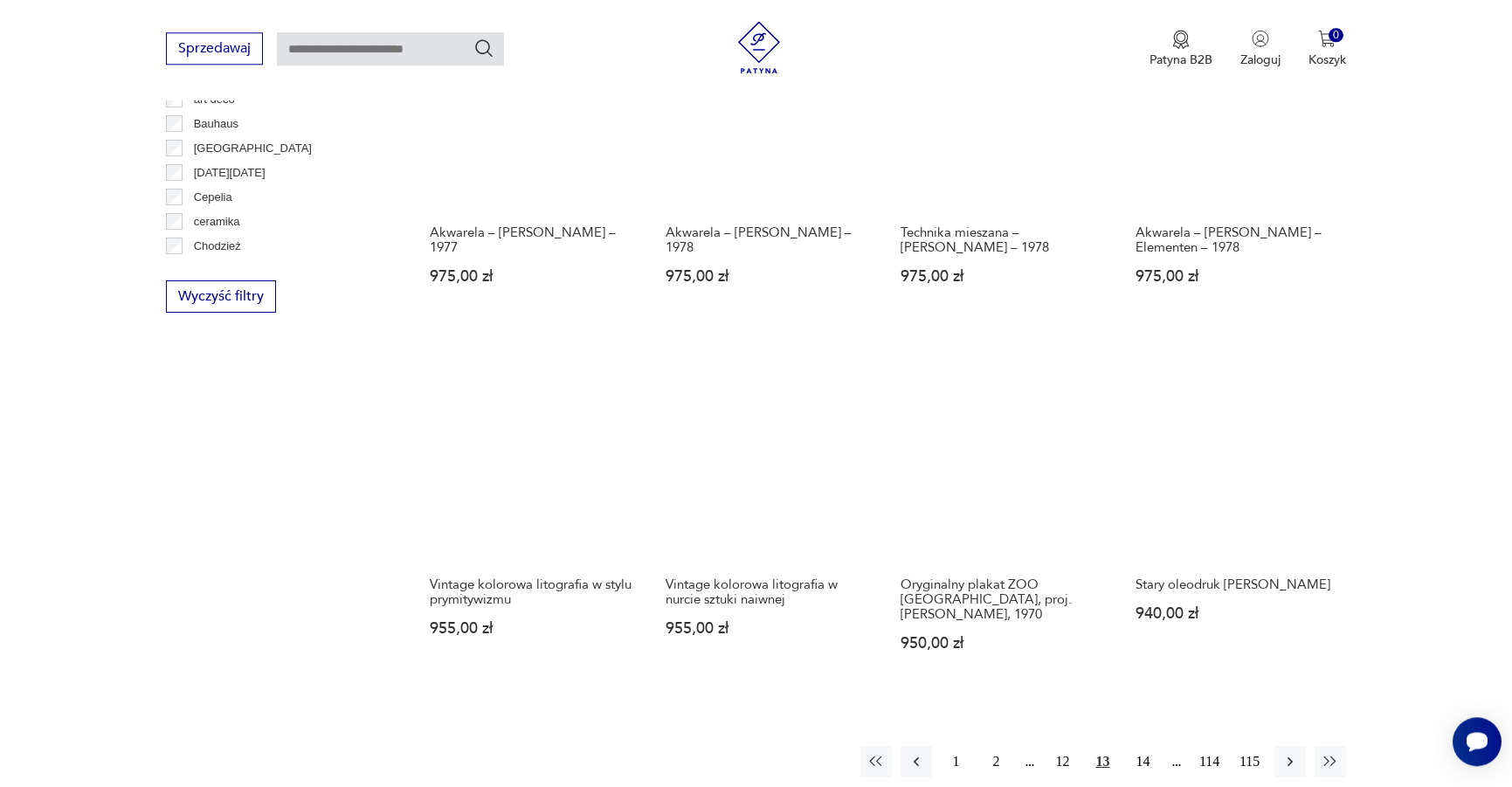
scroll to position [1571, 0]
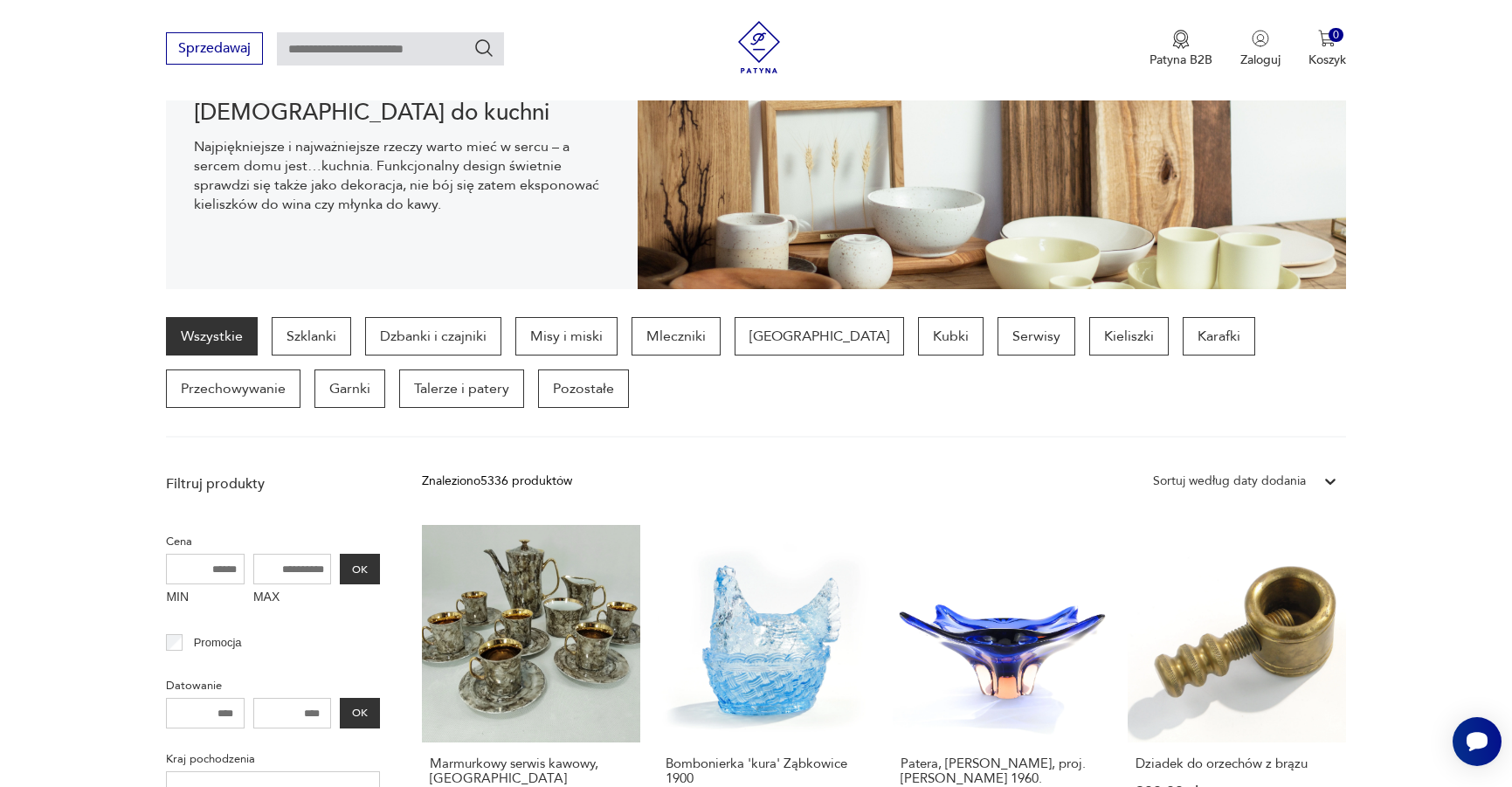
scroll to position [152, 0]
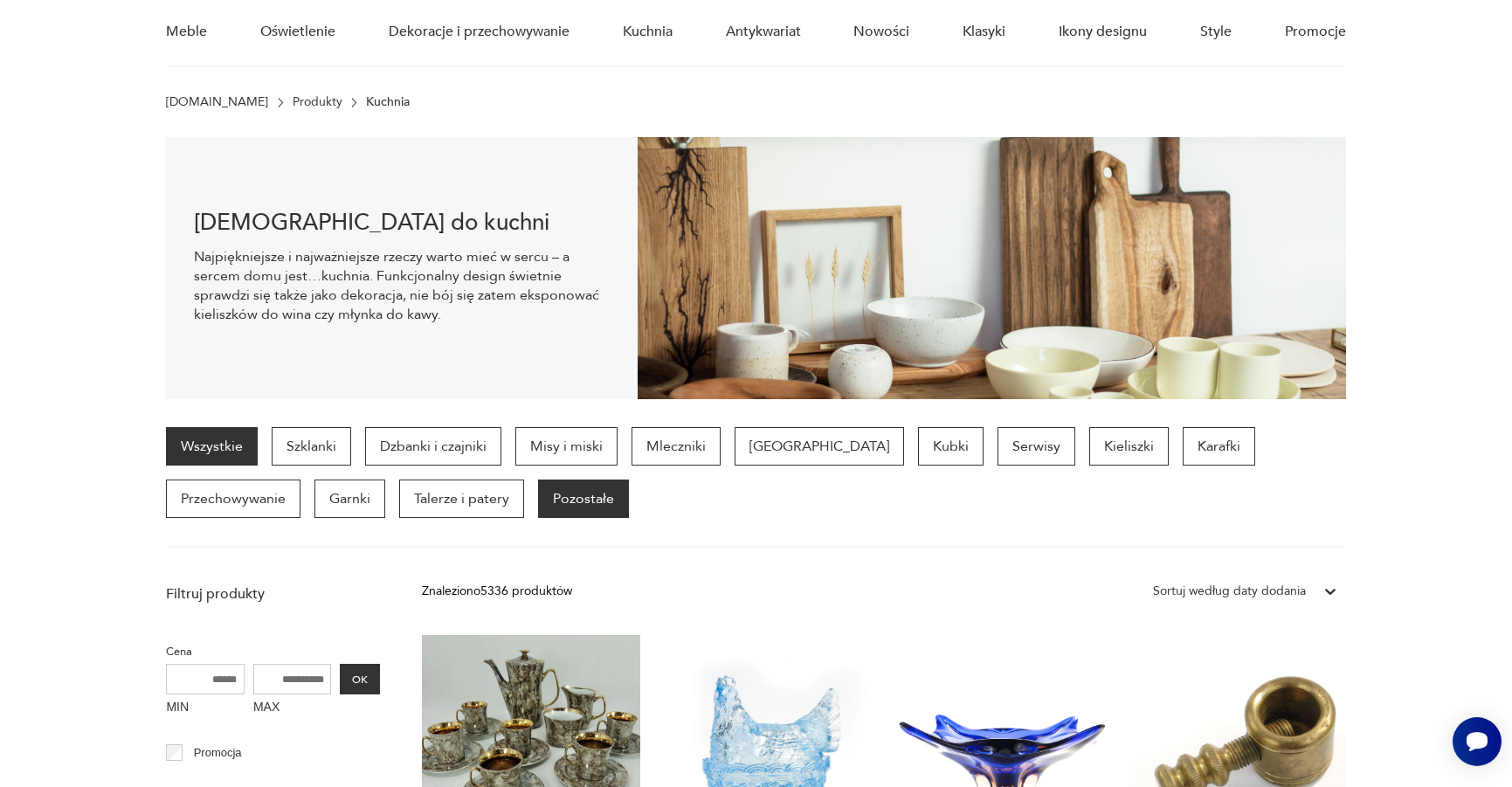
click at [538, 508] on p "Pozostałe" at bounding box center [583, 499] width 91 height 38
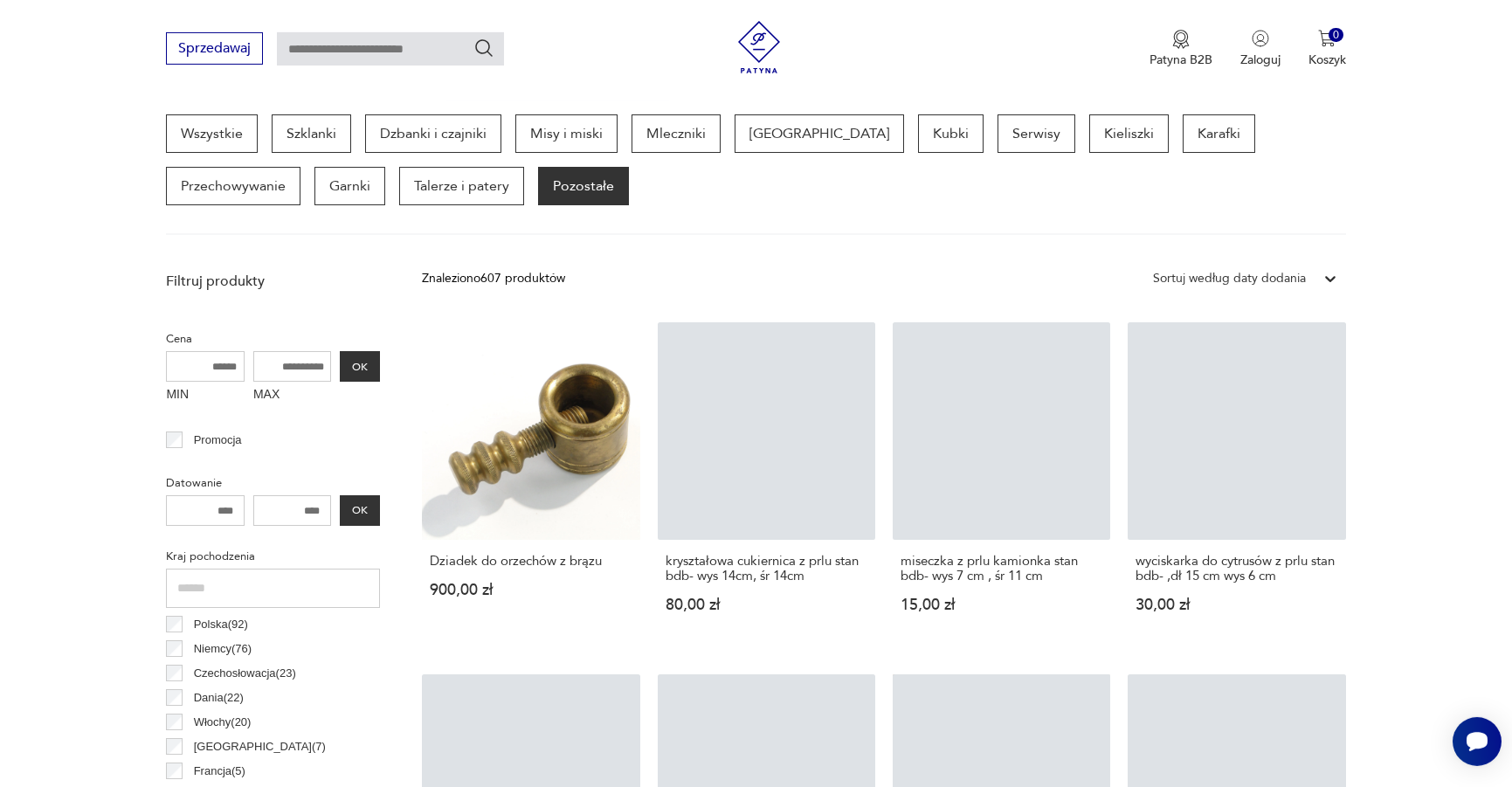
scroll to position [465, 0]
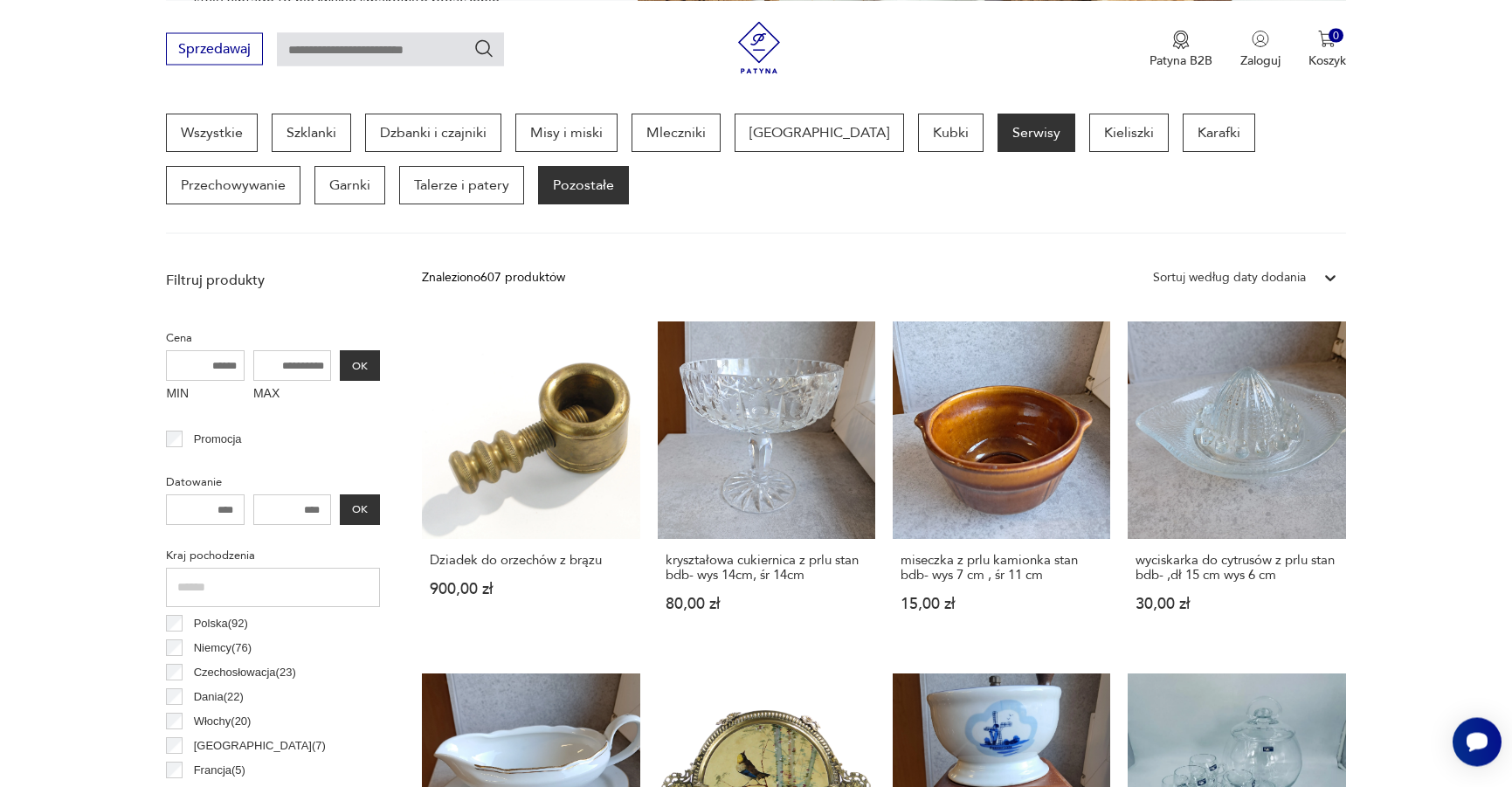
click at [997, 133] on p "Serwisy" at bounding box center [1036, 132] width 78 height 38
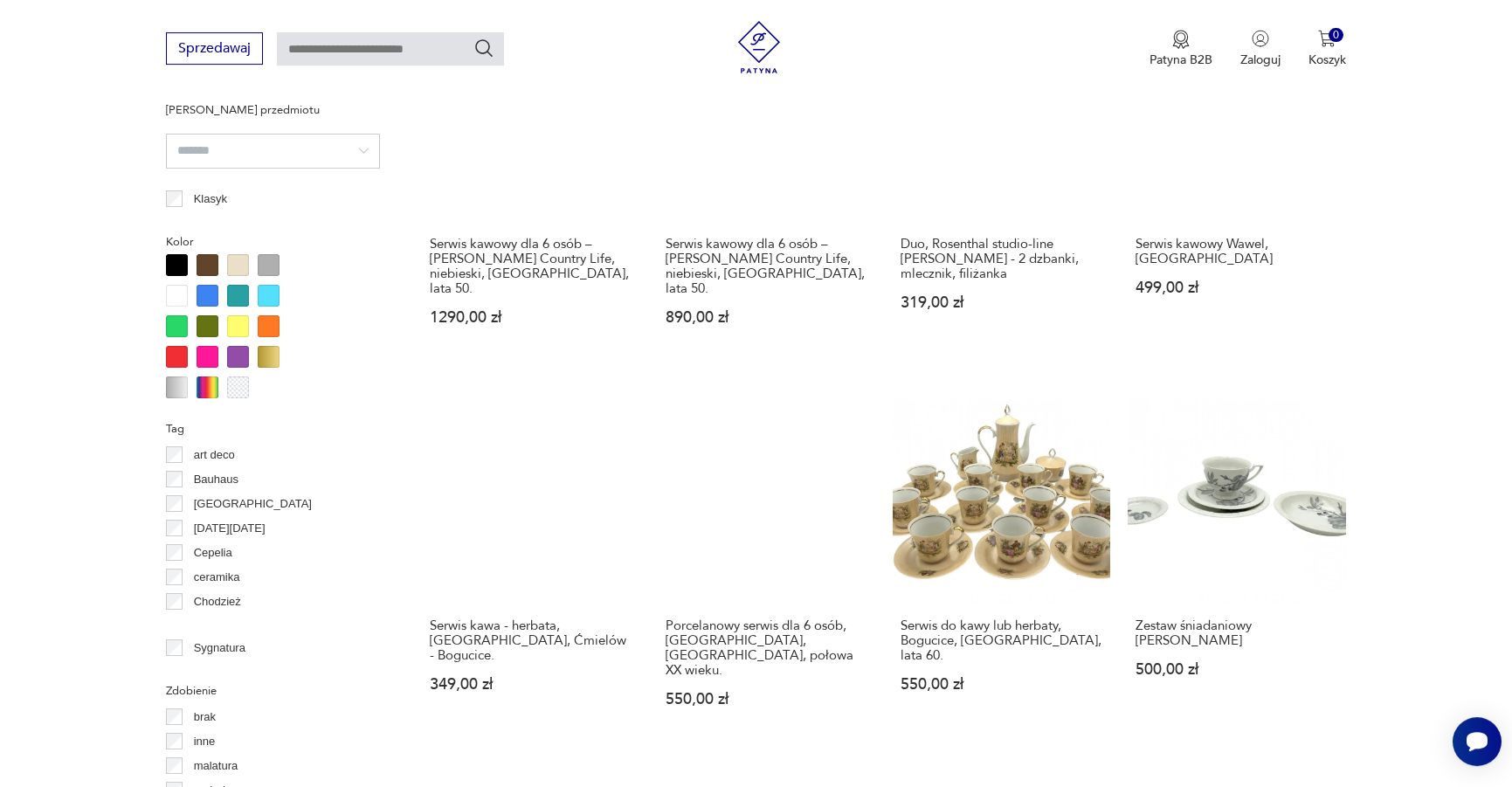
scroll to position [1981, 0]
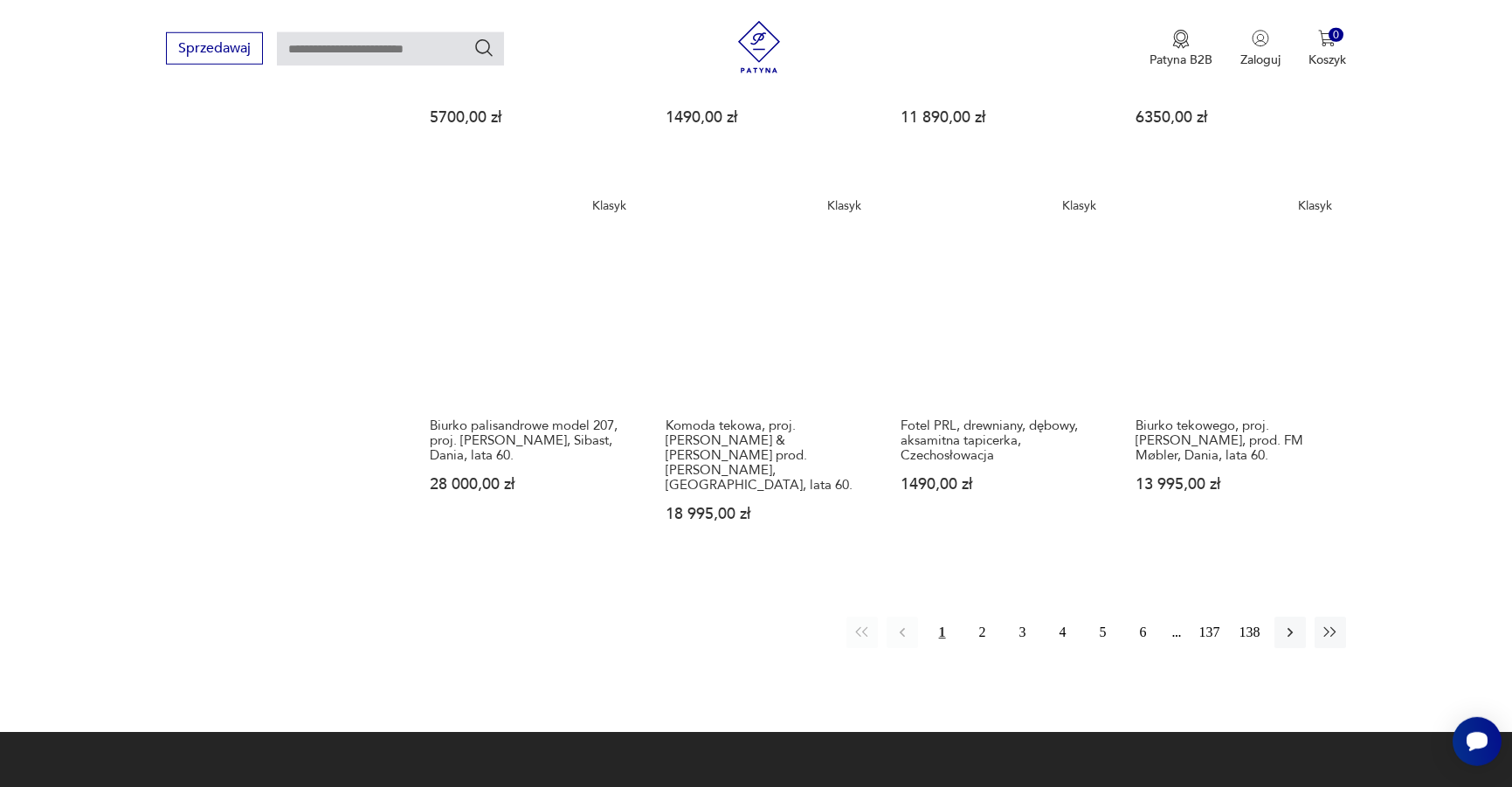
scroll to position [1426, 0]
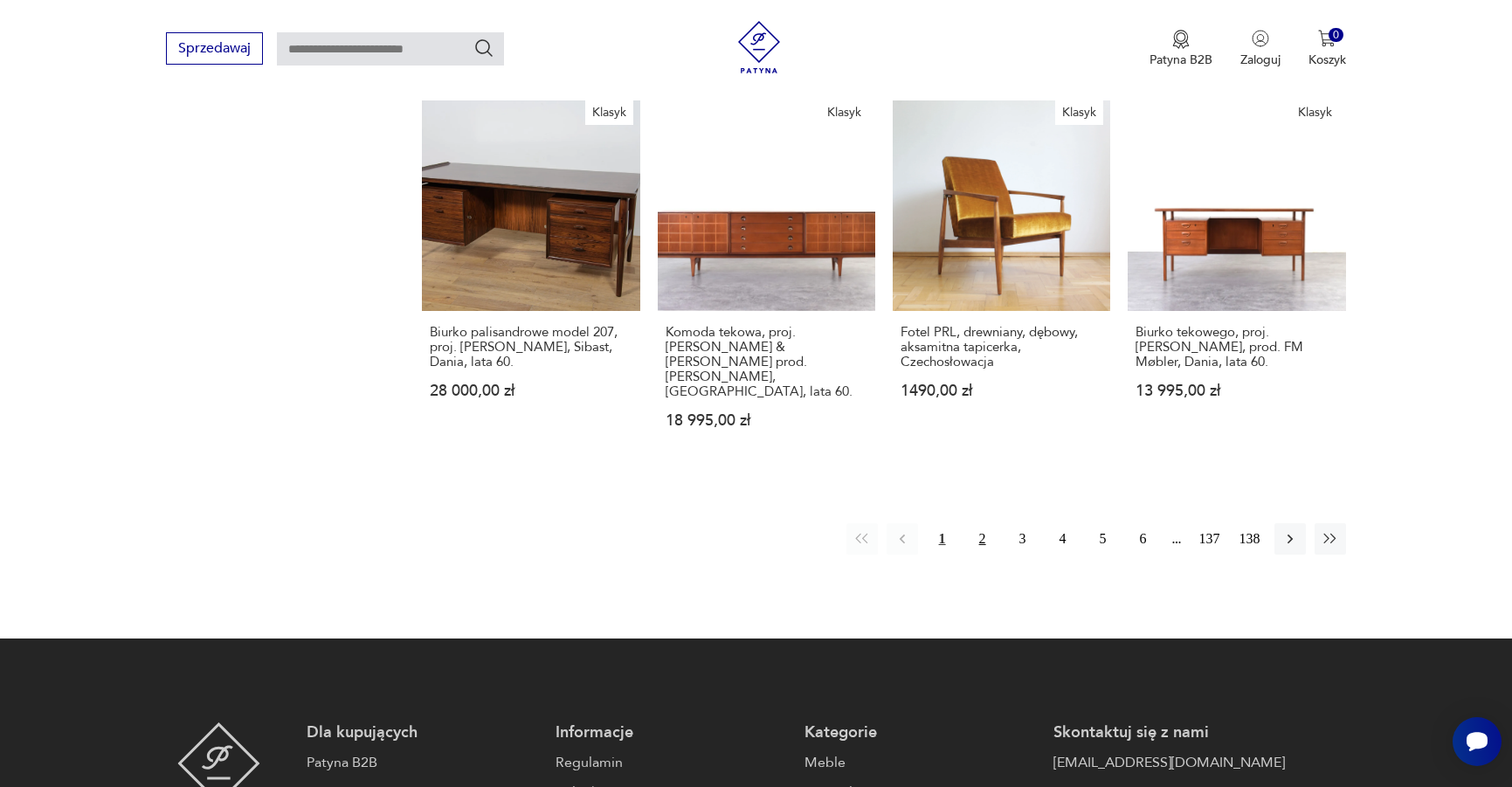
click at [985, 523] on button "2" at bounding box center [982, 539] width 32 height 32
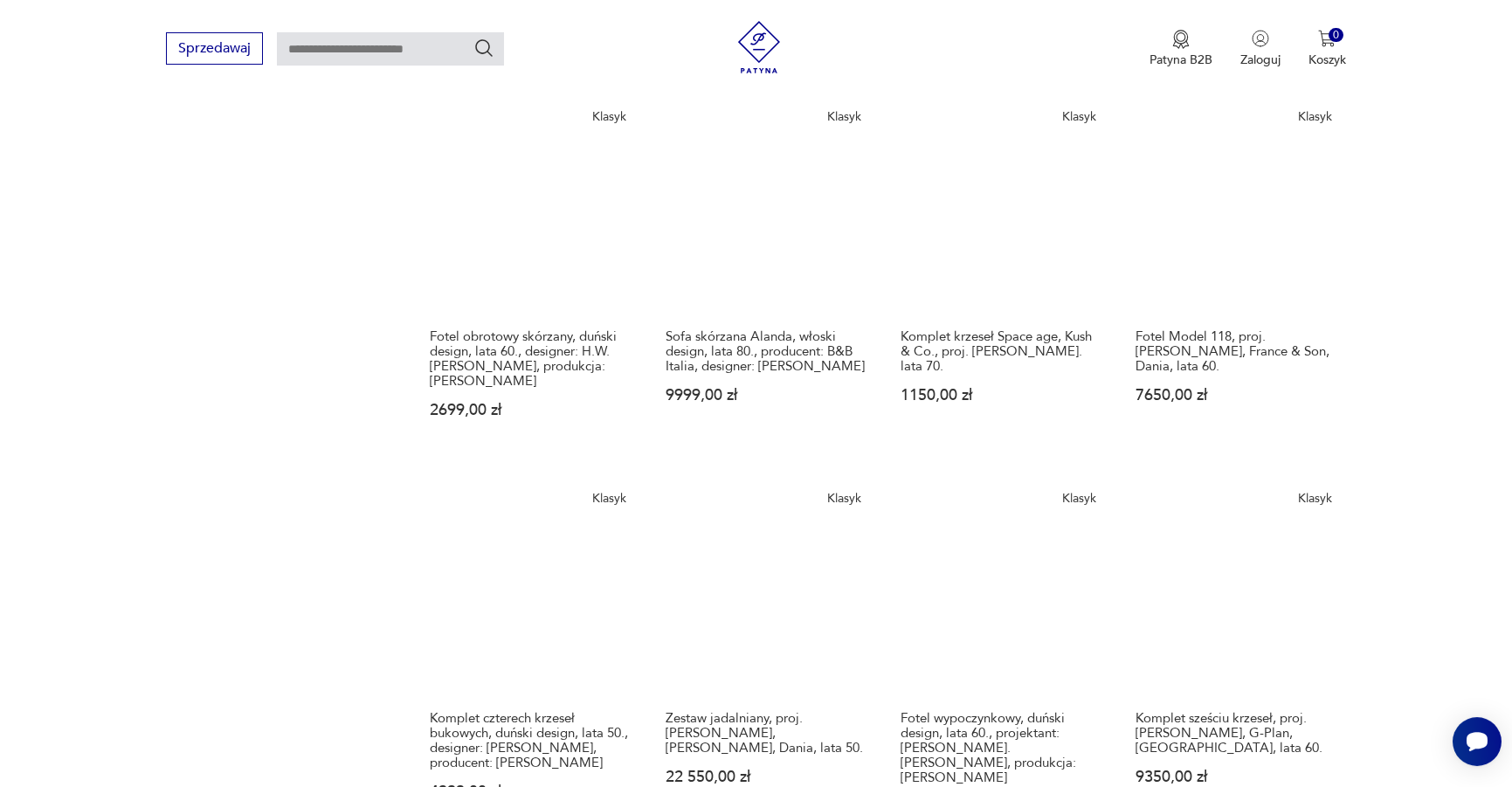
scroll to position [1225, 0]
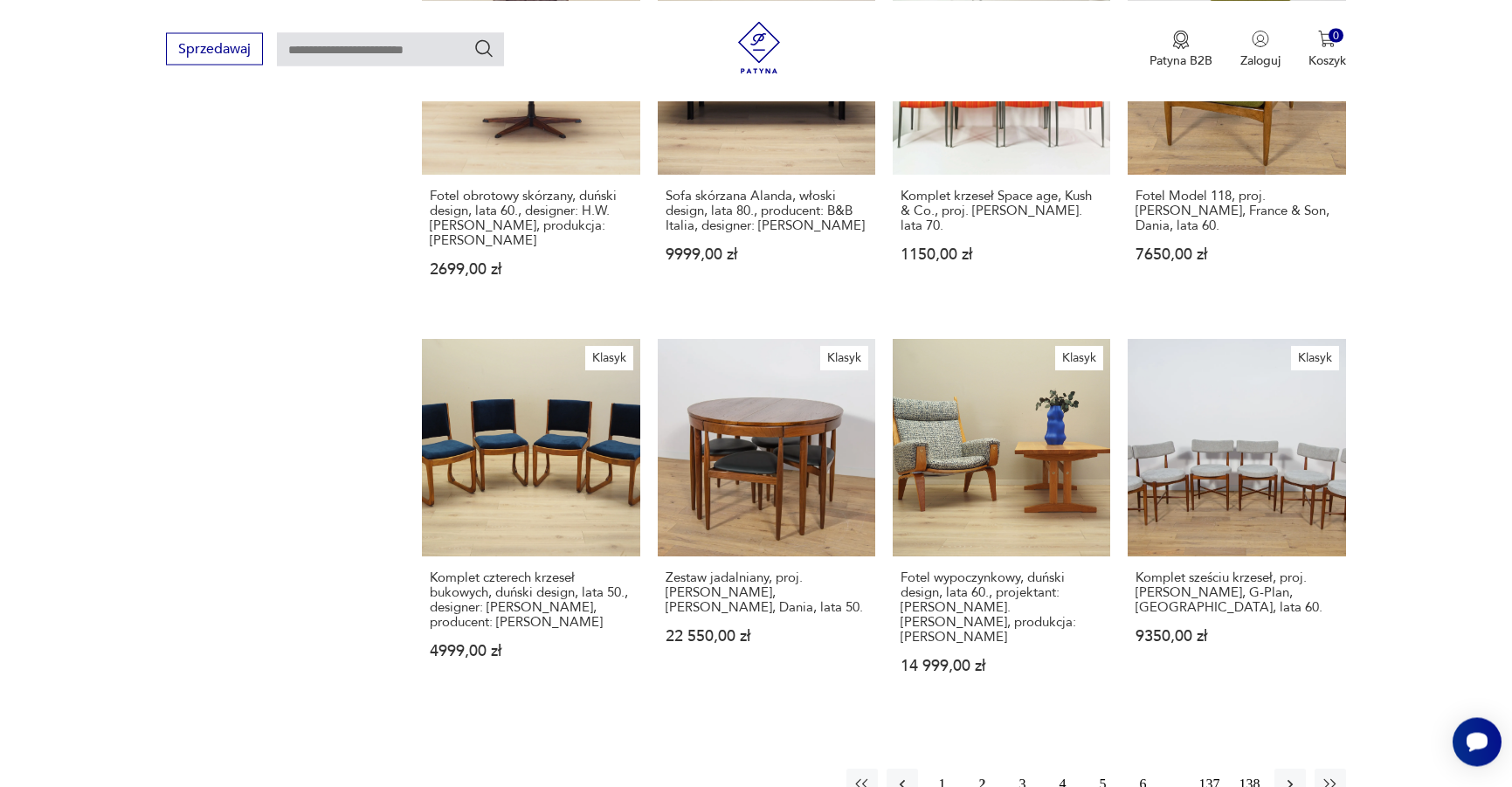
click at [1026, 769] on button "3" at bounding box center [1023, 785] width 32 height 32
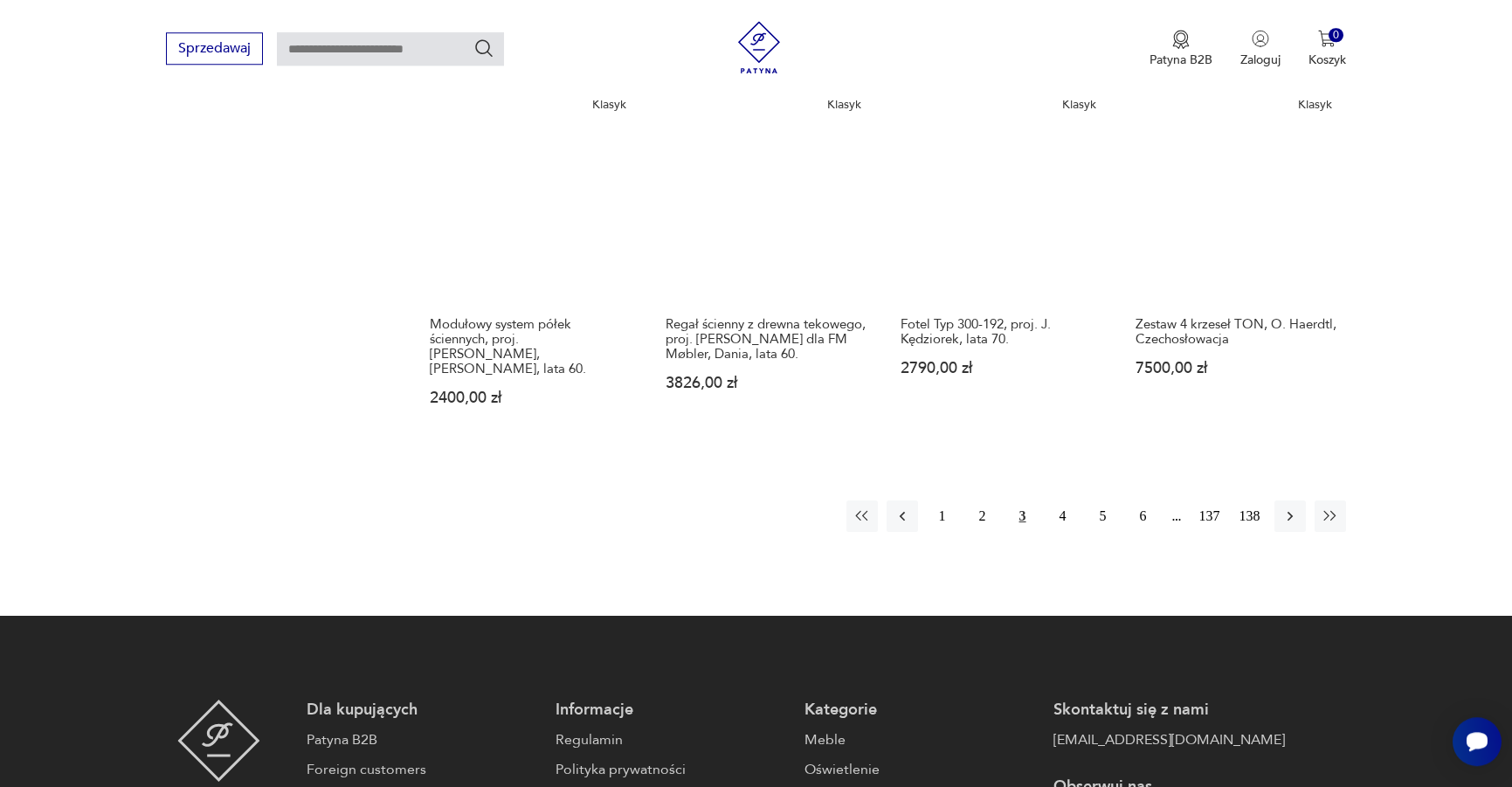
scroll to position [1493, 0]
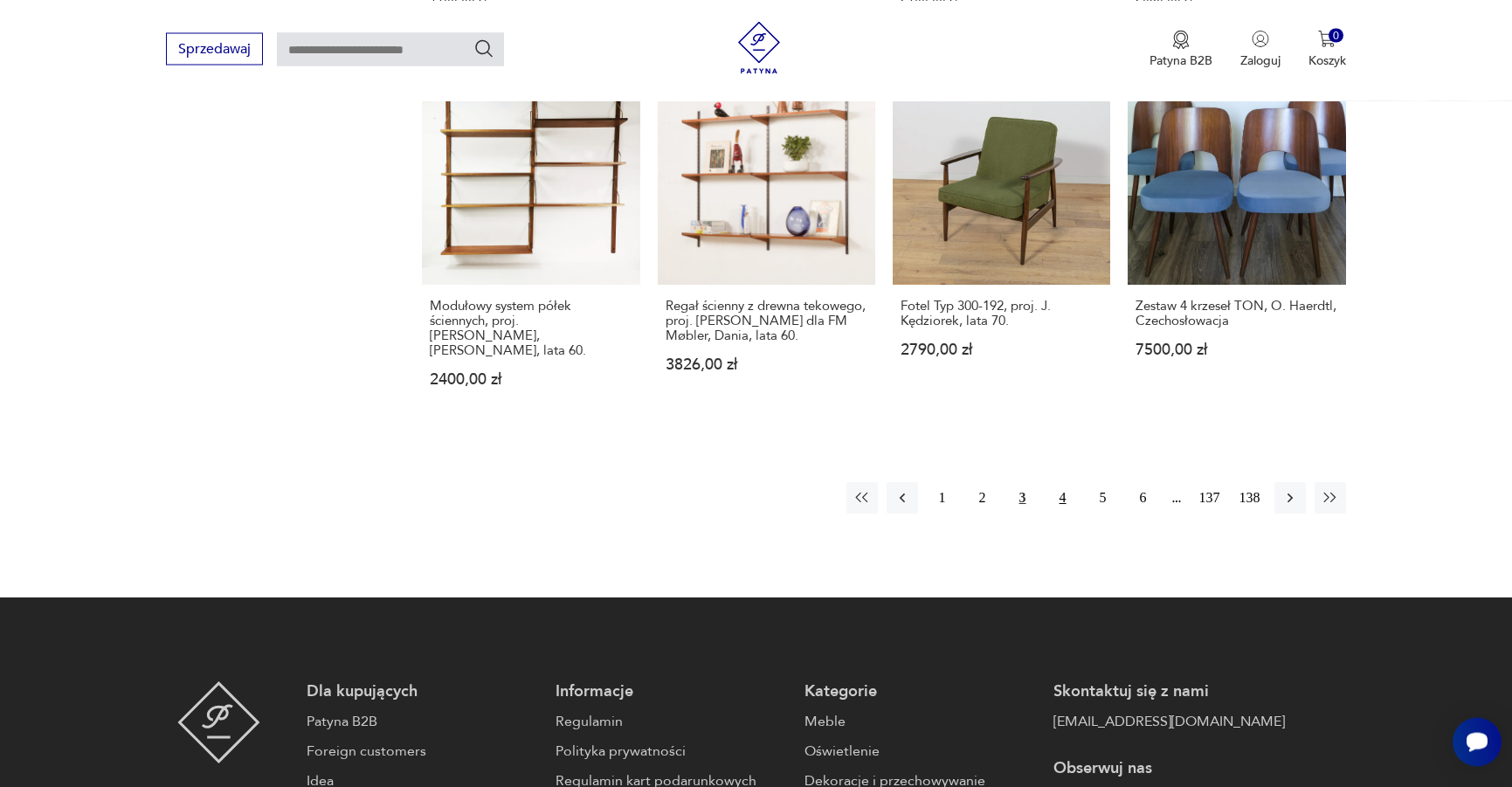
click at [1069, 482] on button "4" at bounding box center [1063, 498] width 32 height 32
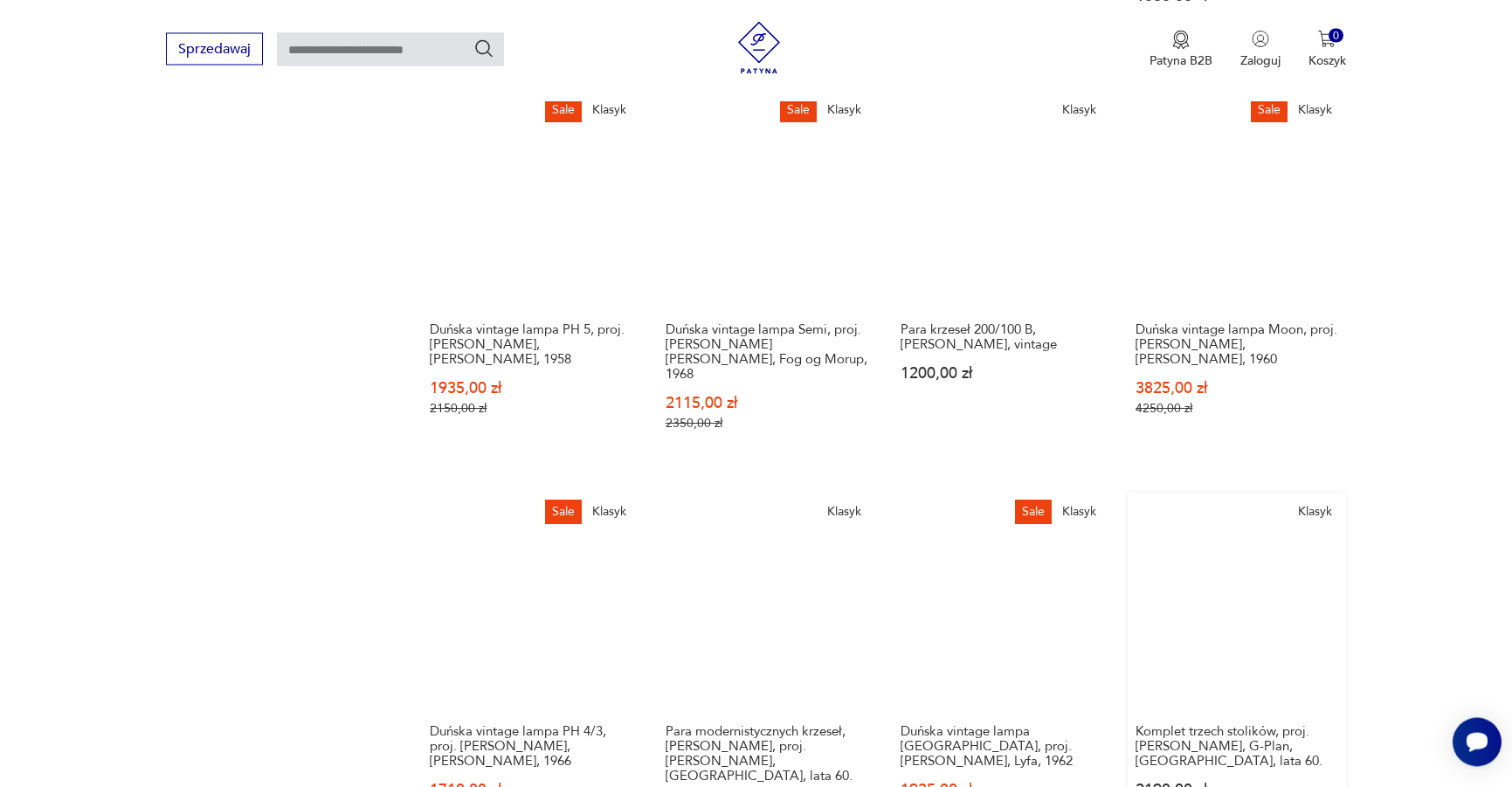
scroll to position [1581, 0]
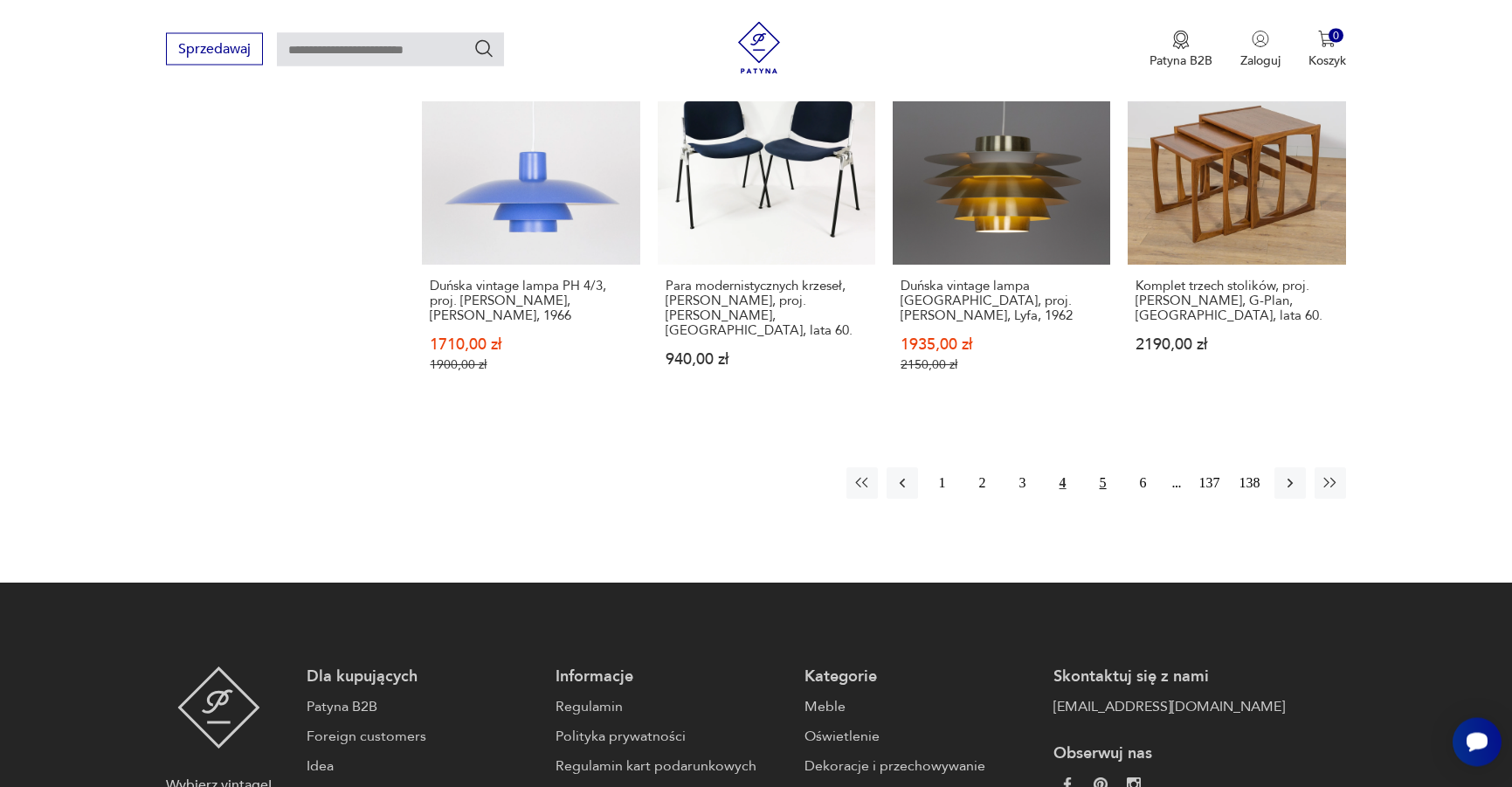
click at [1108, 467] on button "5" at bounding box center [1103, 483] width 32 height 32
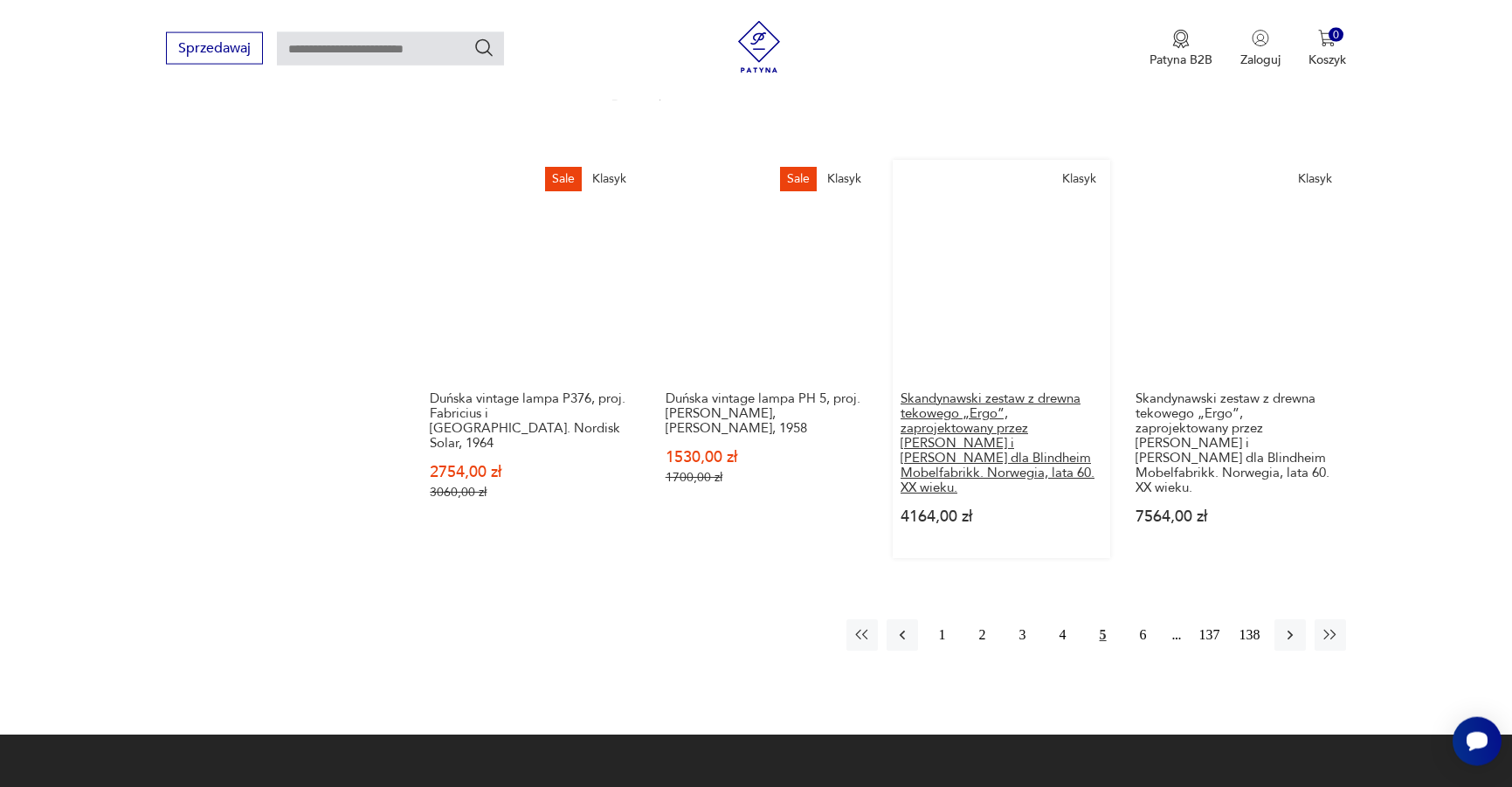
scroll to position [1402, 0]
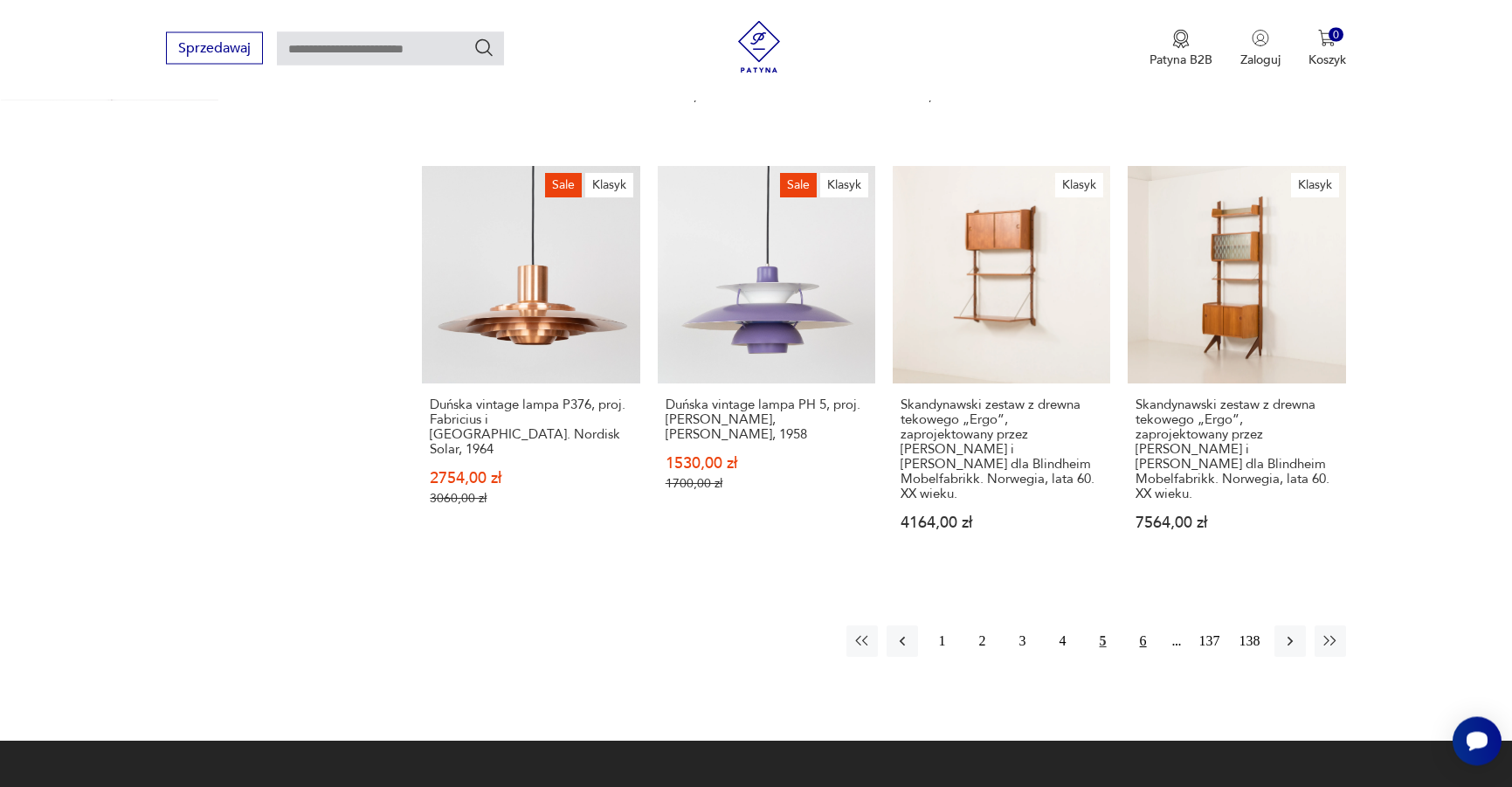
click at [1138, 626] on button "6" at bounding box center [1143, 642] width 32 height 32
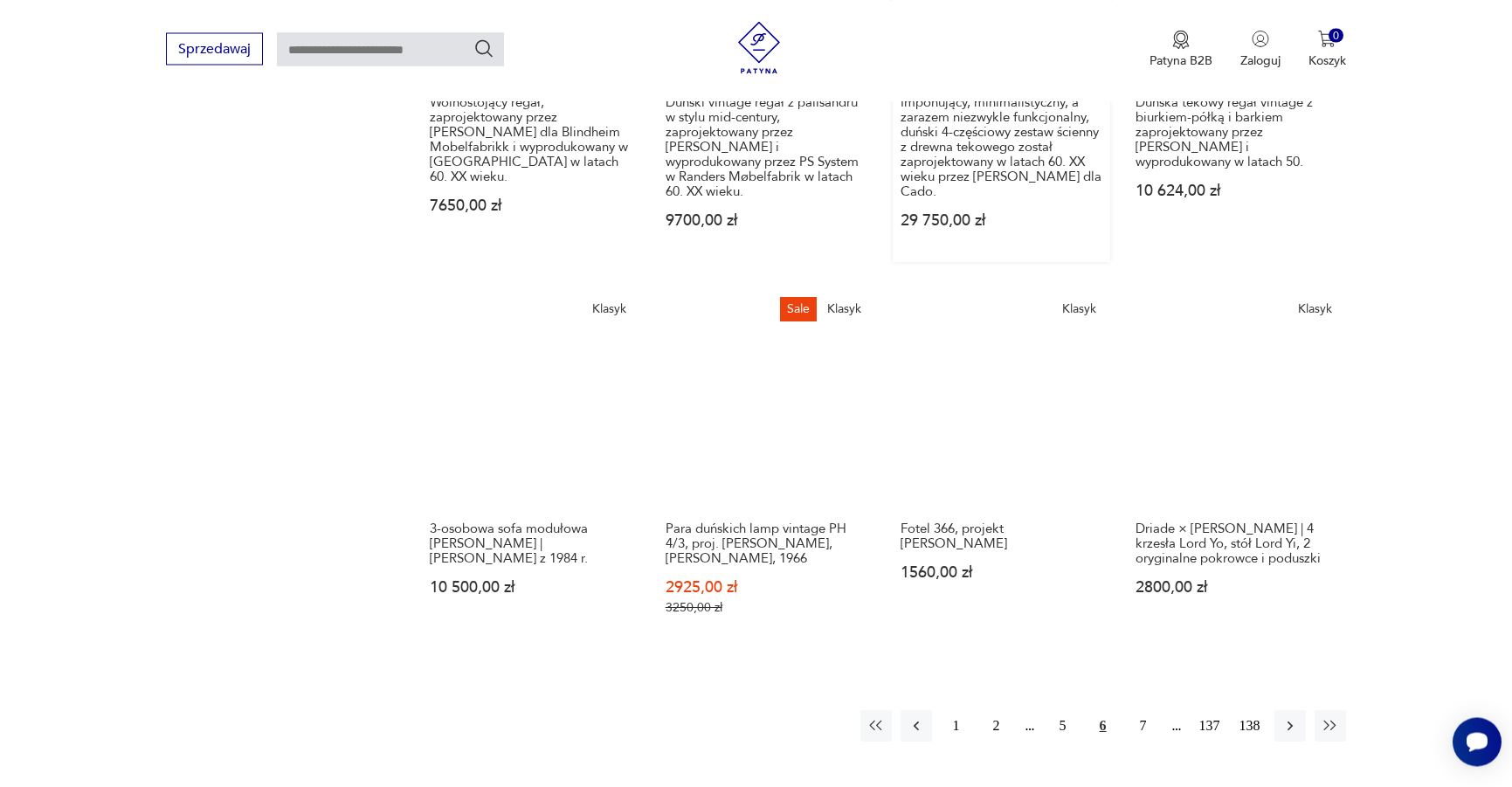
scroll to position [1581, 0]
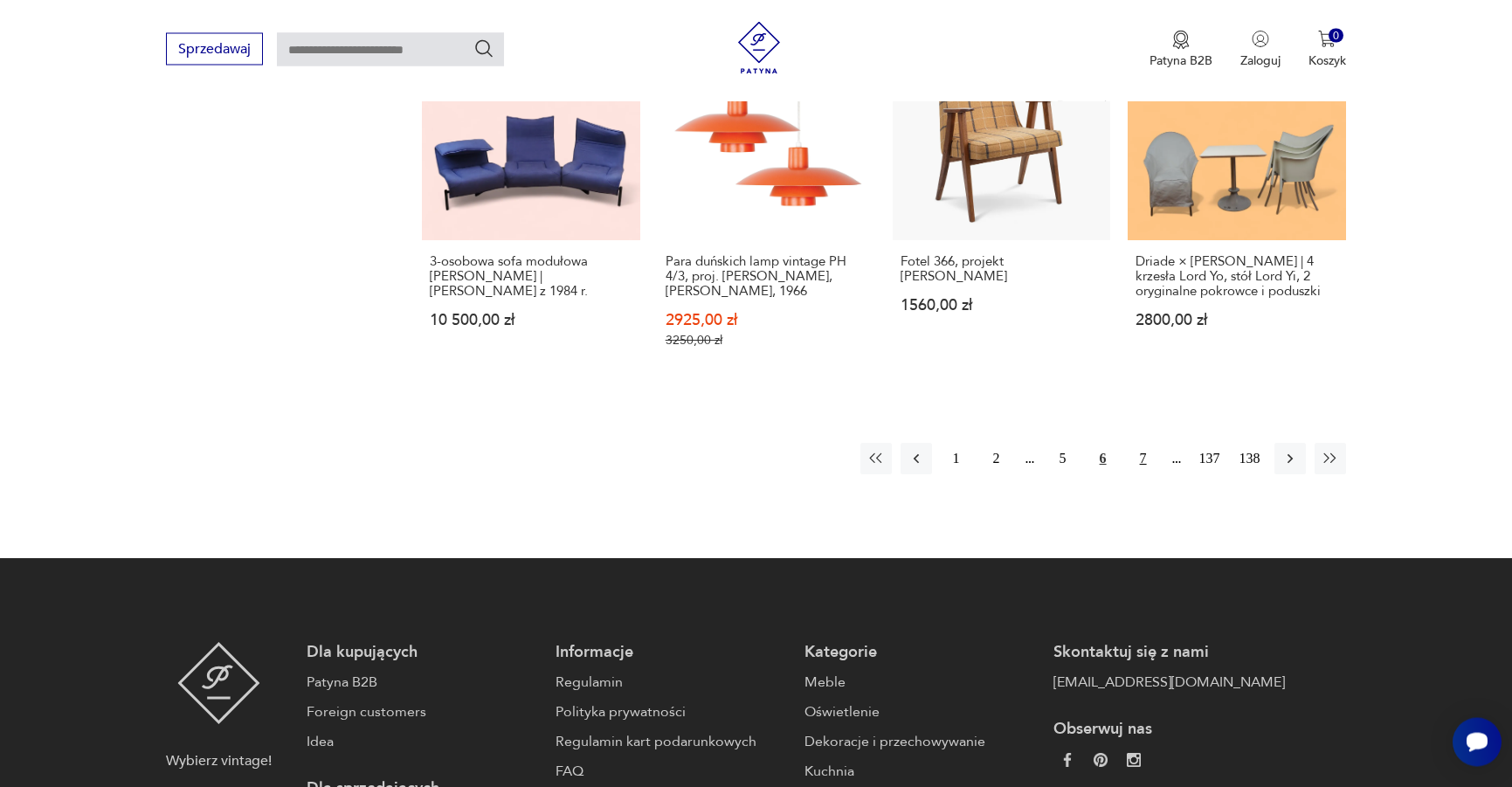
click at [1138, 450] on button "7" at bounding box center [1143, 459] width 32 height 32
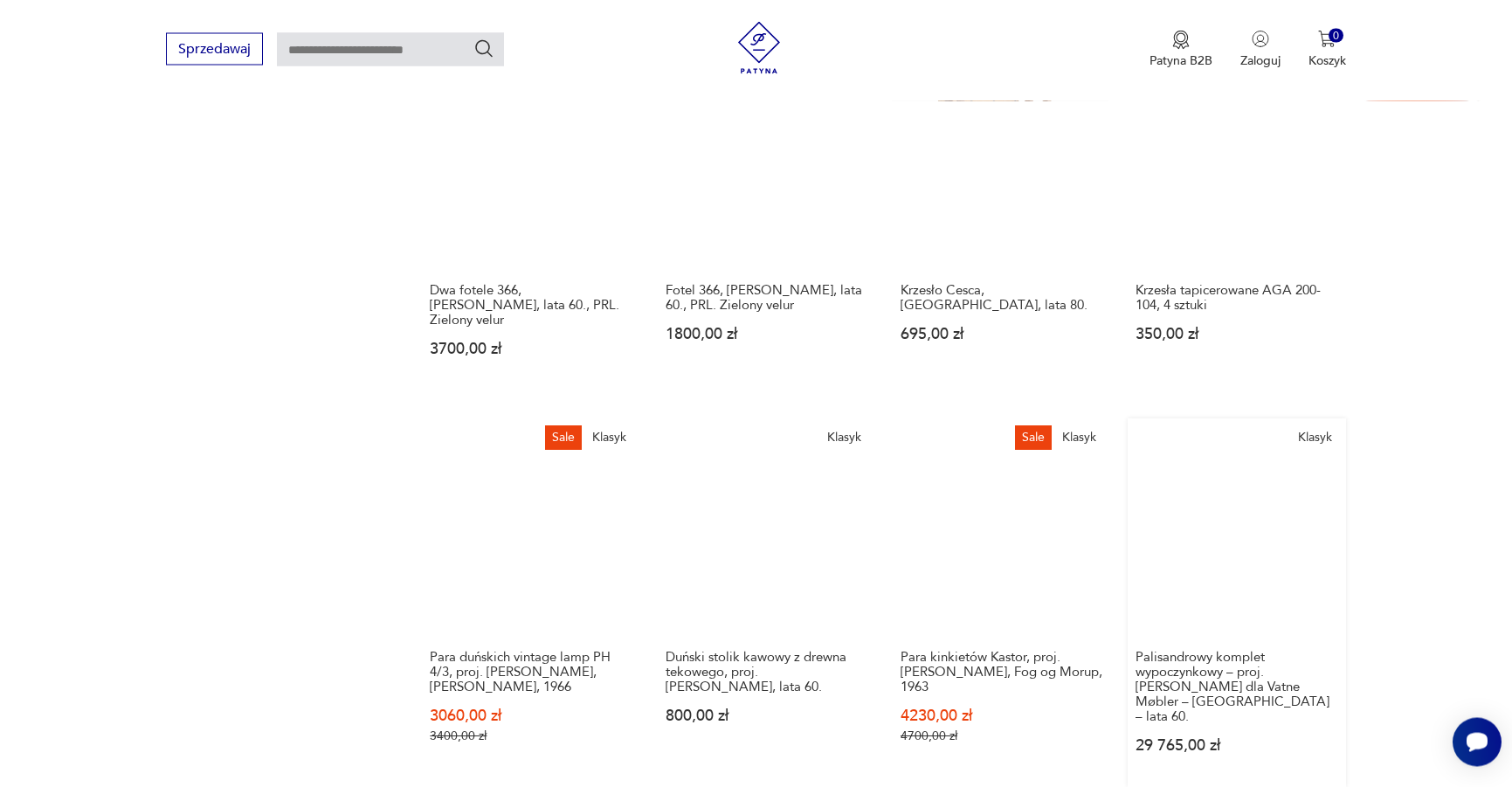
scroll to position [1403, 0]
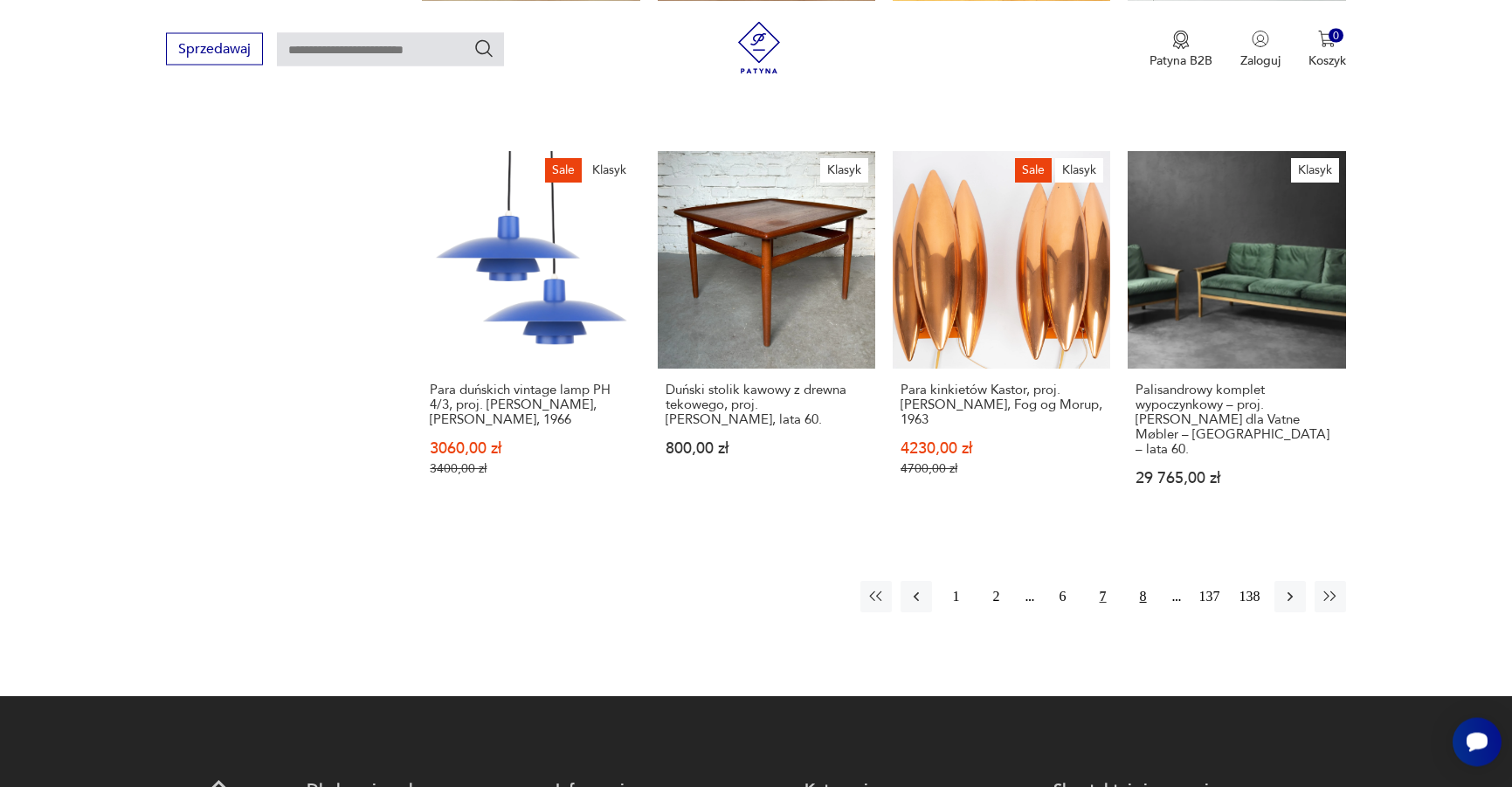
drag, startPoint x: 1143, startPoint y: 546, endPoint x: 1133, endPoint y: 532, distance: 17.2
click at [1142, 581] on button "8" at bounding box center [1143, 597] width 32 height 32
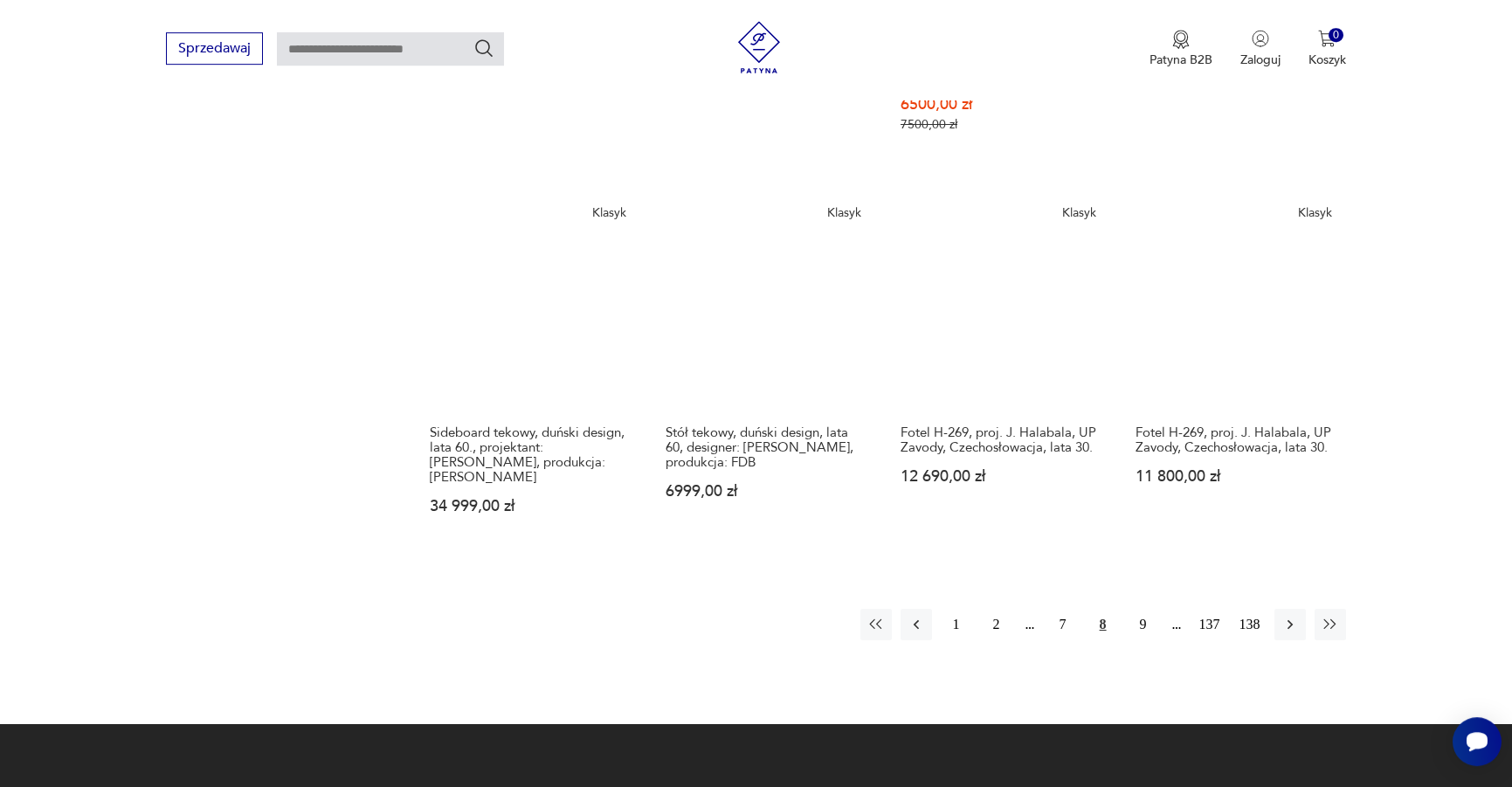
scroll to position [1493, 0]
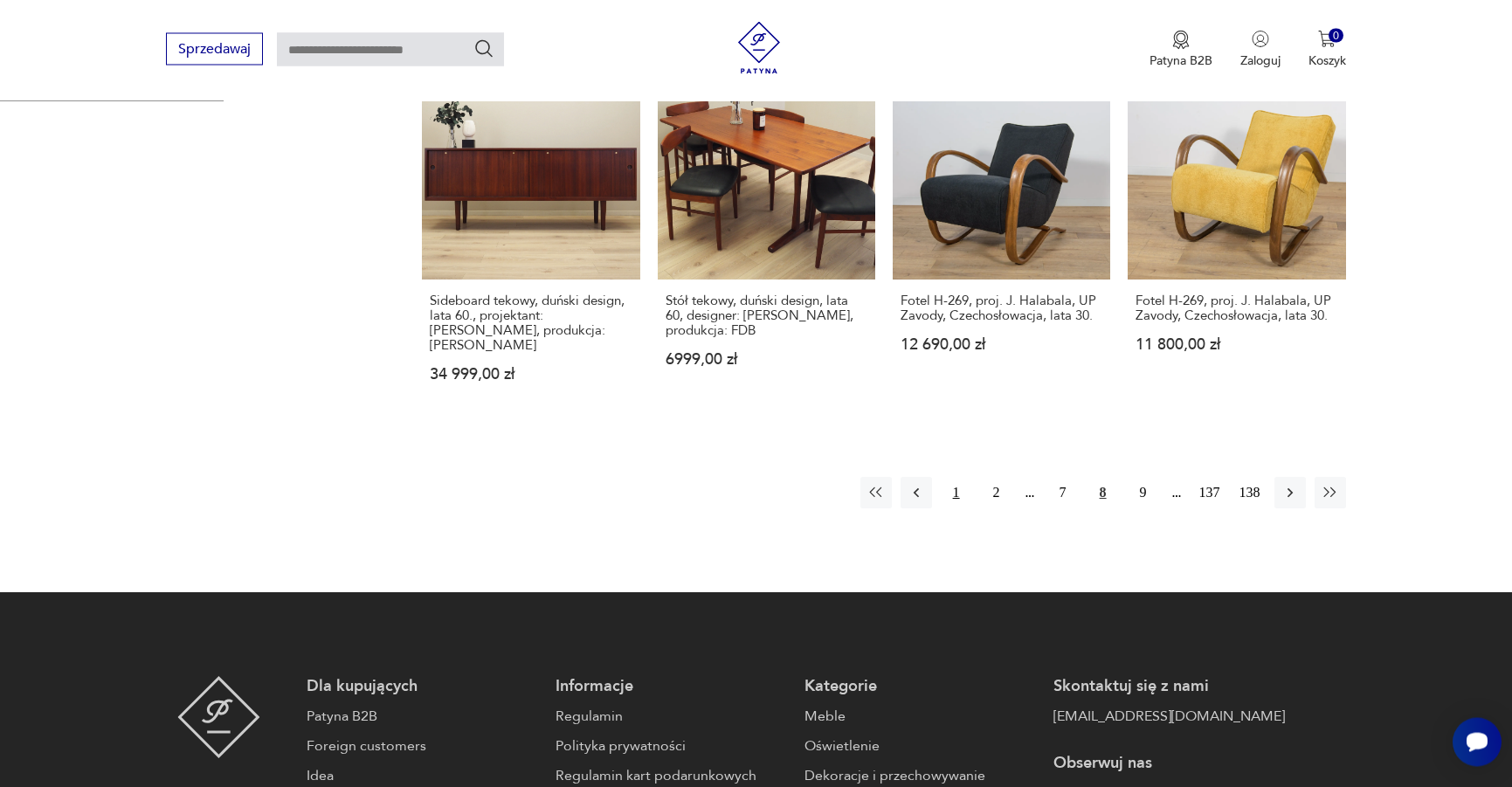
click at [956, 477] on button "1" at bounding box center [956, 493] width 32 height 32
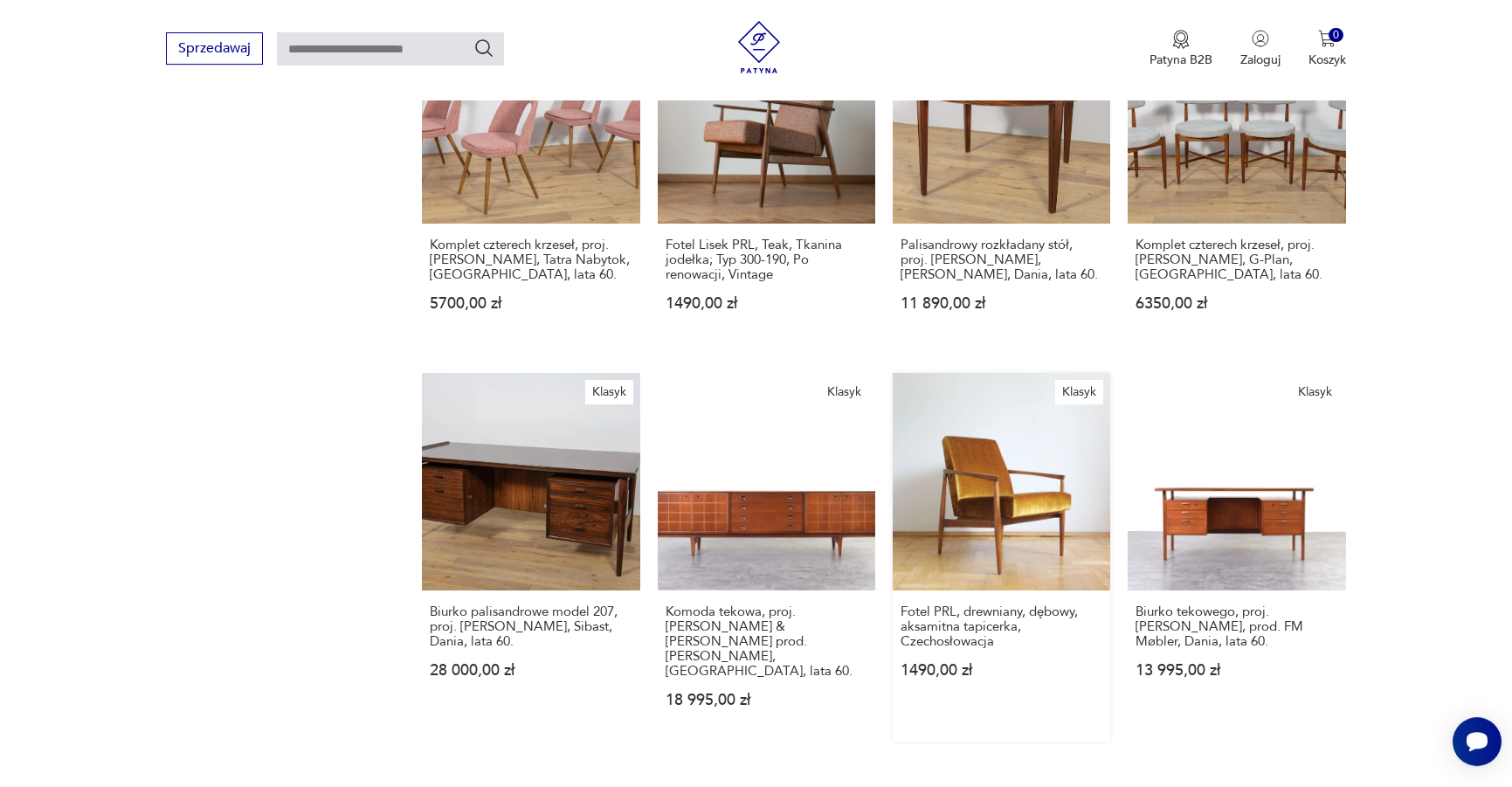
scroll to position [1581, 0]
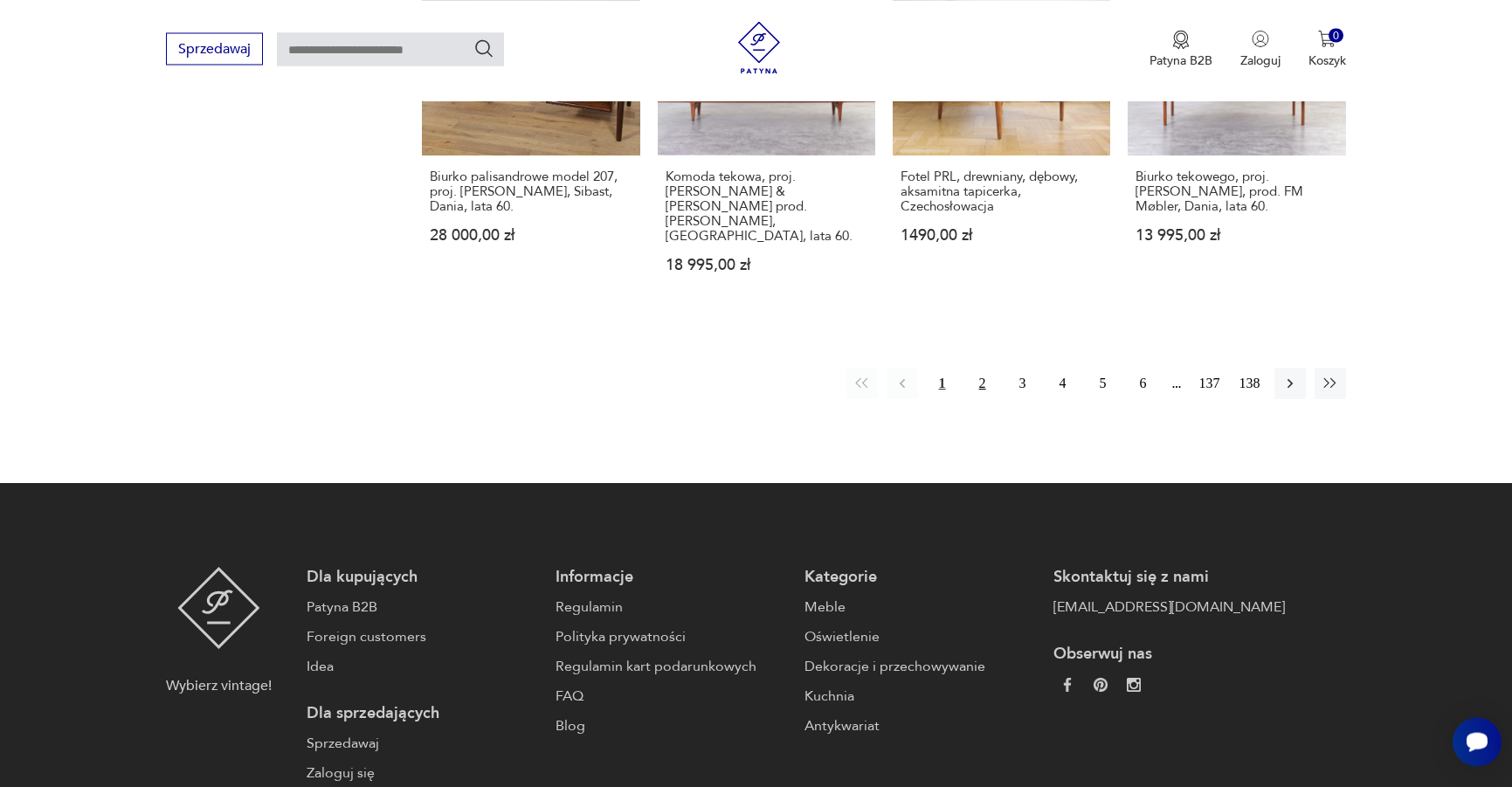
click at [986, 368] on button "2" at bounding box center [982, 384] width 32 height 32
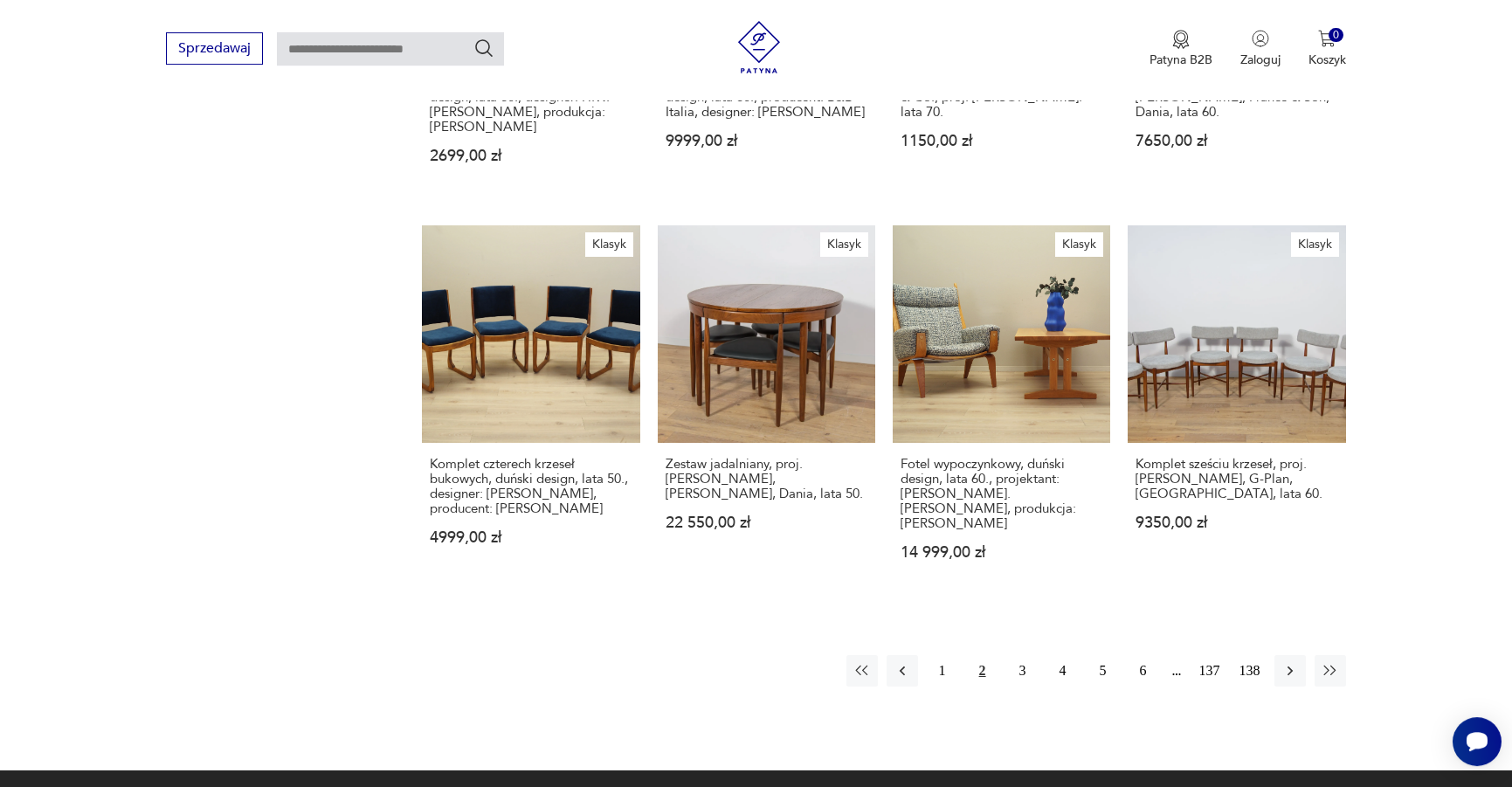
scroll to position [1670, 0]
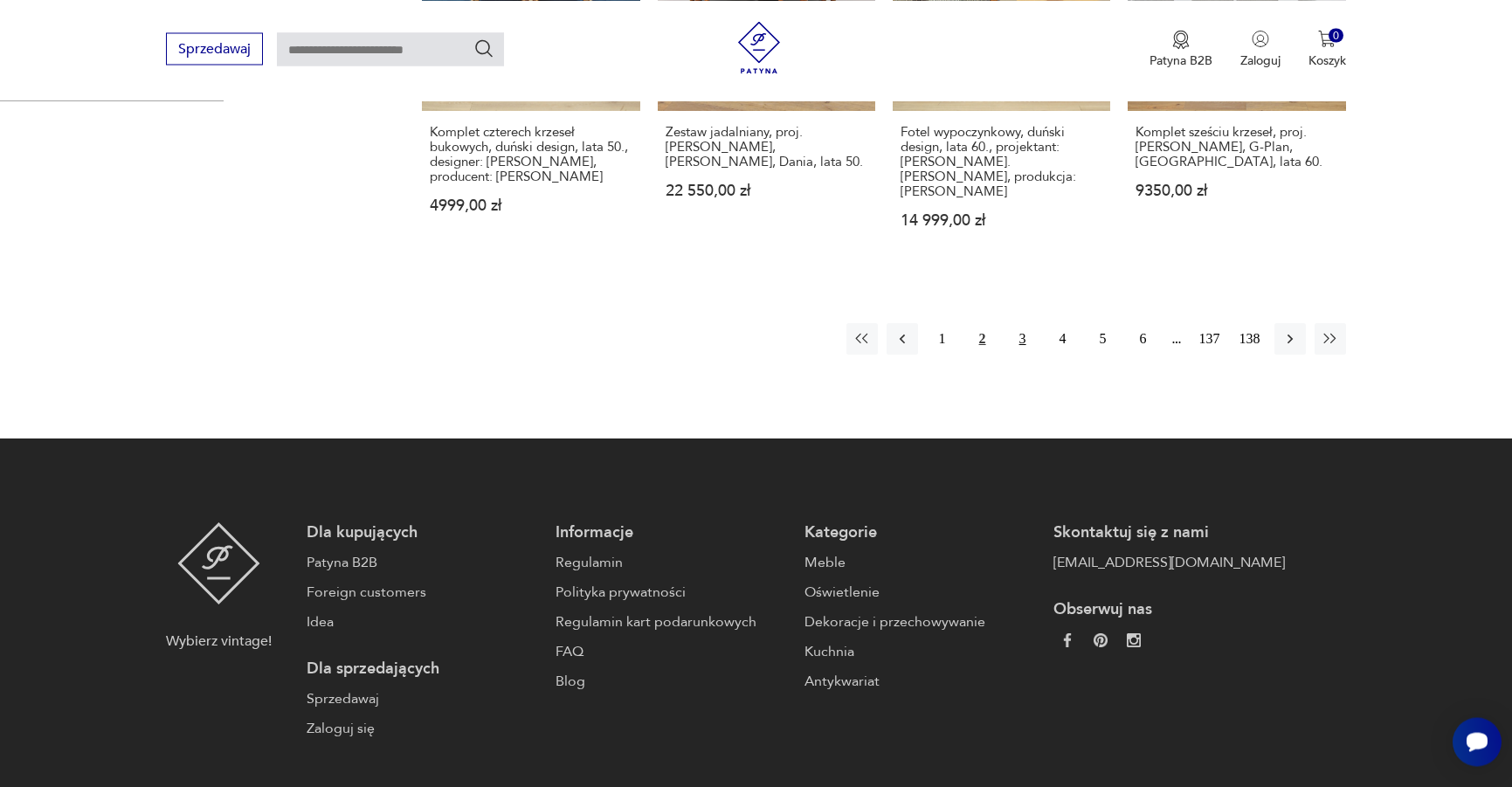
click at [1022, 323] on button "3" at bounding box center [1023, 339] width 32 height 32
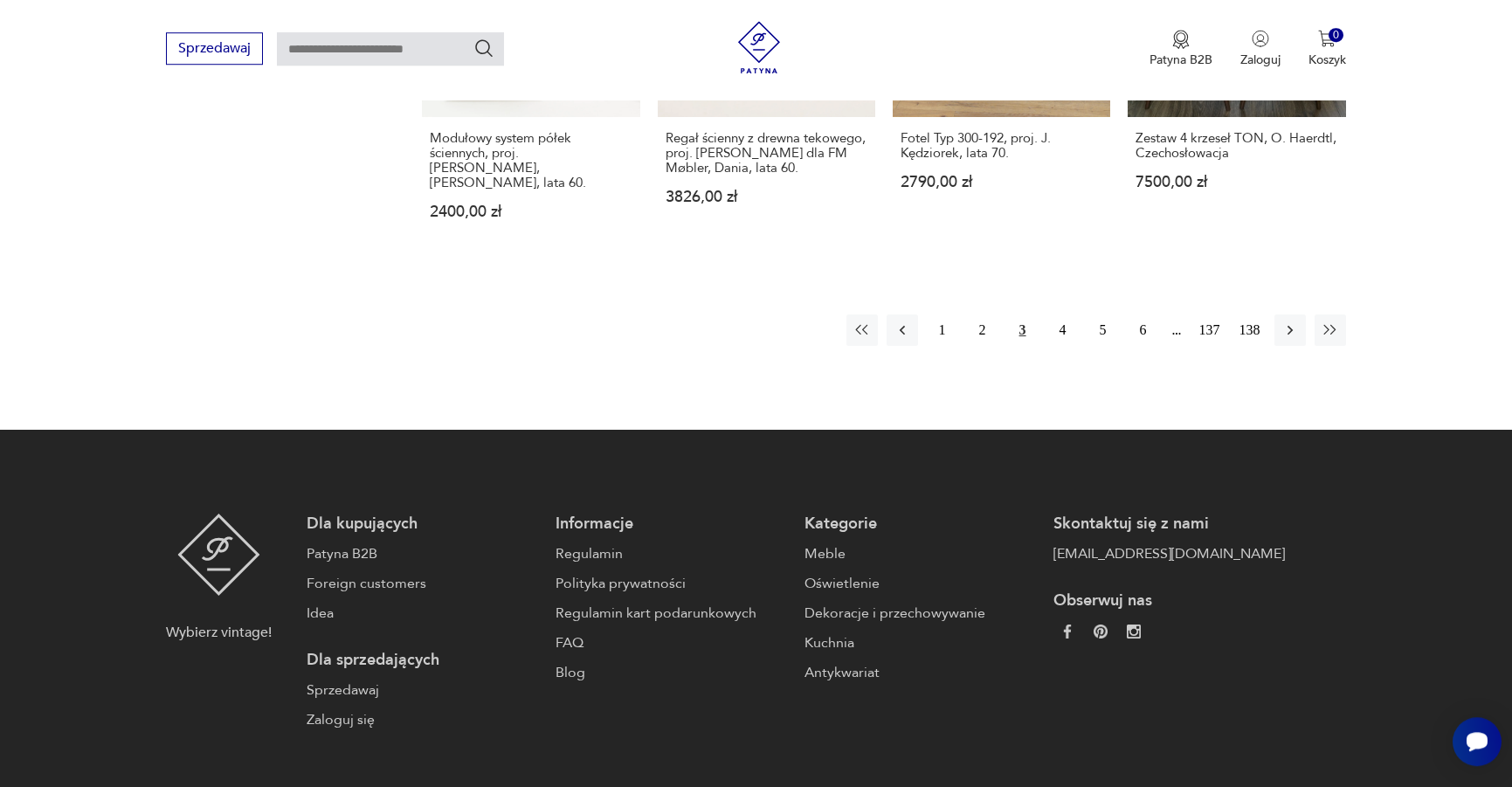
scroll to position [1670, 0]
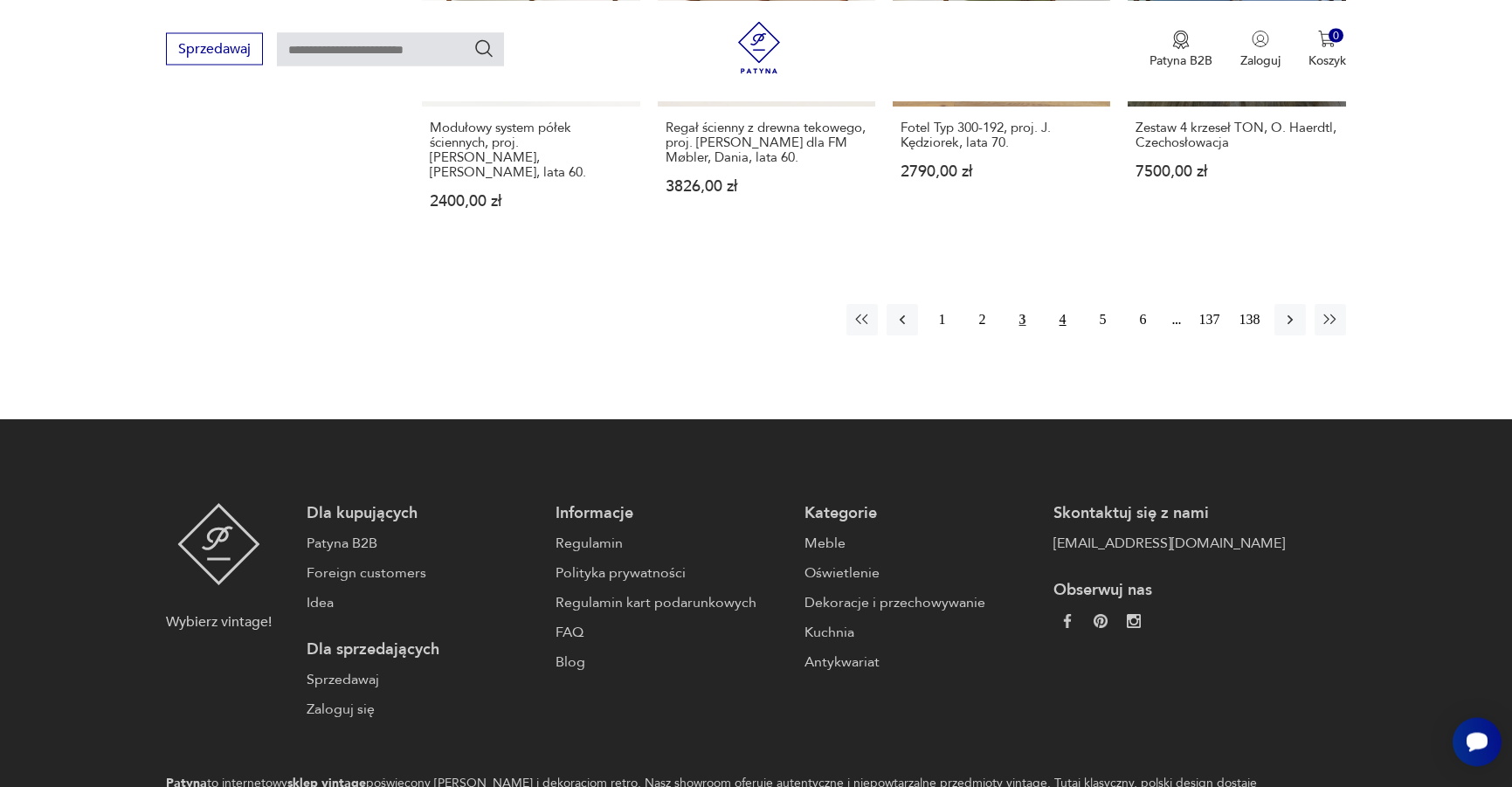
click at [1059, 304] on button "4" at bounding box center [1063, 320] width 32 height 32
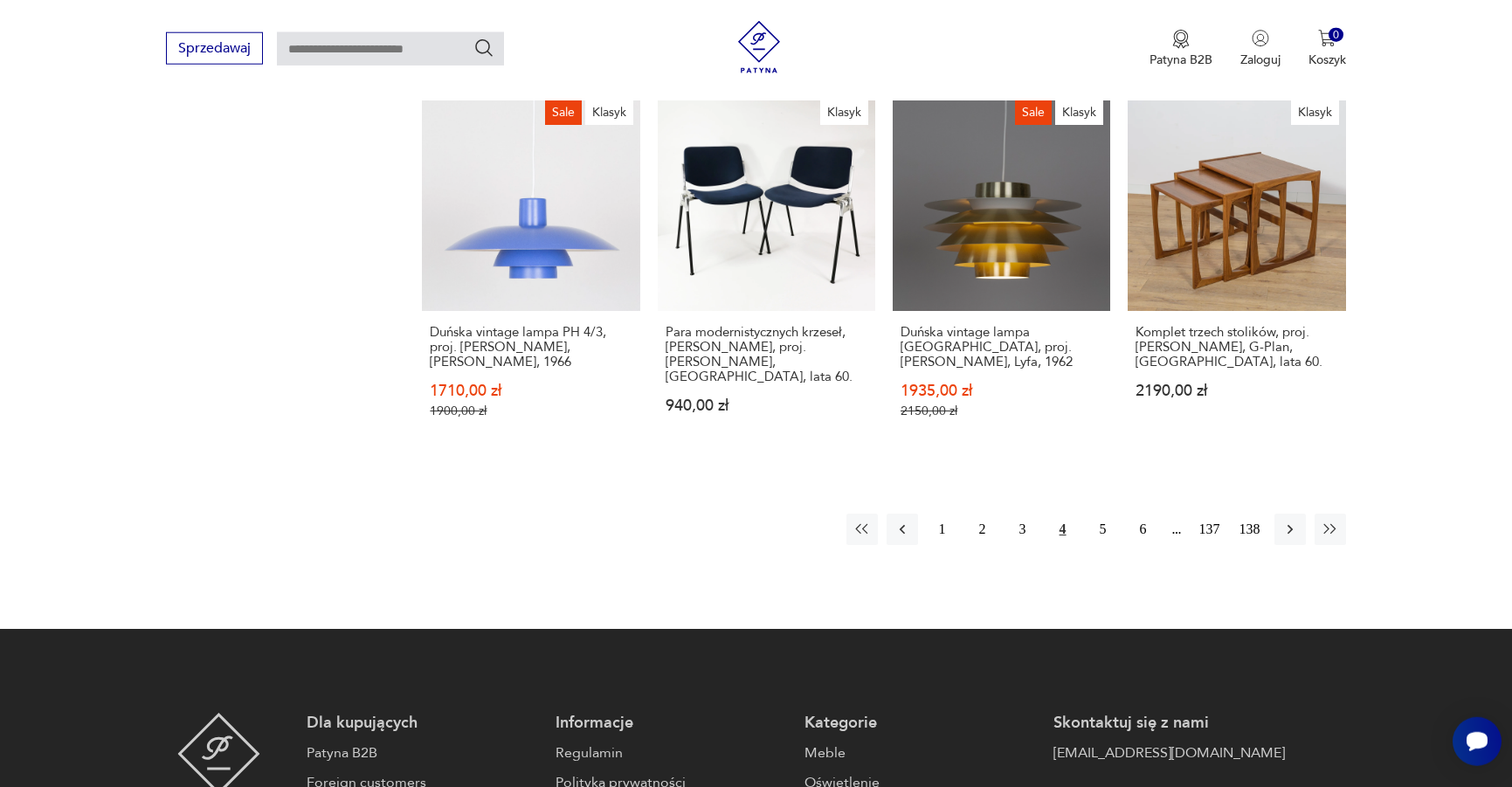
scroll to position [1581, 0]
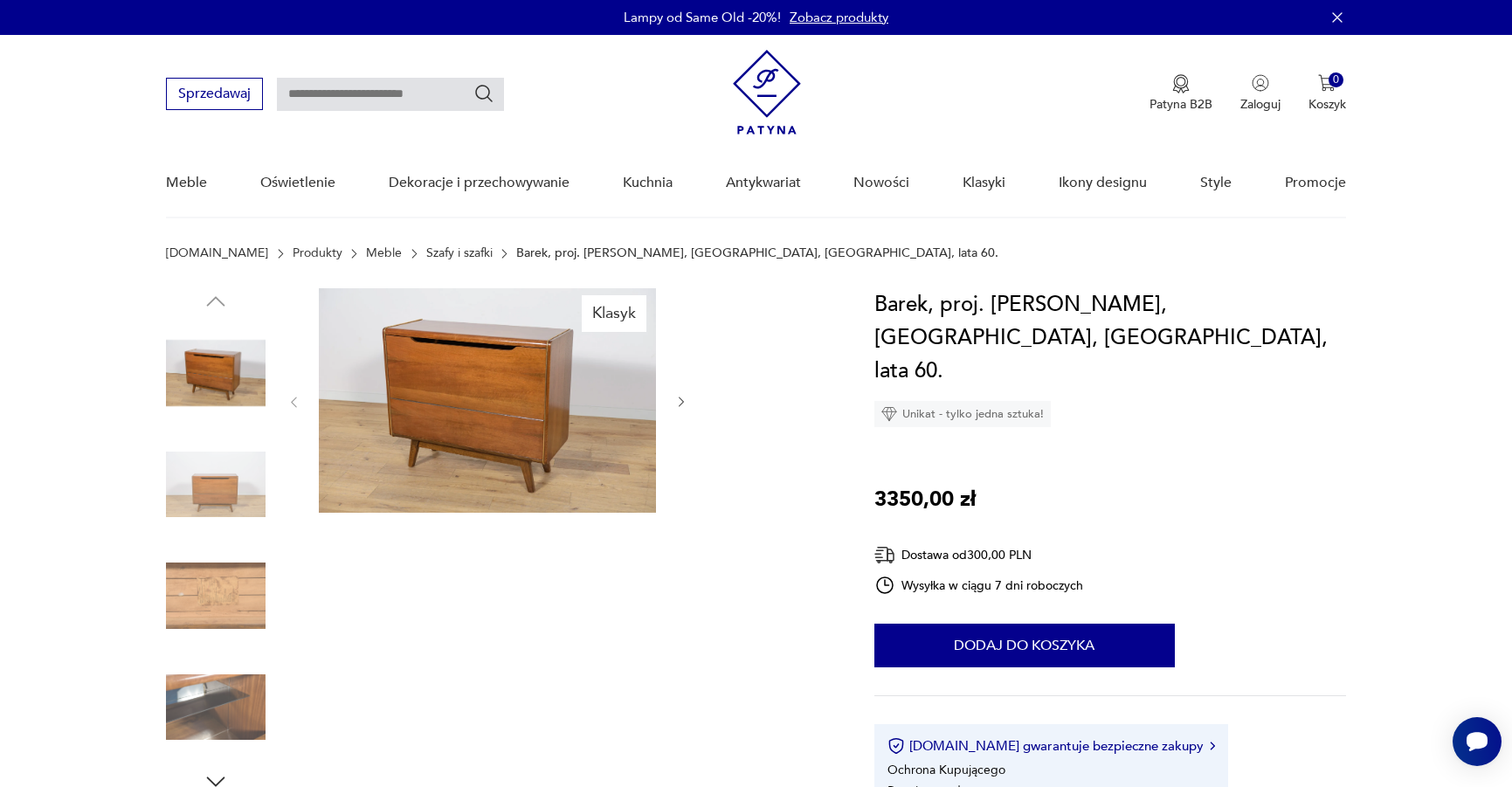
click at [677, 400] on icon "button" at bounding box center [682, 402] width 15 height 15
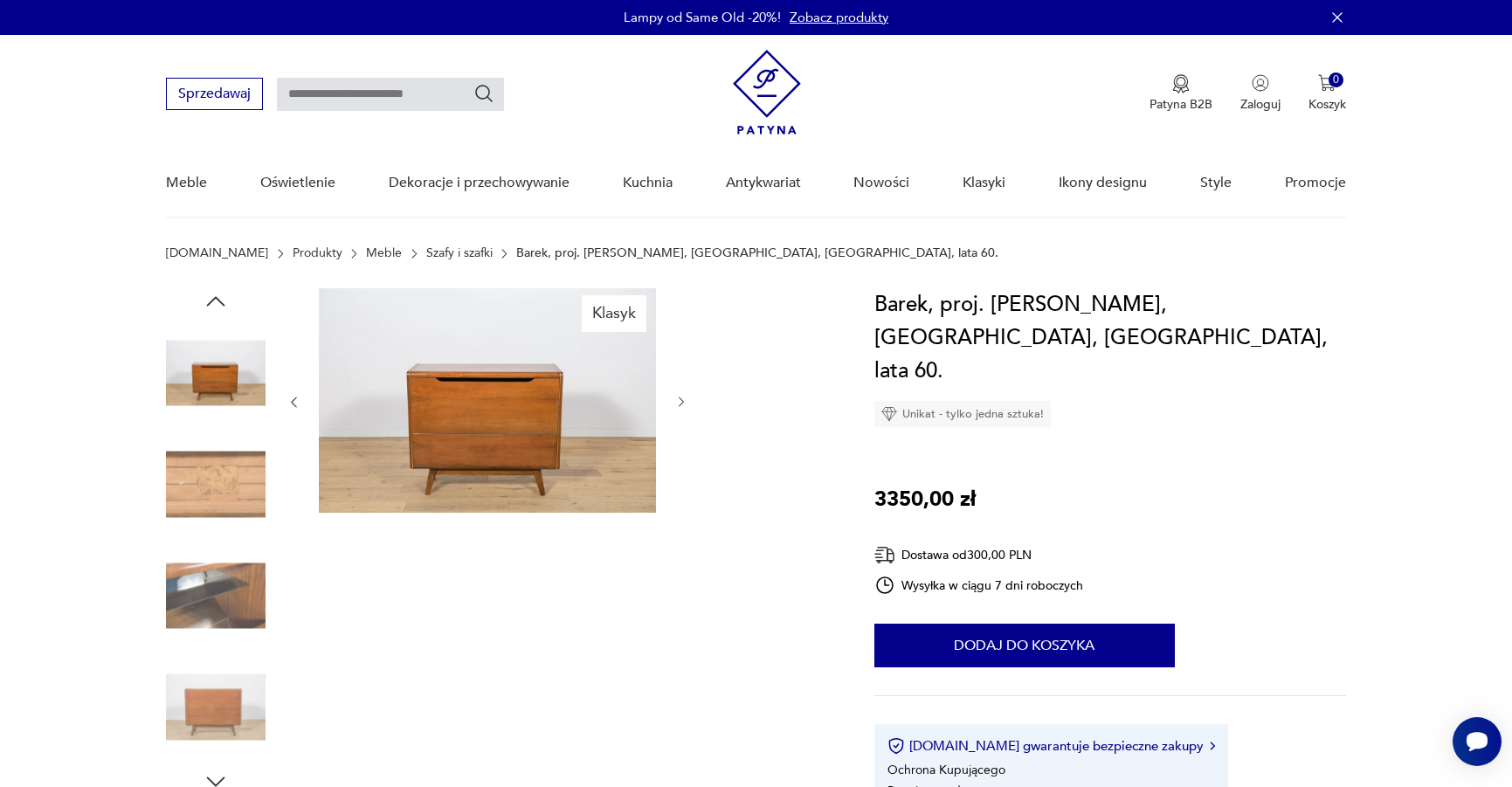
click at [677, 400] on icon "button" at bounding box center [682, 402] width 15 height 15
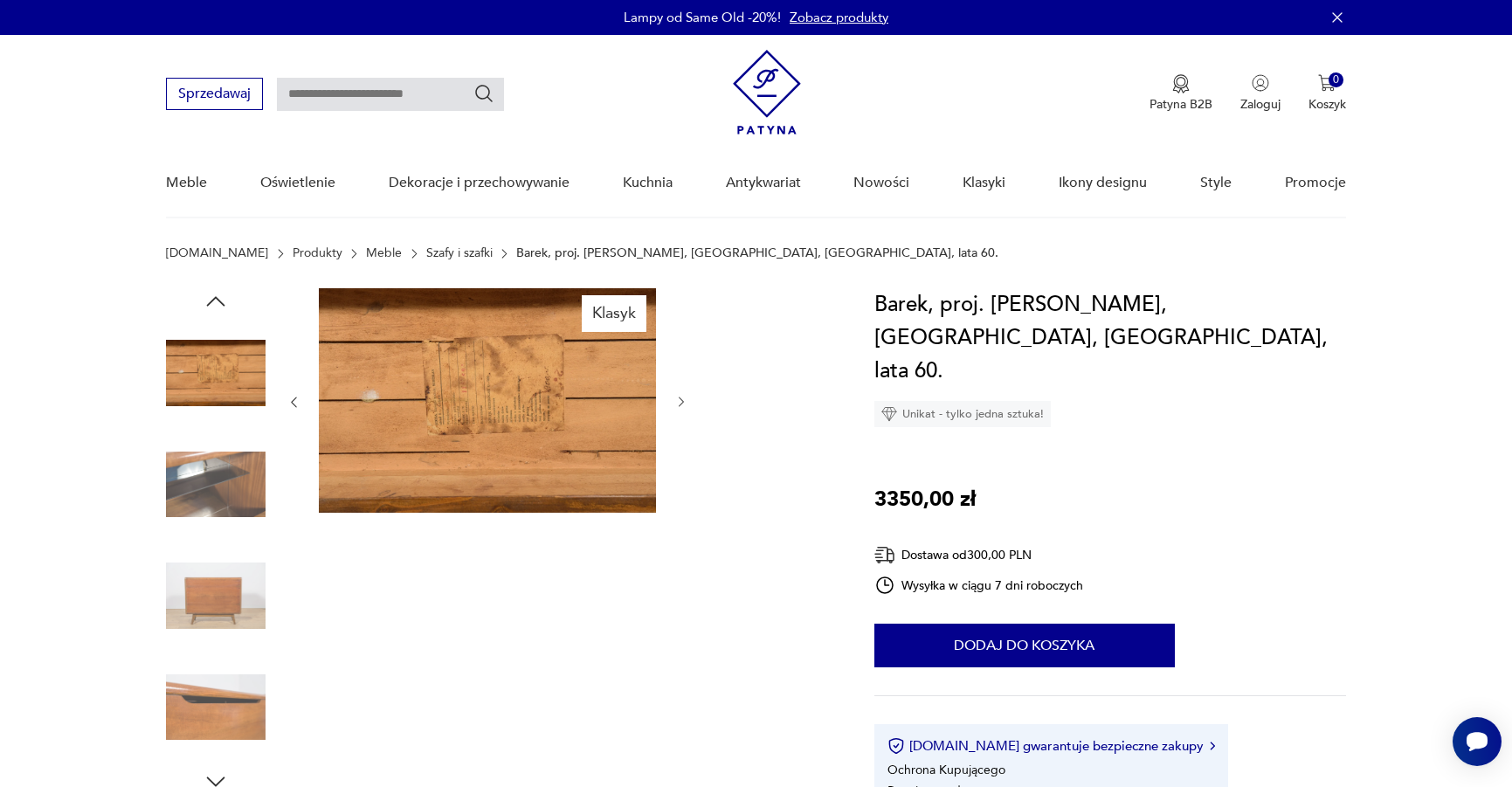
click at [677, 400] on icon "button" at bounding box center [682, 402] width 15 height 15
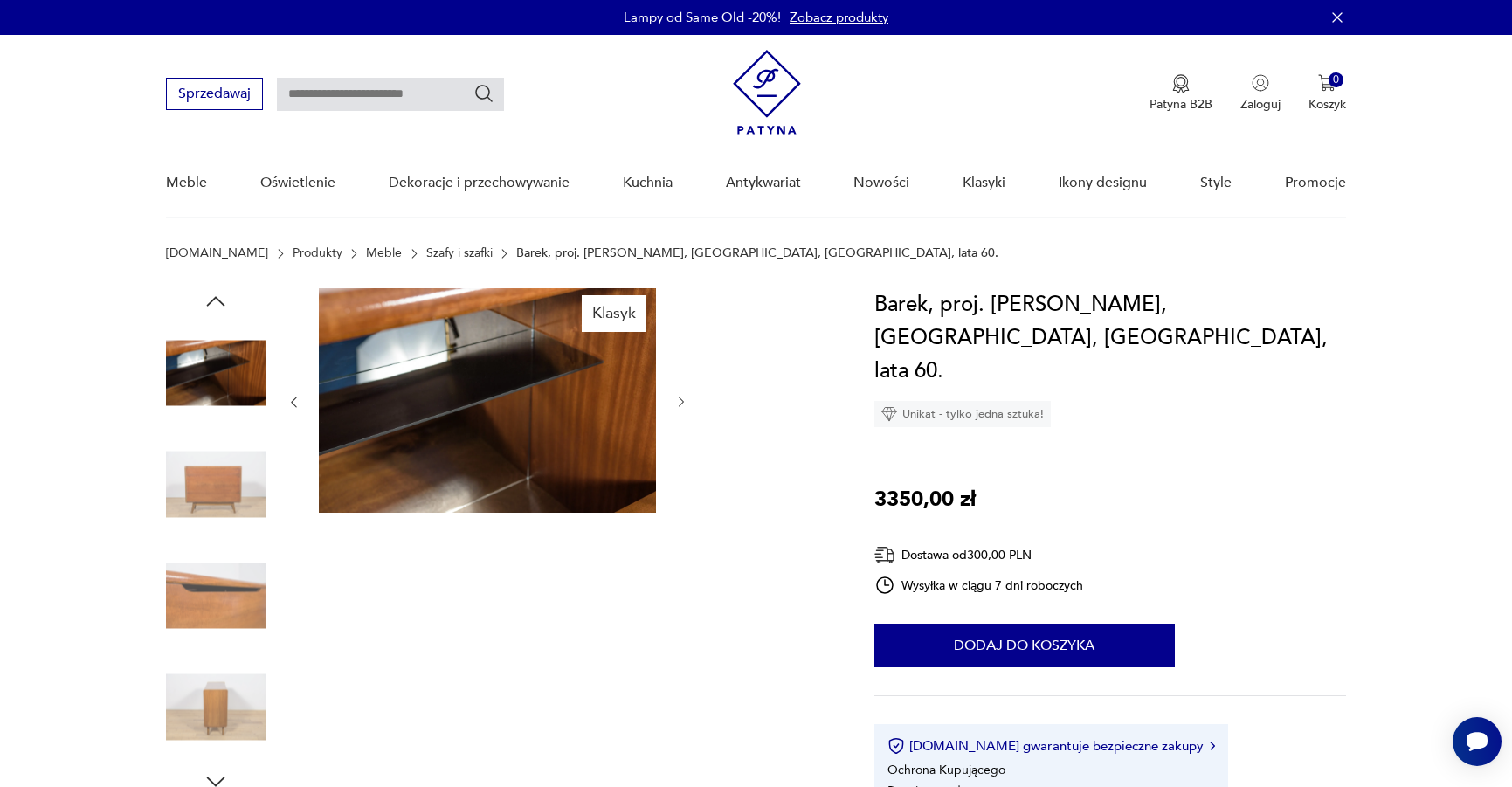
click at [677, 400] on icon "button" at bounding box center [682, 402] width 15 height 15
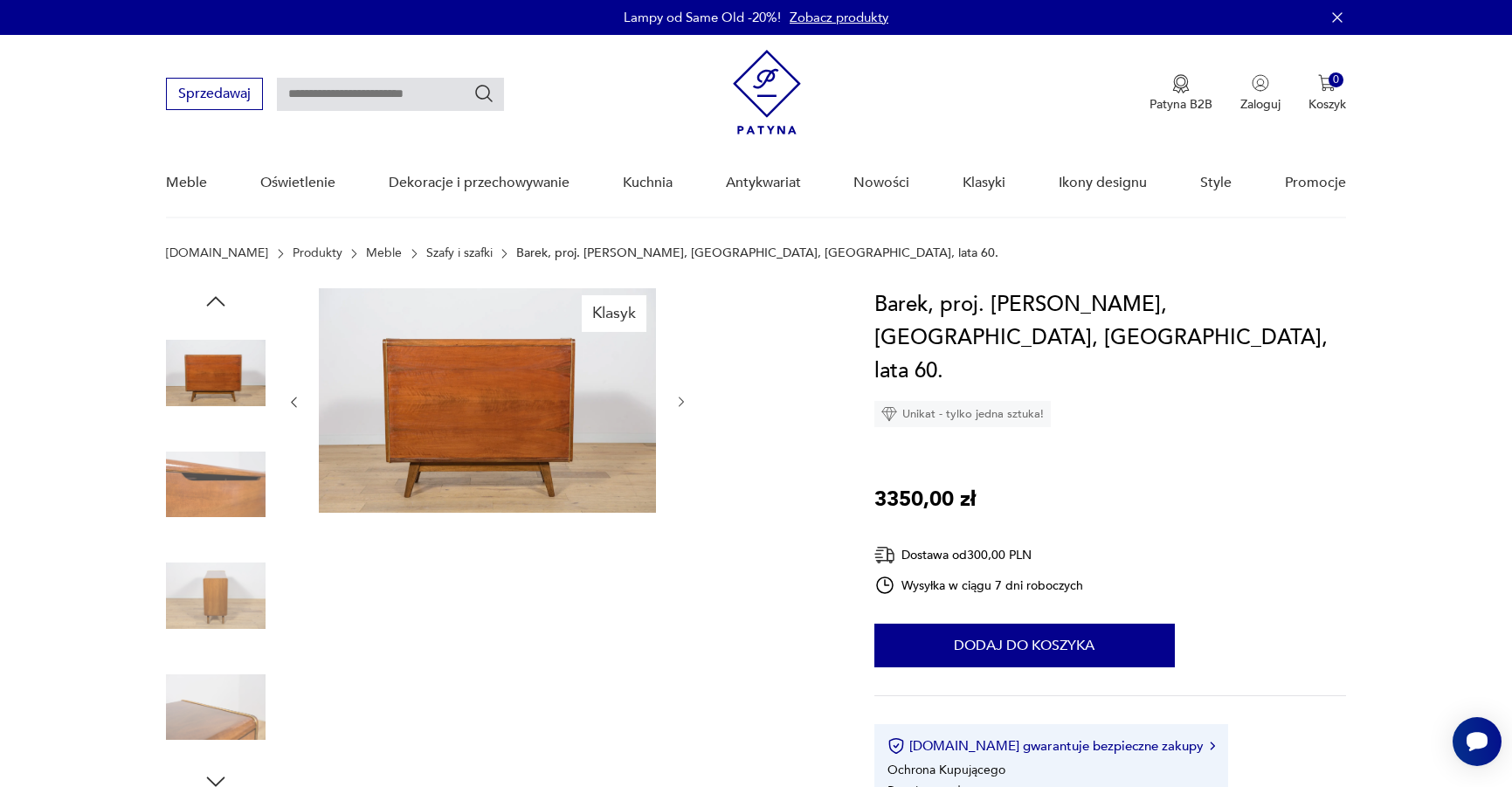
click at [677, 400] on icon "button" at bounding box center [682, 402] width 15 height 15
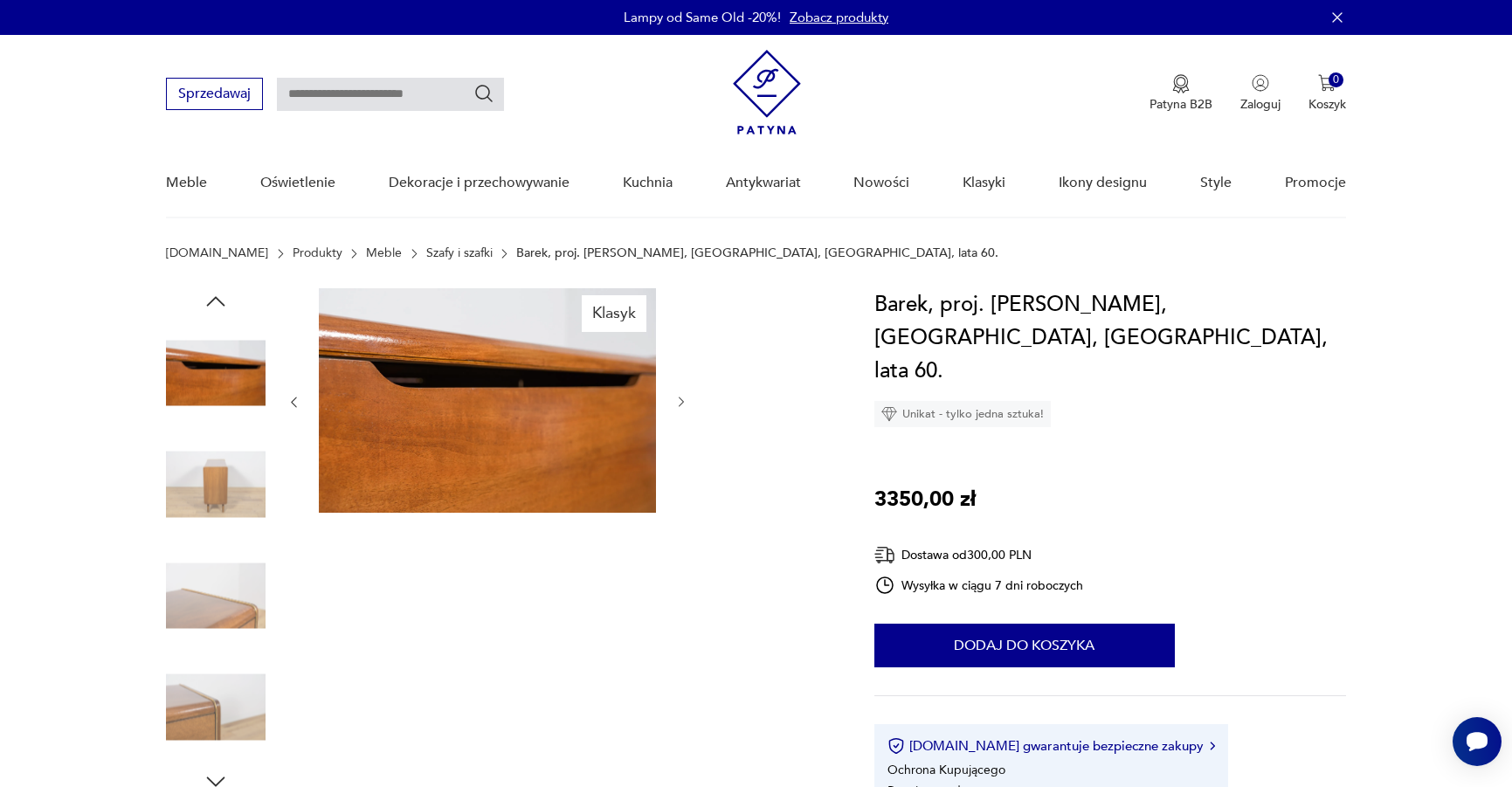
click at [677, 400] on icon "button" at bounding box center [682, 402] width 15 height 15
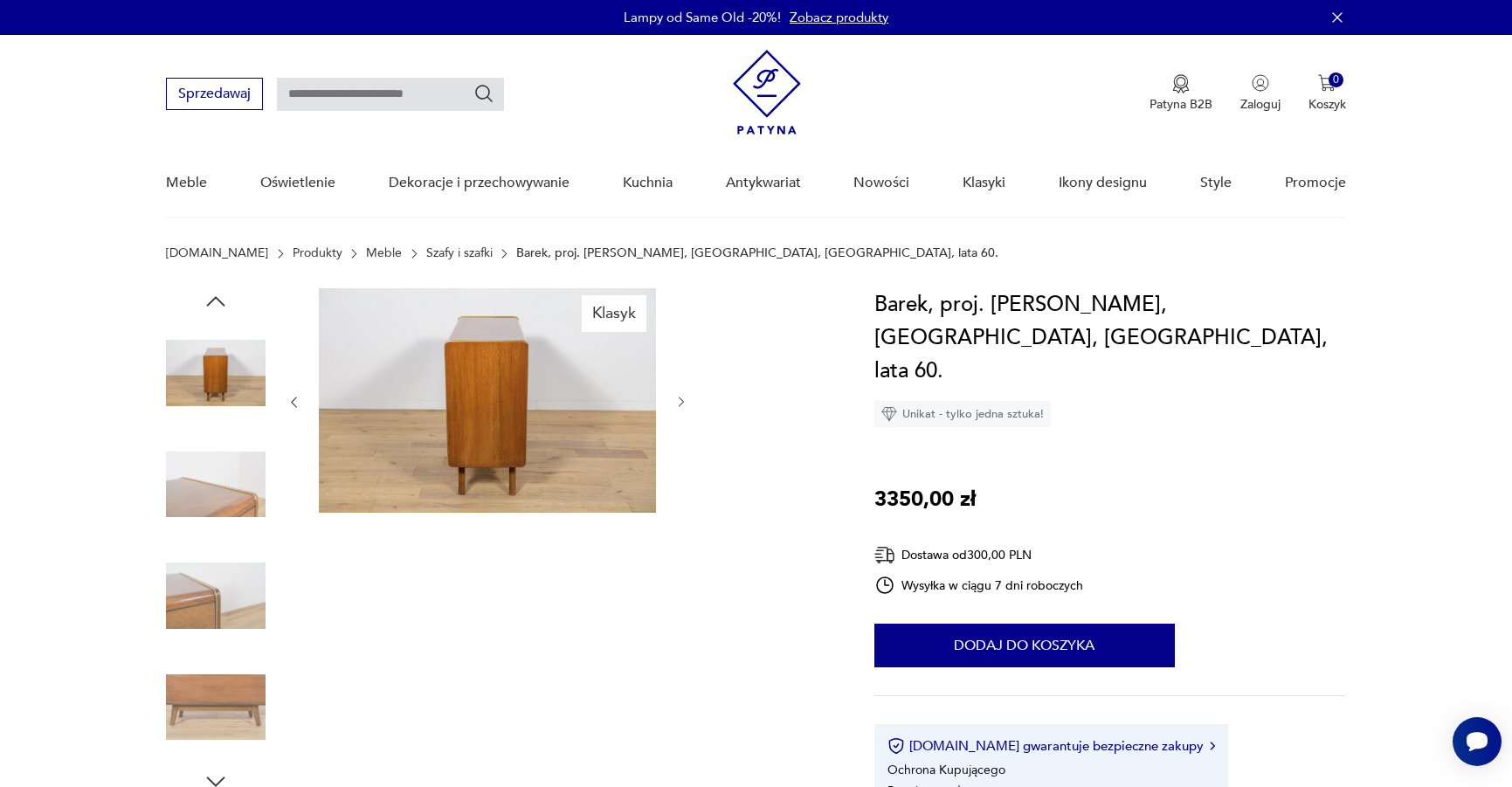
click at [677, 400] on icon "button" at bounding box center [682, 402] width 15 height 15
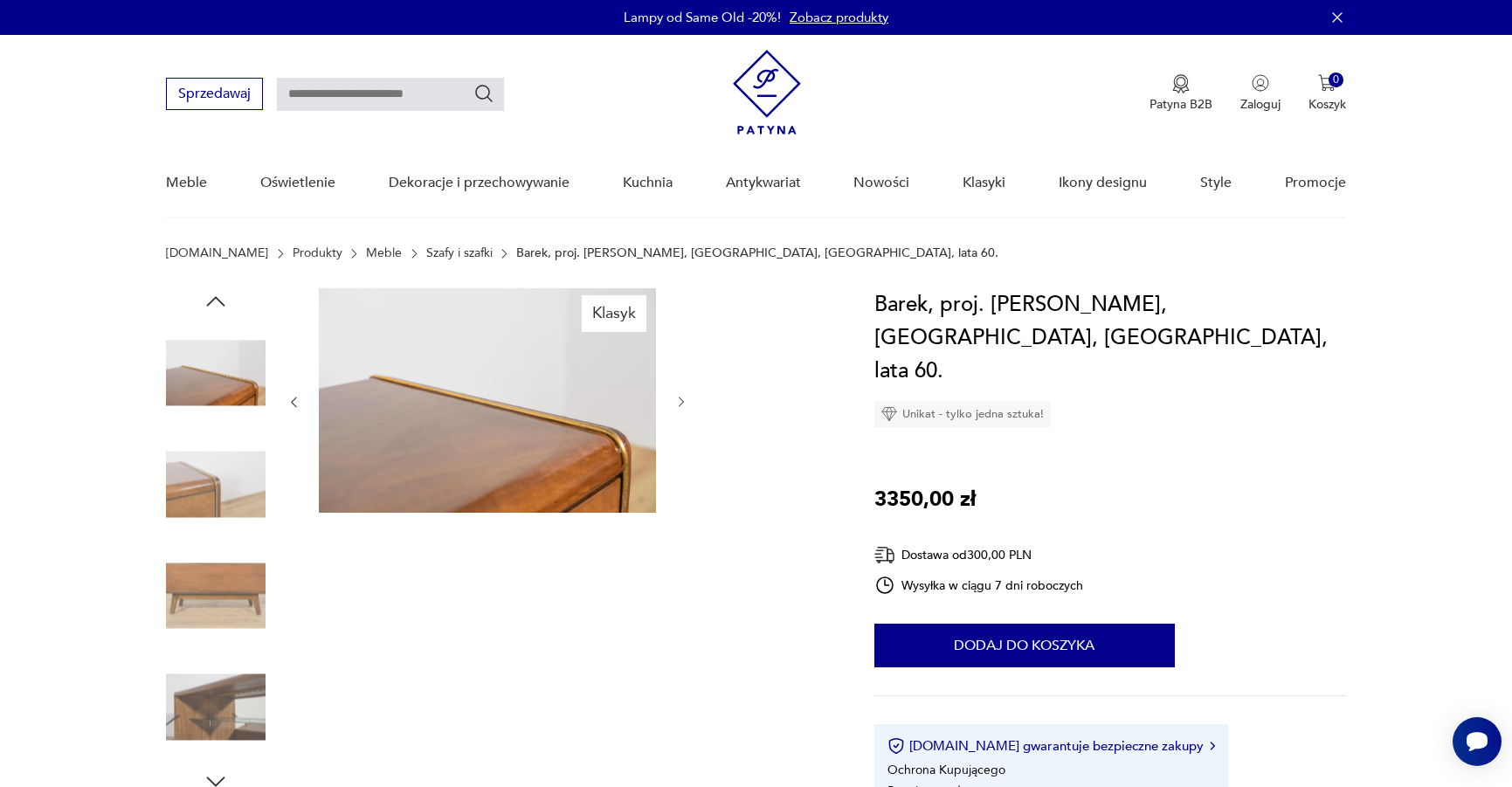
click at [677, 400] on icon "button" at bounding box center [682, 402] width 15 height 15
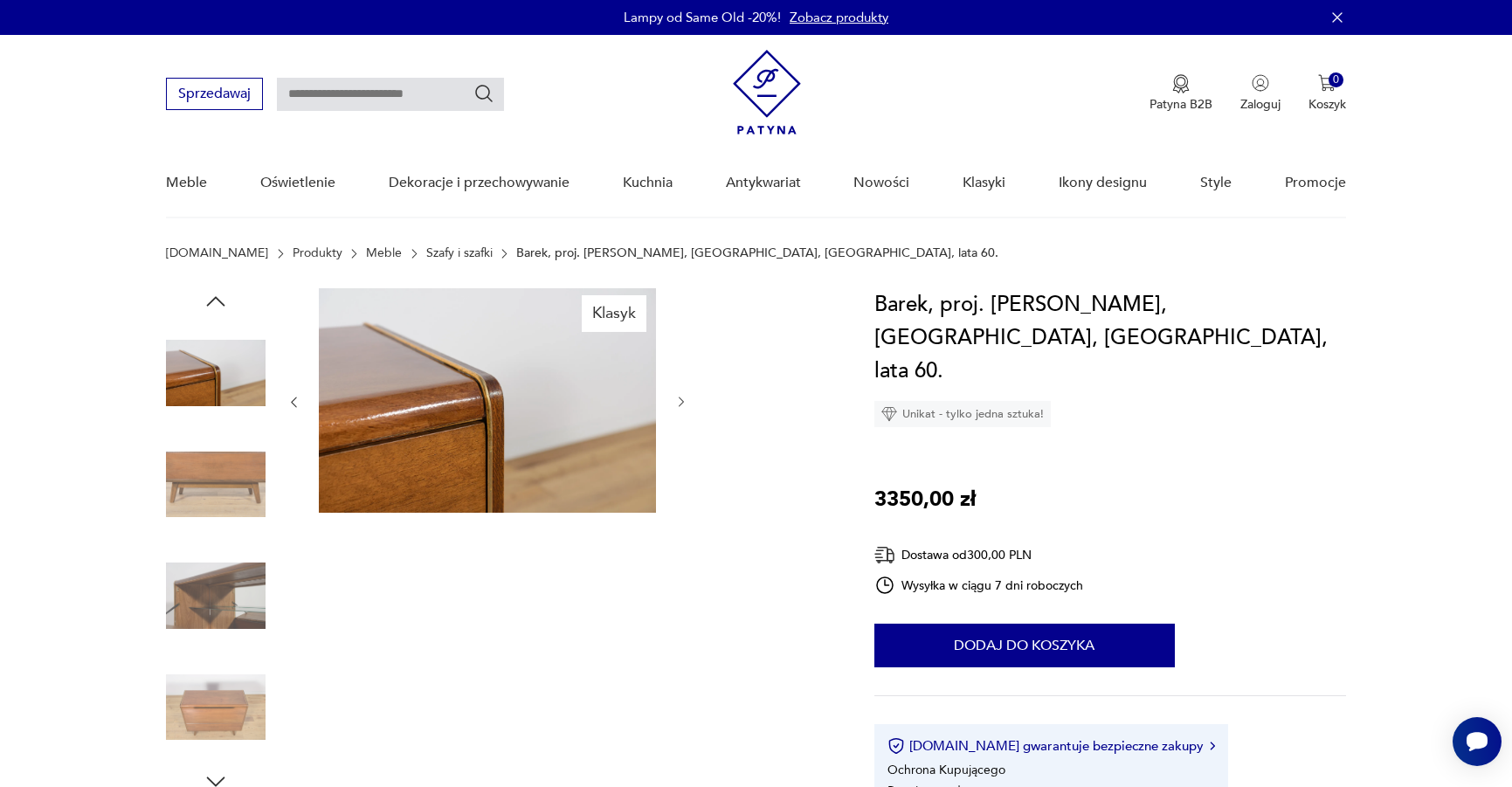
click at [677, 400] on icon "button" at bounding box center [682, 402] width 15 height 15
